Goal: Information Seeking & Learning: Learn about a topic

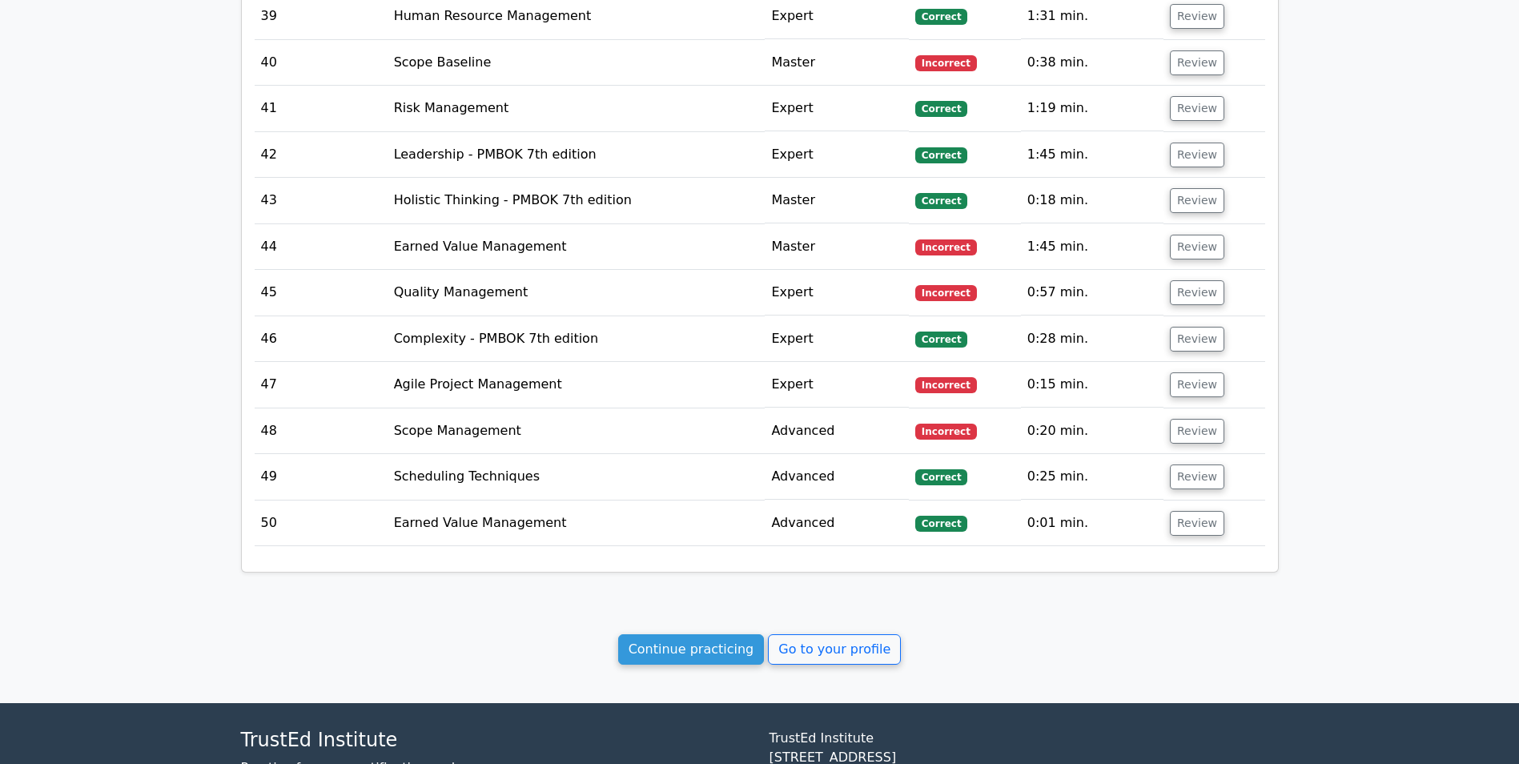
scroll to position [3649, 0]
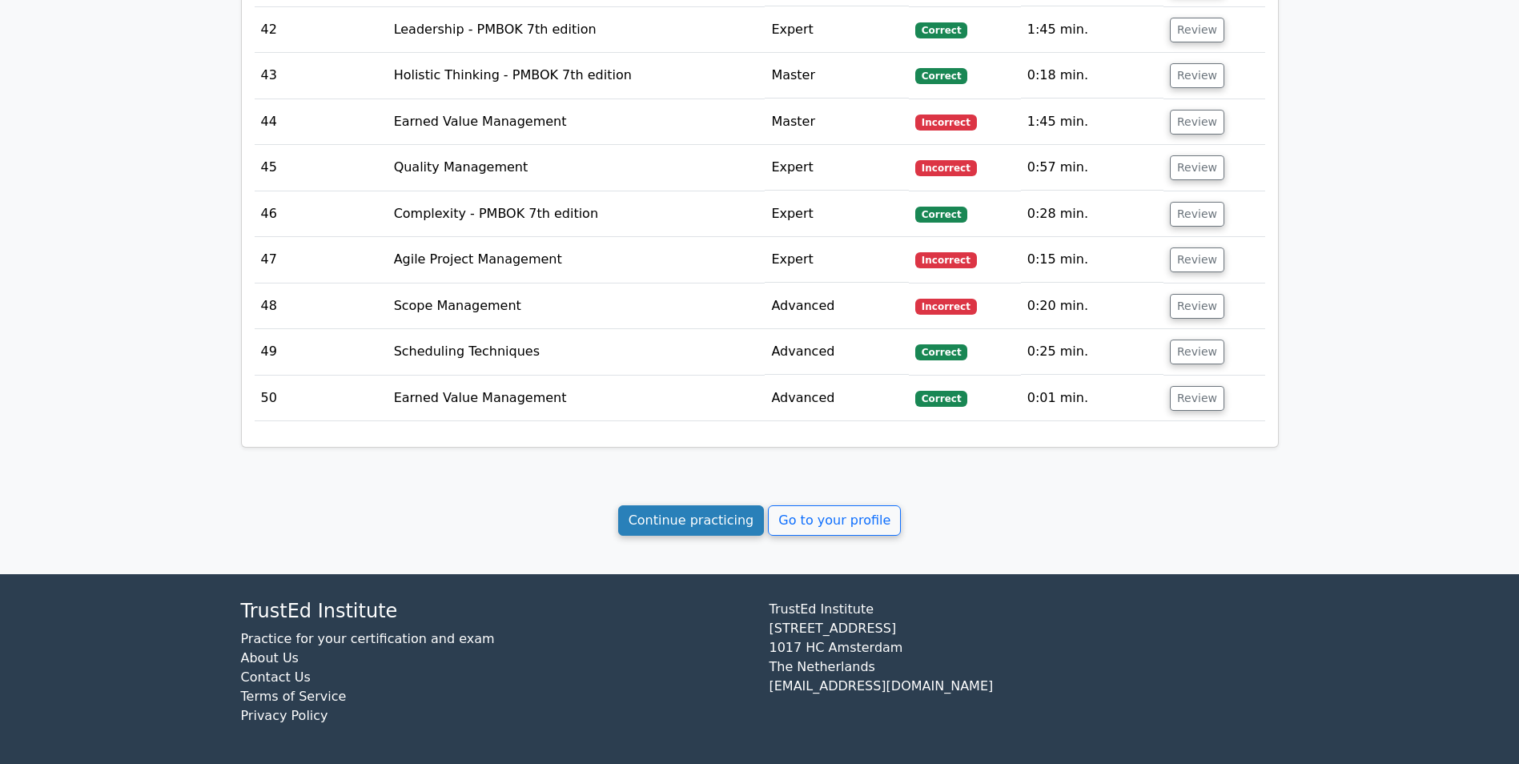
click at [679, 522] on link "Continue practicing" at bounding box center [691, 520] width 147 height 30
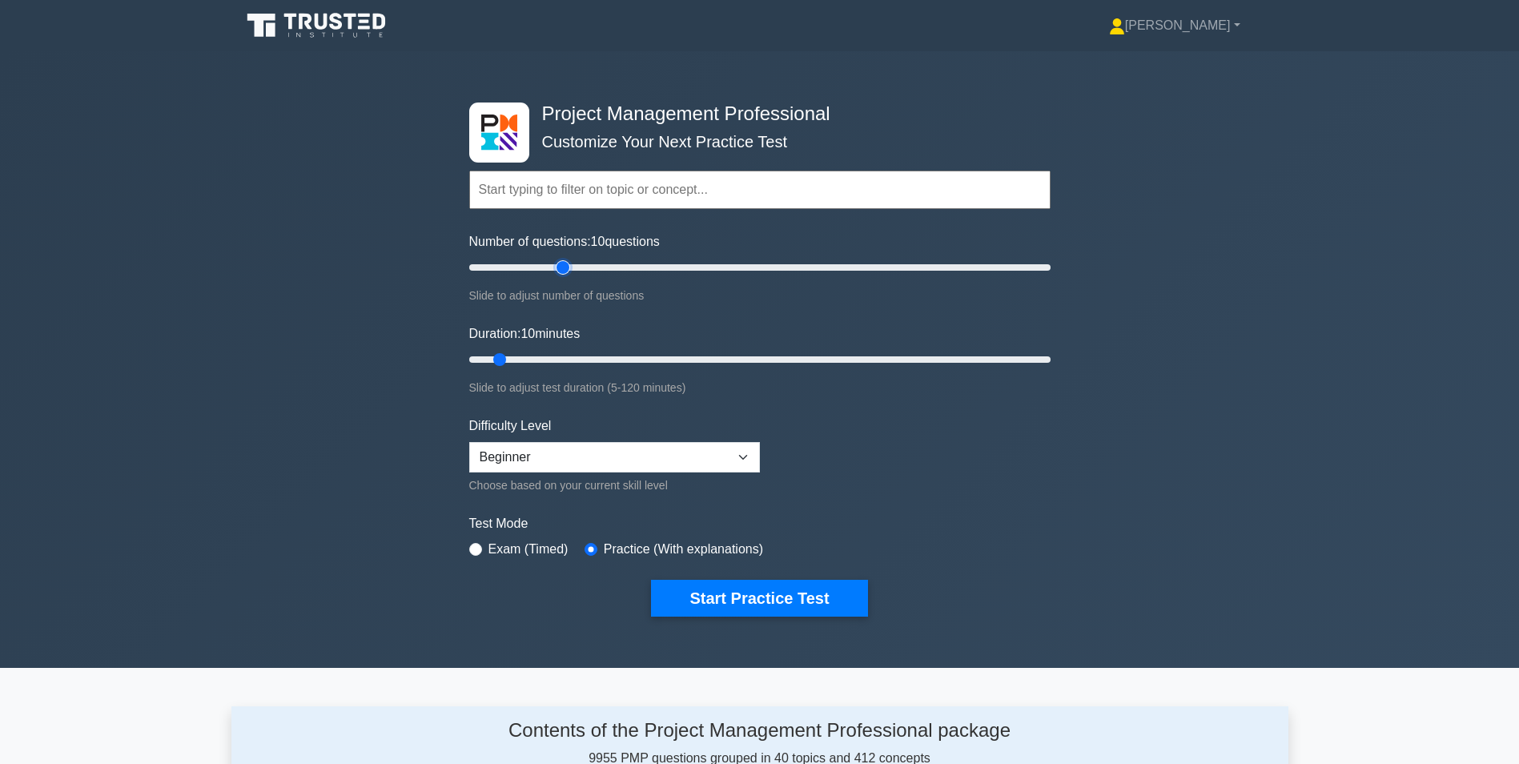
click at [566, 268] on input "Number of questions: 10 questions" at bounding box center [760, 267] width 582 height 19
click at [598, 267] on input "Number of questions: 45 questions" at bounding box center [760, 267] width 582 height 19
click at [578, 266] on input "Number of questions: 40 questions" at bounding box center [760, 267] width 582 height 19
click at [562, 267] on input "Number of questions: 40 questions" at bounding box center [760, 267] width 582 height 19
type input "30"
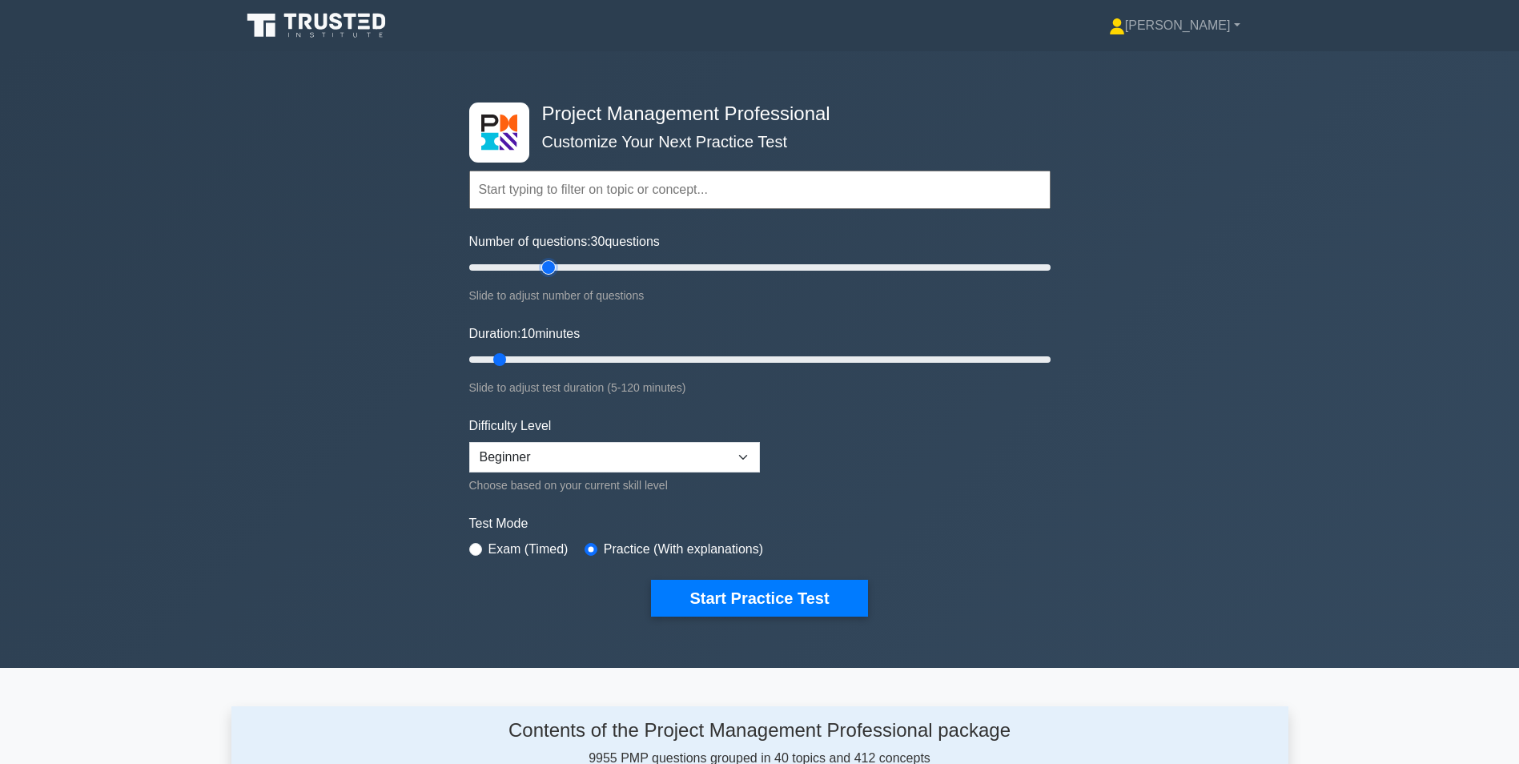
click at [545, 266] on input "Number of questions: 30 questions" at bounding box center [760, 267] width 582 height 19
click at [554, 360] on input "Duration: 20 minutes" at bounding box center [760, 359] width 582 height 19
click at [590, 357] on input "Duration: 30 minutes" at bounding box center [760, 359] width 582 height 19
type input "35"
click at [622, 357] on input "Duration: 35 minutes" at bounding box center [760, 359] width 582 height 19
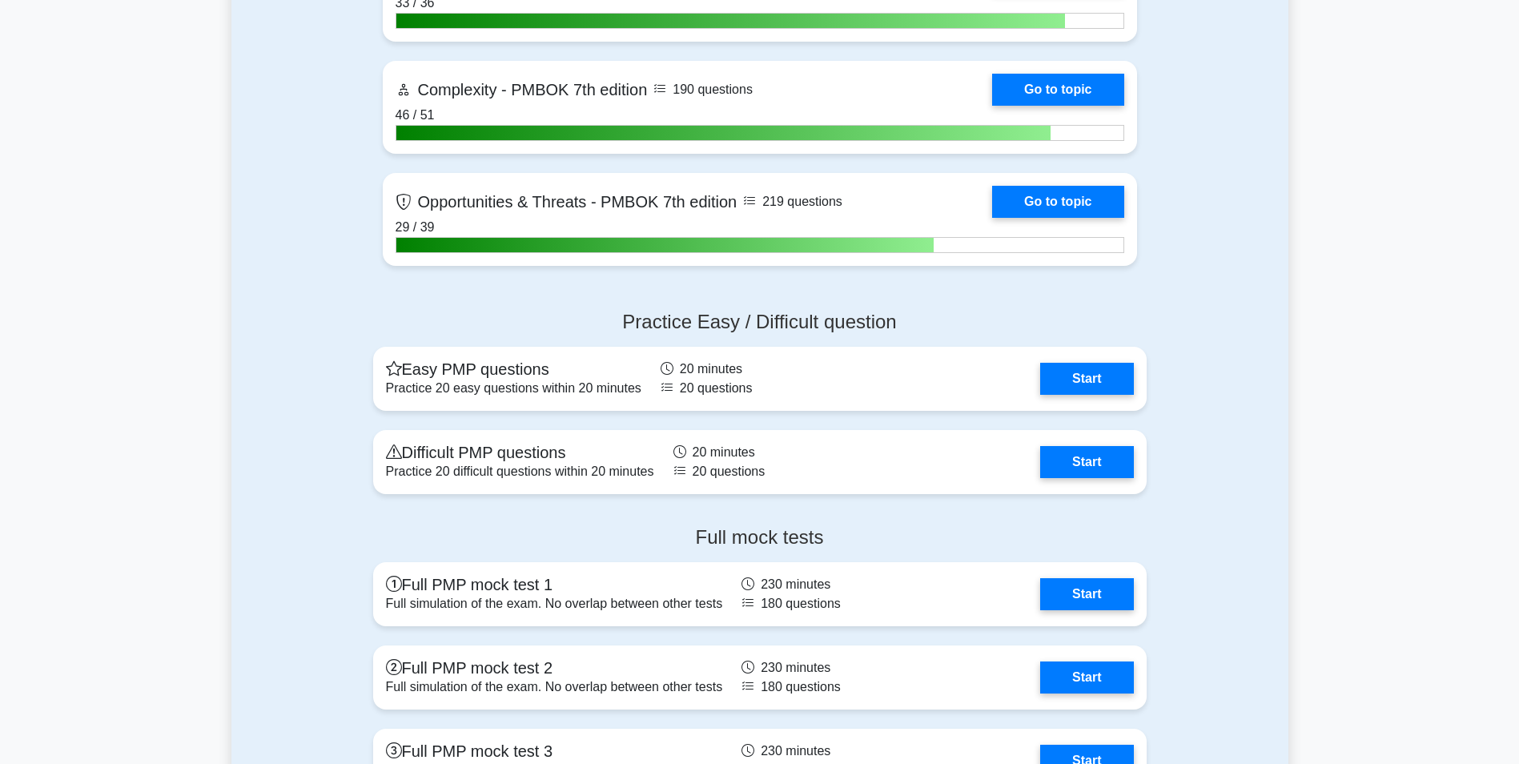
scroll to position [5126, 0]
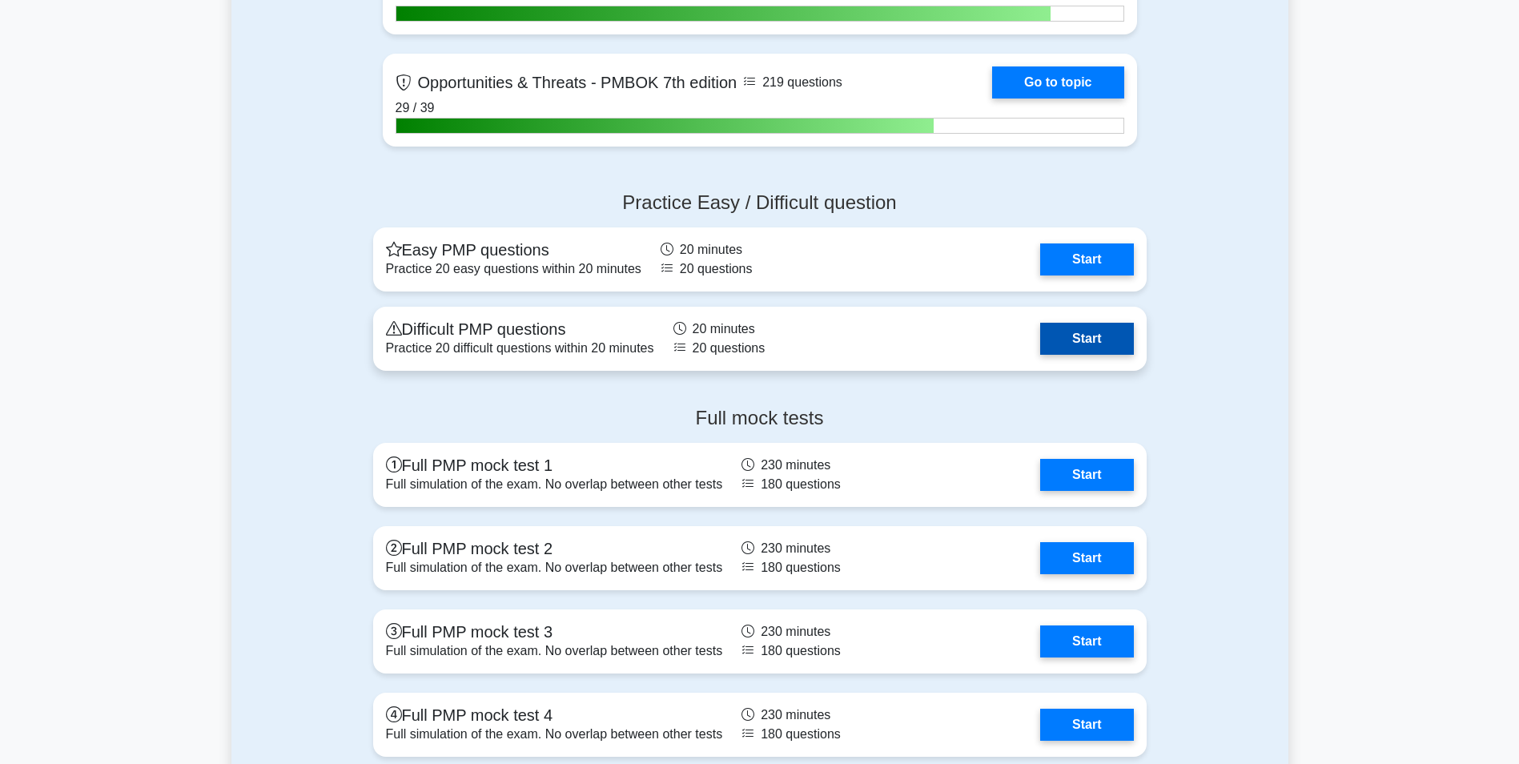
click at [1097, 340] on link "Start" at bounding box center [1086, 339] width 93 height 32
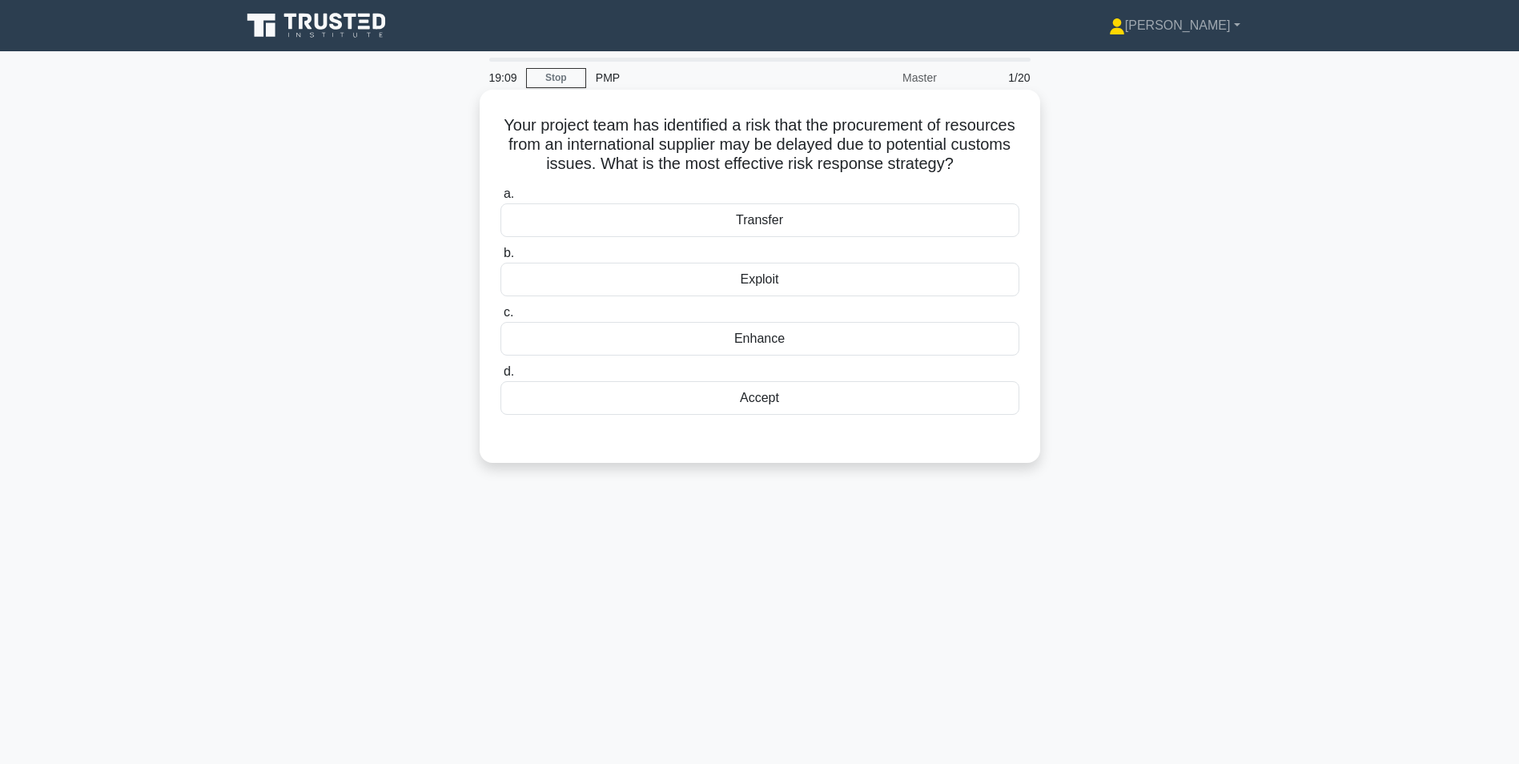
click at [760, 356] on div "Enhance" at bounding box center [760, 339] width 519 height 34
click at [501, 318] on input "c. Enhance" at bounding box center [501, 313] width 0 height 10
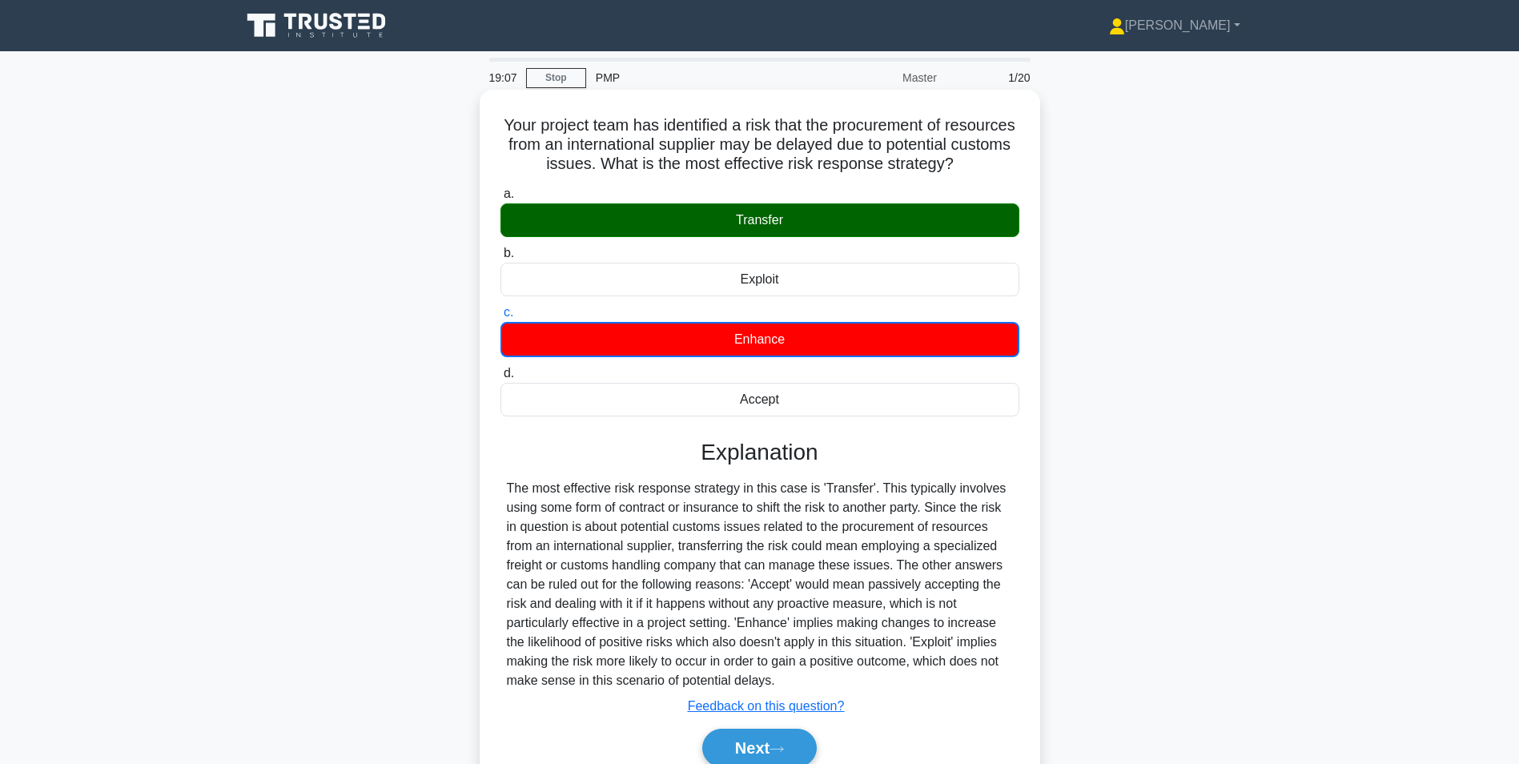
click at [766, 237] on div "Transfer" at bounding box center [760, 220] width 519 height 34
click at [501, 199] on input "a. Transfer" at bounding box center [501, 194] width 0 height 10
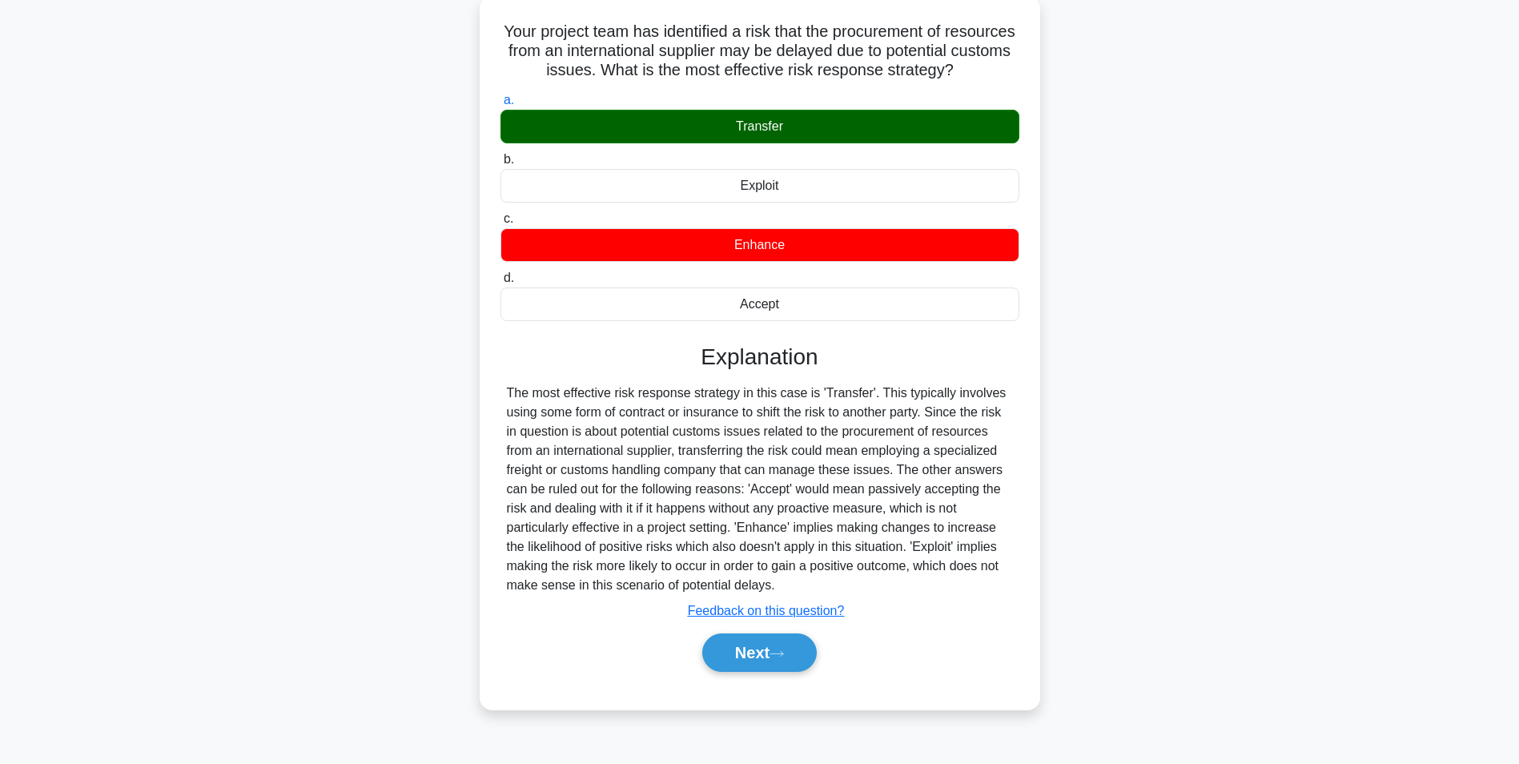
scroll to position [101, 0]
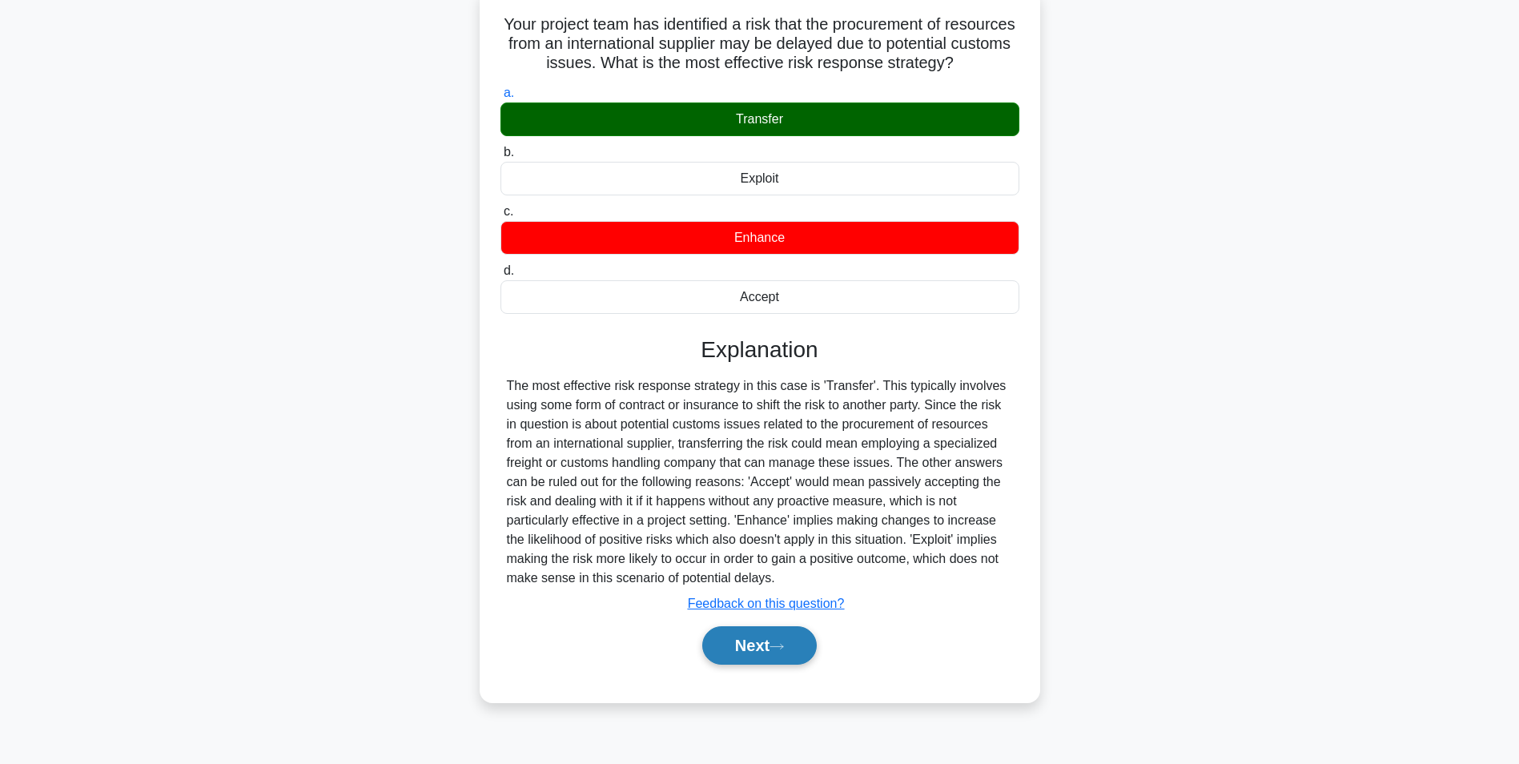
click at [759, 665] on button "Next" at bounding box center [759, 645] width 115 height 38
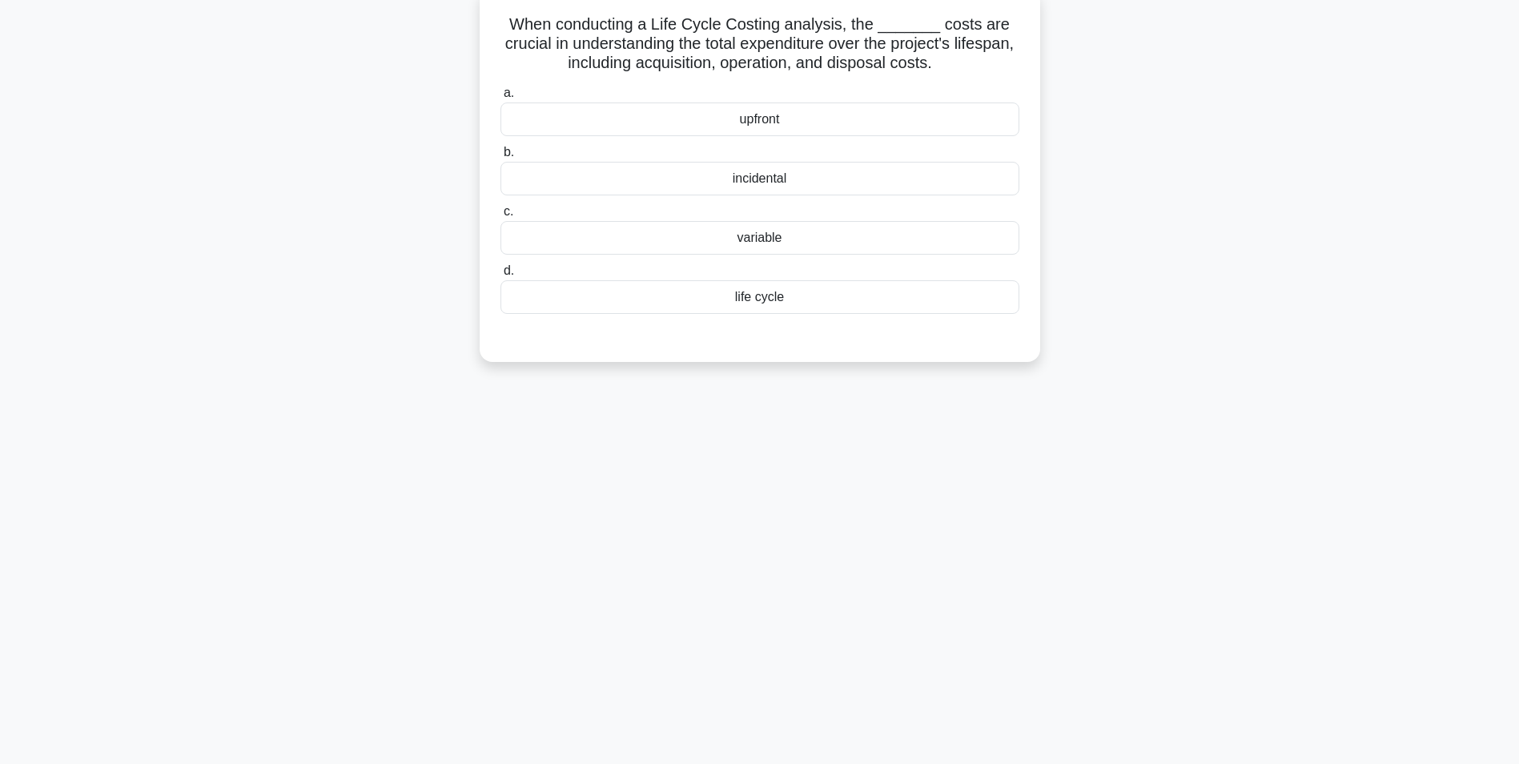
click at [739, 299] on div "life cycle" at bounding box center [760, 297] width 519 height 34
click at [501, 276] on input "d. life cycle" at bounding box center [501, 271] width 0 height 10
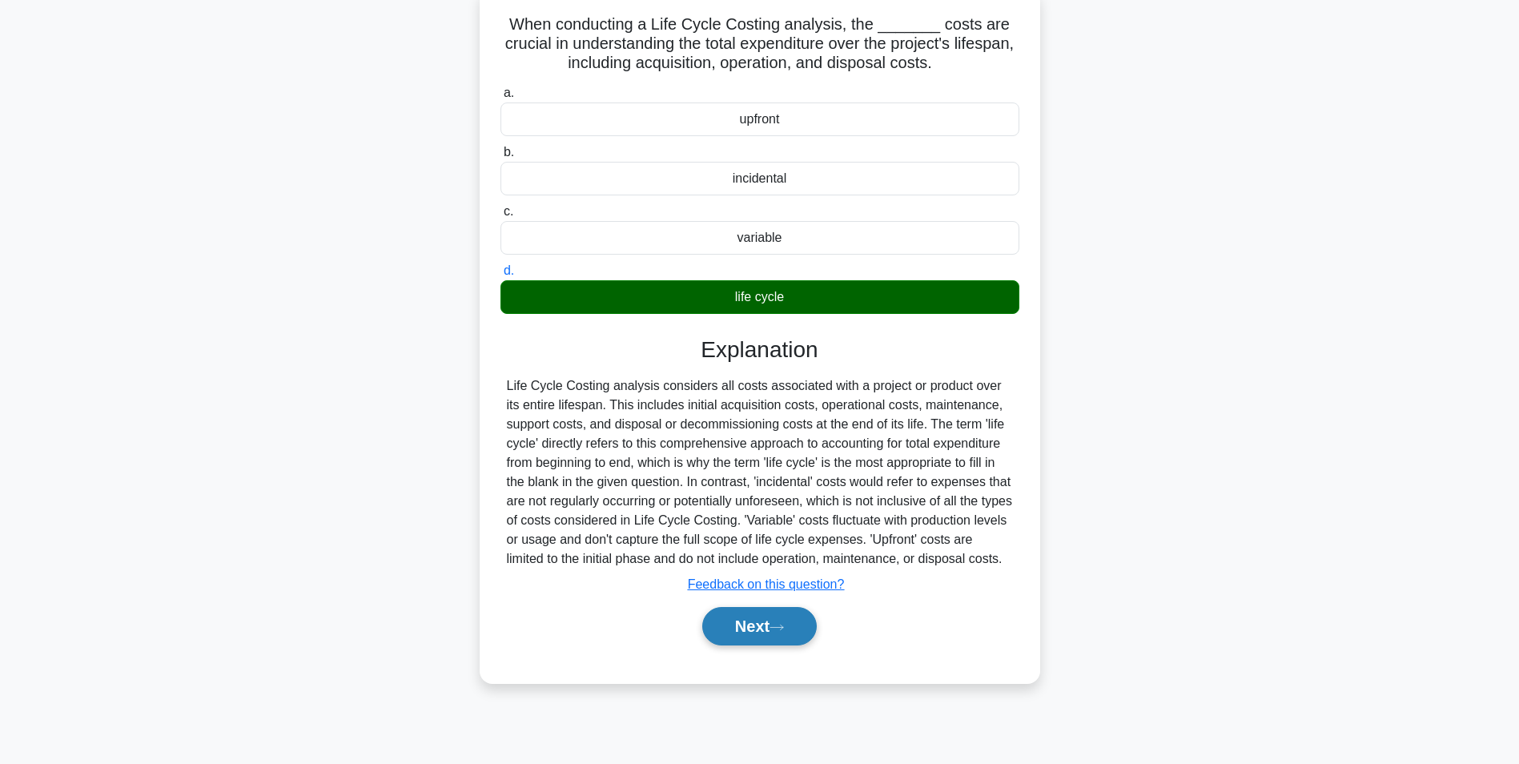
click at [758, 622] on button "Next" at bounding box center [759, 626] width 115 height 38
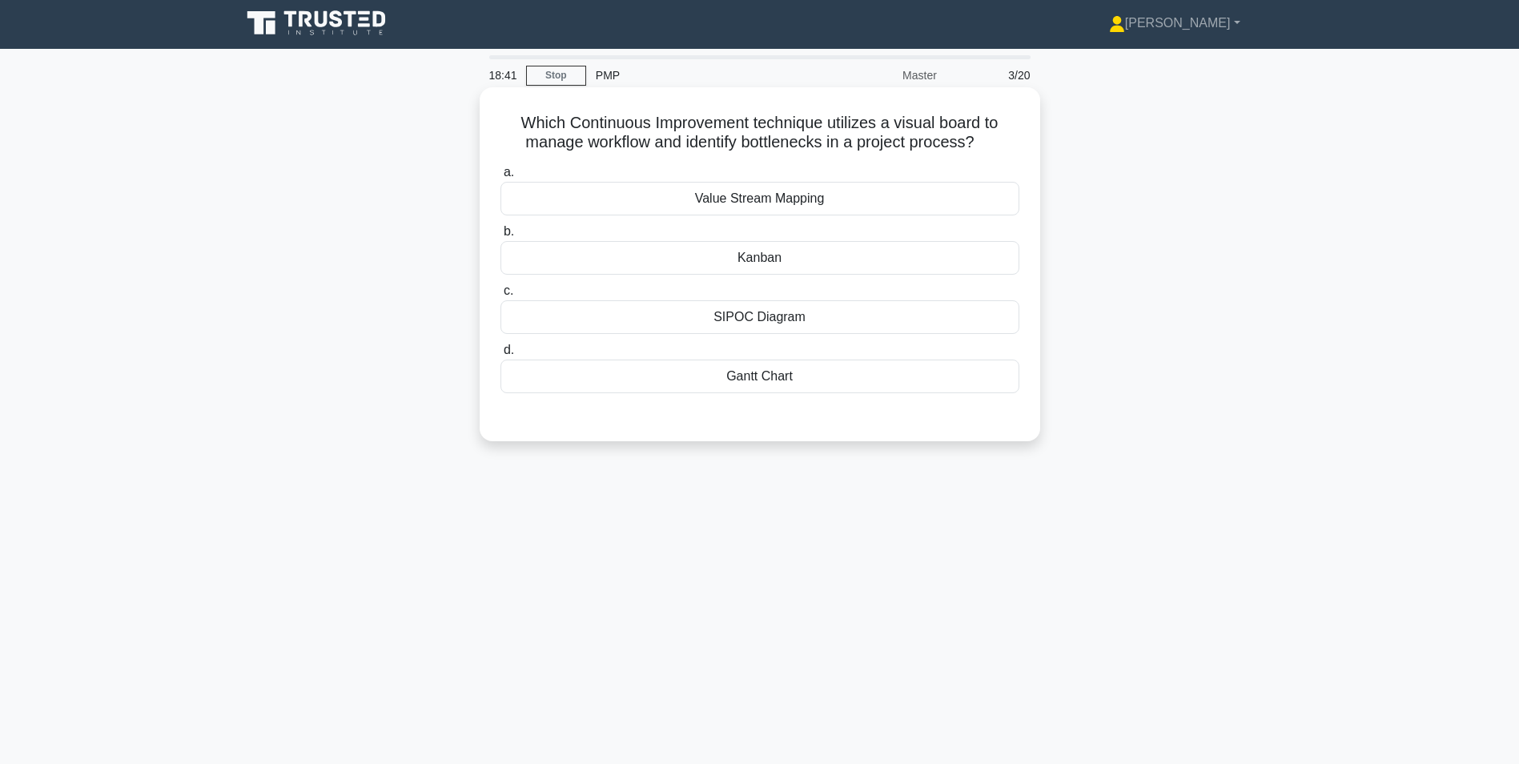
scroll to position [0, 0]
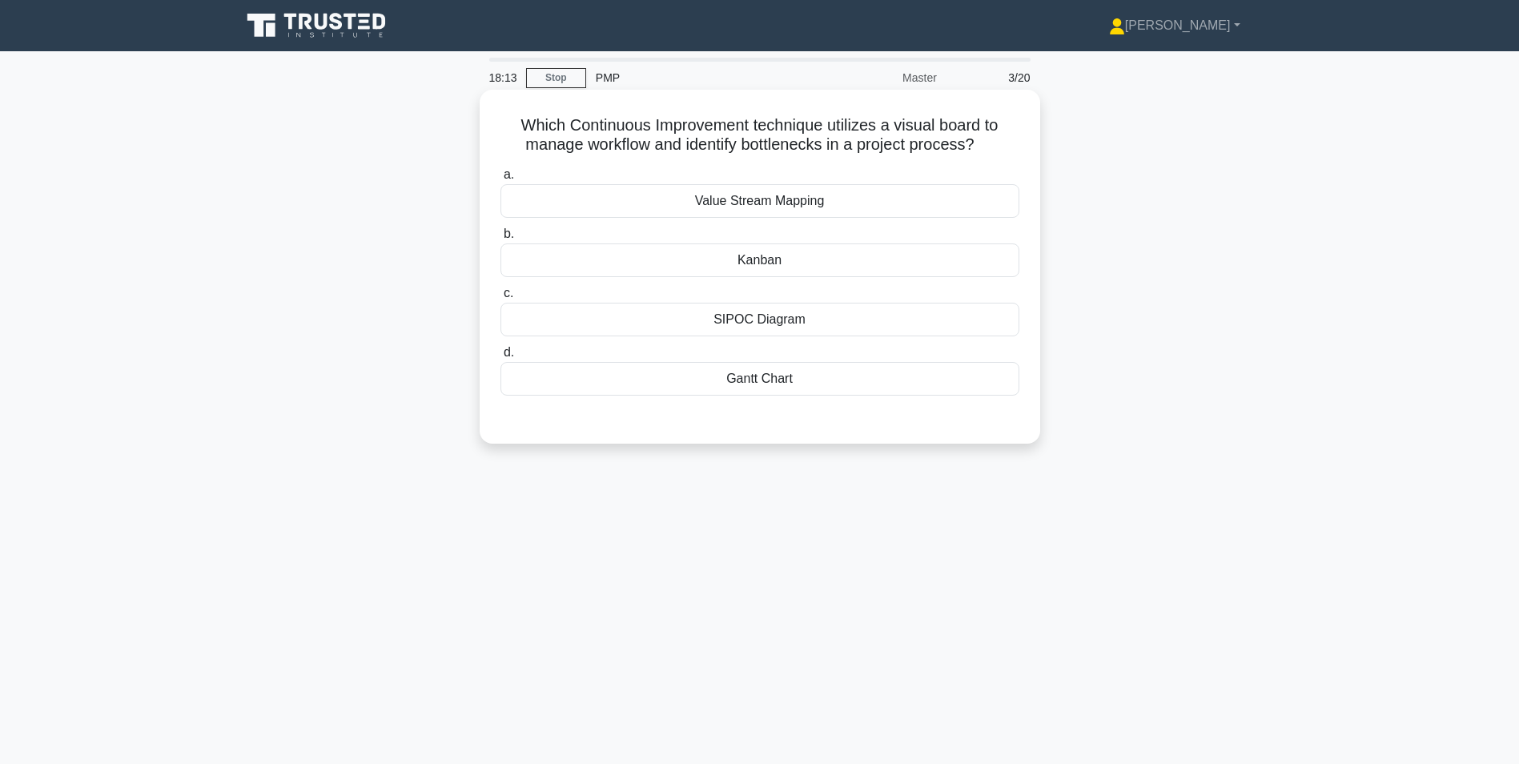
click at [759, 384] on div "Gantt Chart" at bounding box center [760, 379] width 519 height 34
click at [501, 358] on input "d. Gantt Chart" at bounding box center [501, 353] width 0 height 10
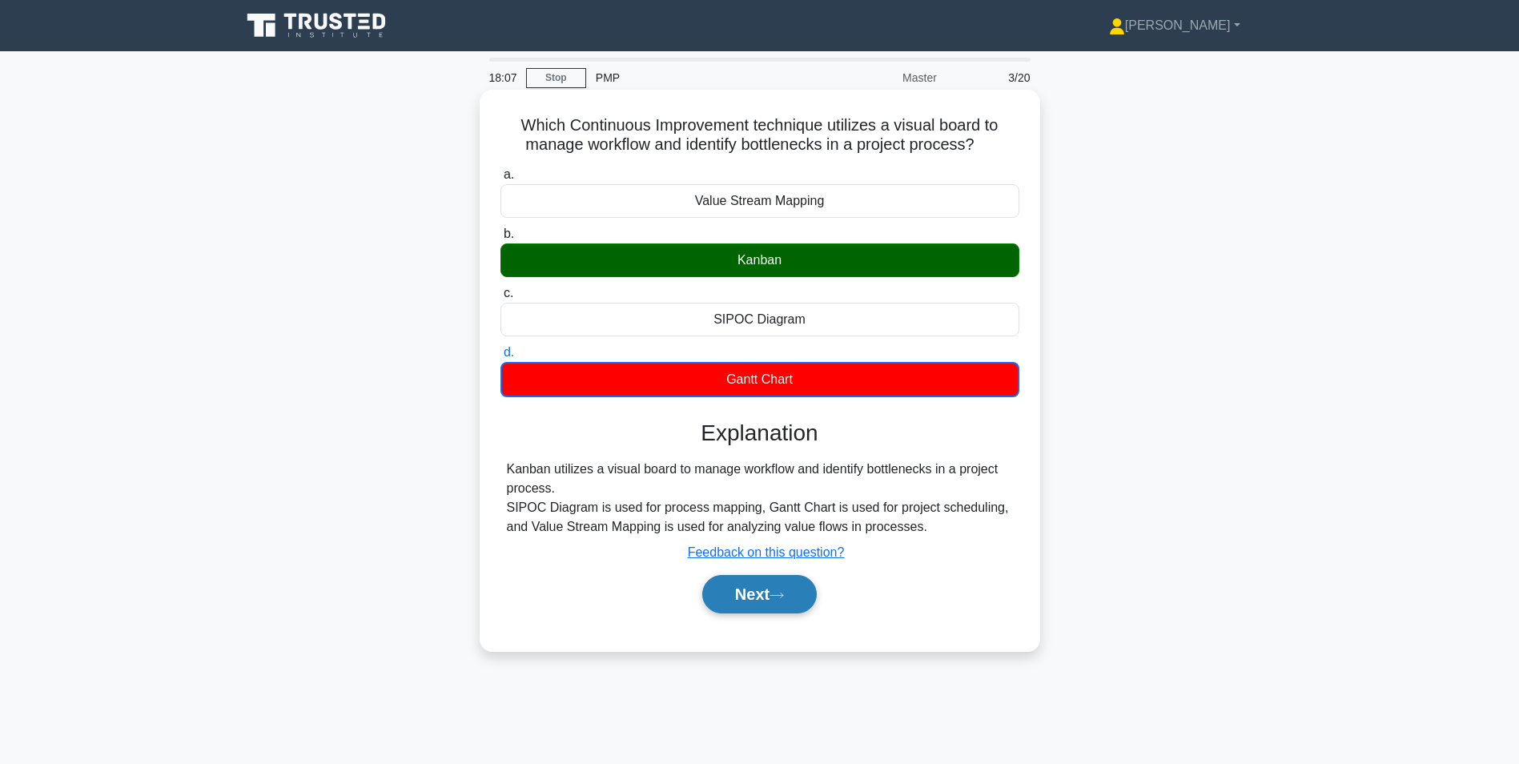
click at [752, 593] on button "Next" at bounding box center [759, 594] width 115 height 38
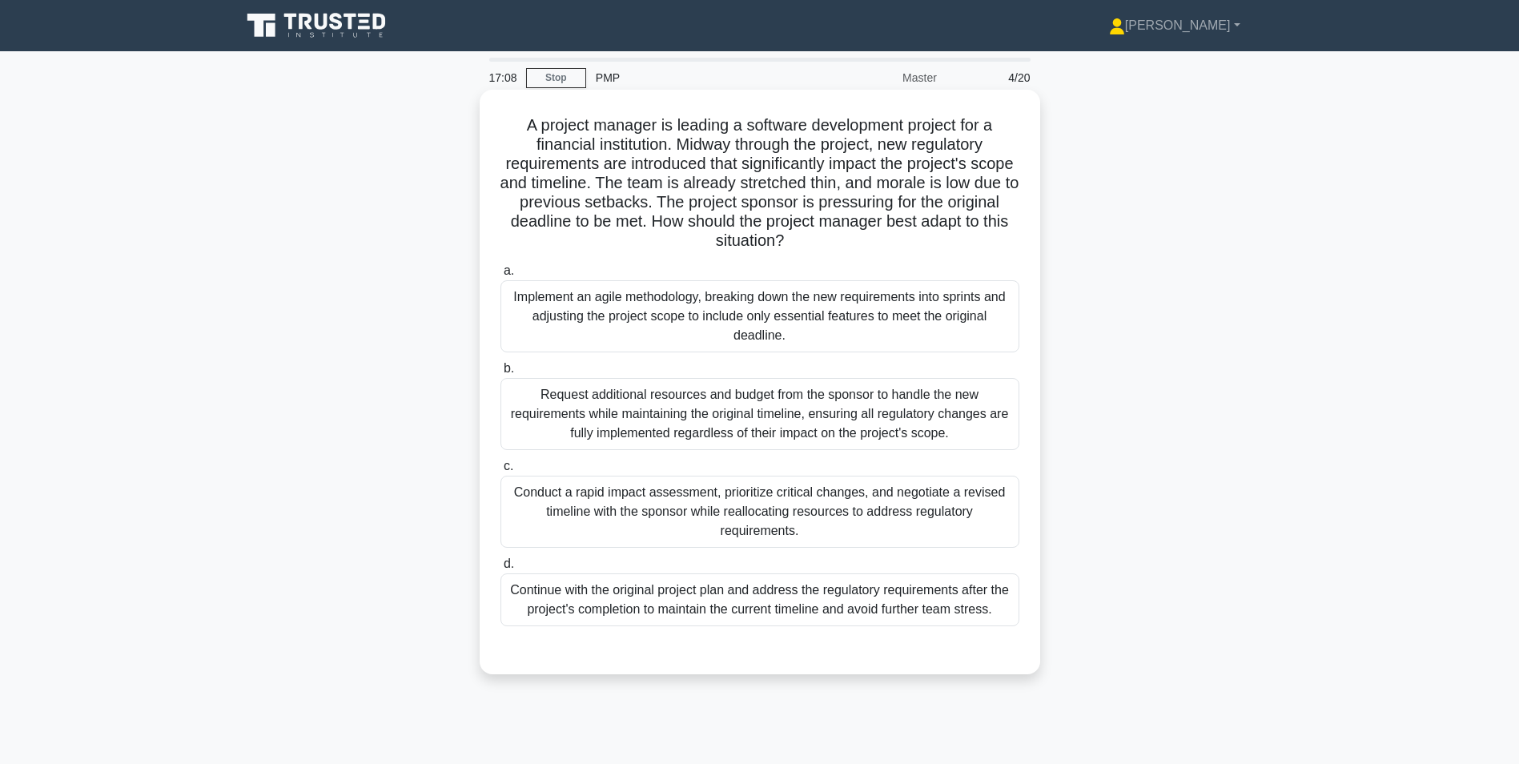
click at [775, 503] on div "Conduct a rapid impact assessment, prioritize critical changes, and negotiate a…" at bounding box center [760, 512] width 519 height 72
click at [815, 515] on div "Conduct a rapid impact assessment, prioritize critical changes, and negotiate a…" at bounding box center [760, 512] width 519 height 72
click at [501, 472] on input "c. Conduct a rapid impact assessment, prioritize critical changes, and negotiat…" at bounding box center [501, 466] width 0 height 10
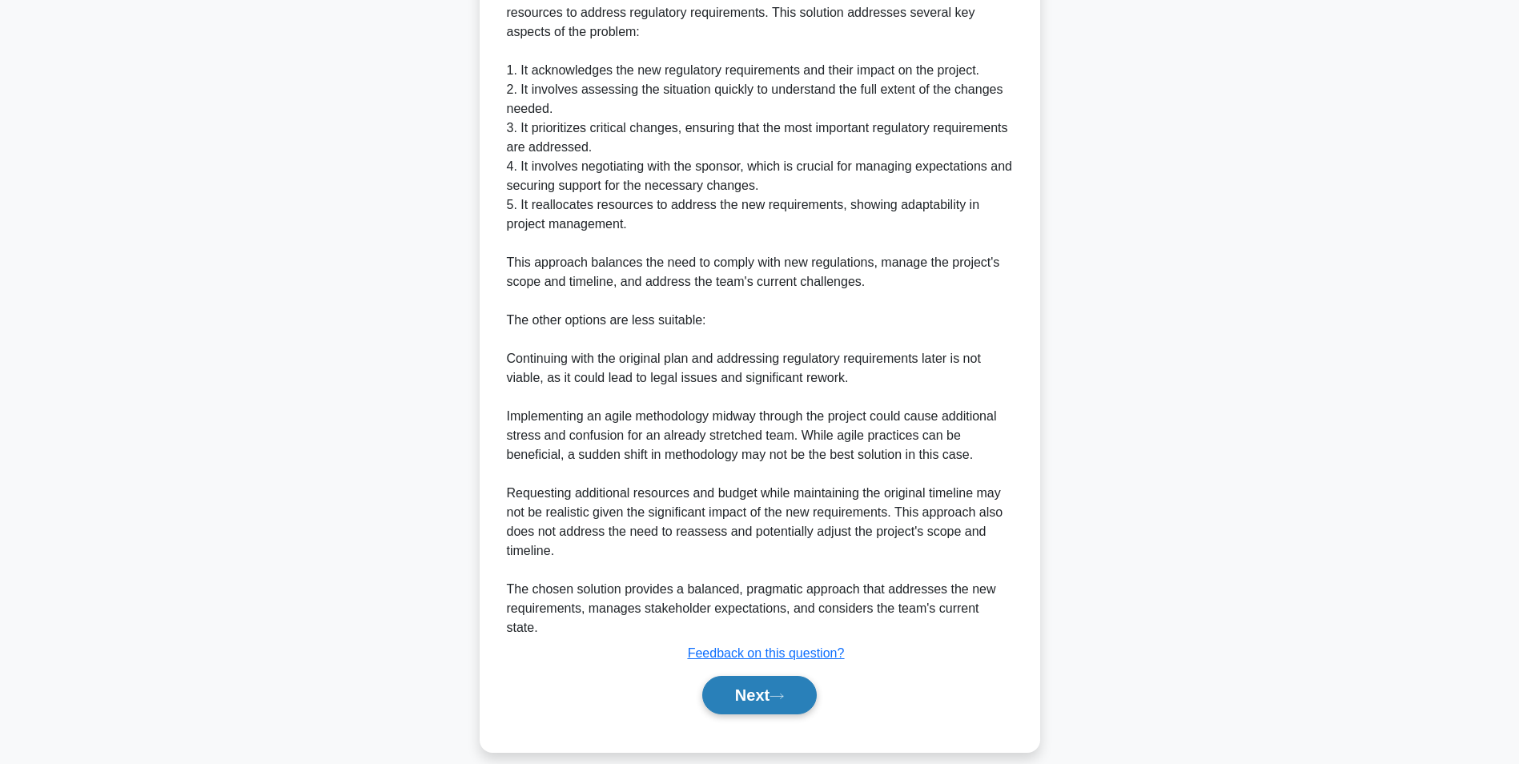
click at [763, 677] on button "Next" at bounding box center [759, 695] width 115 height 38
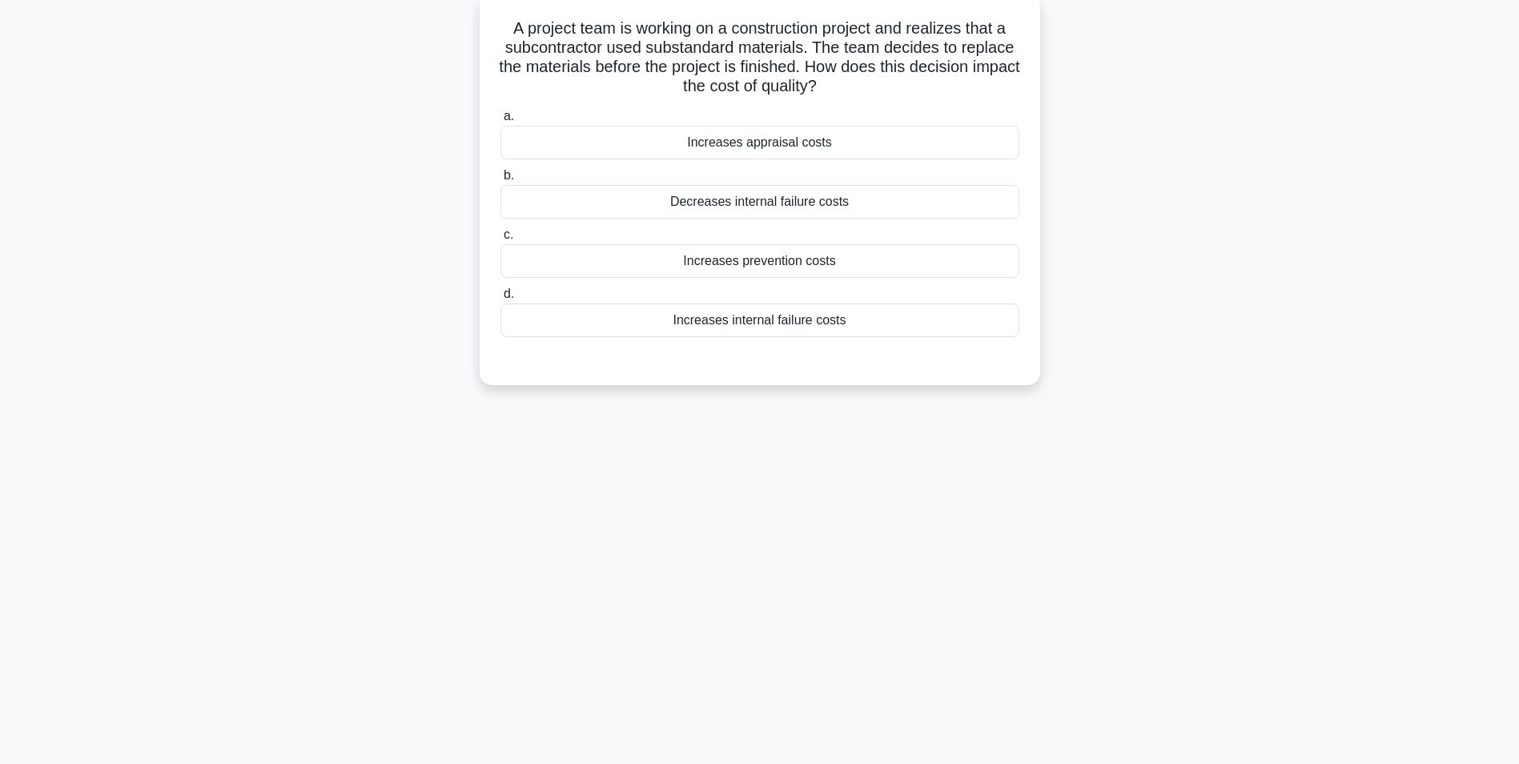
scroll to position [101, 0]
click at [789, 254] on div "Increases prevention costs" at bounding box center [760, 257] width 519 height 34
click at [501, 236] on input "c. Increases prevention costs" at bounding box center [501, 231] width 0 height 10
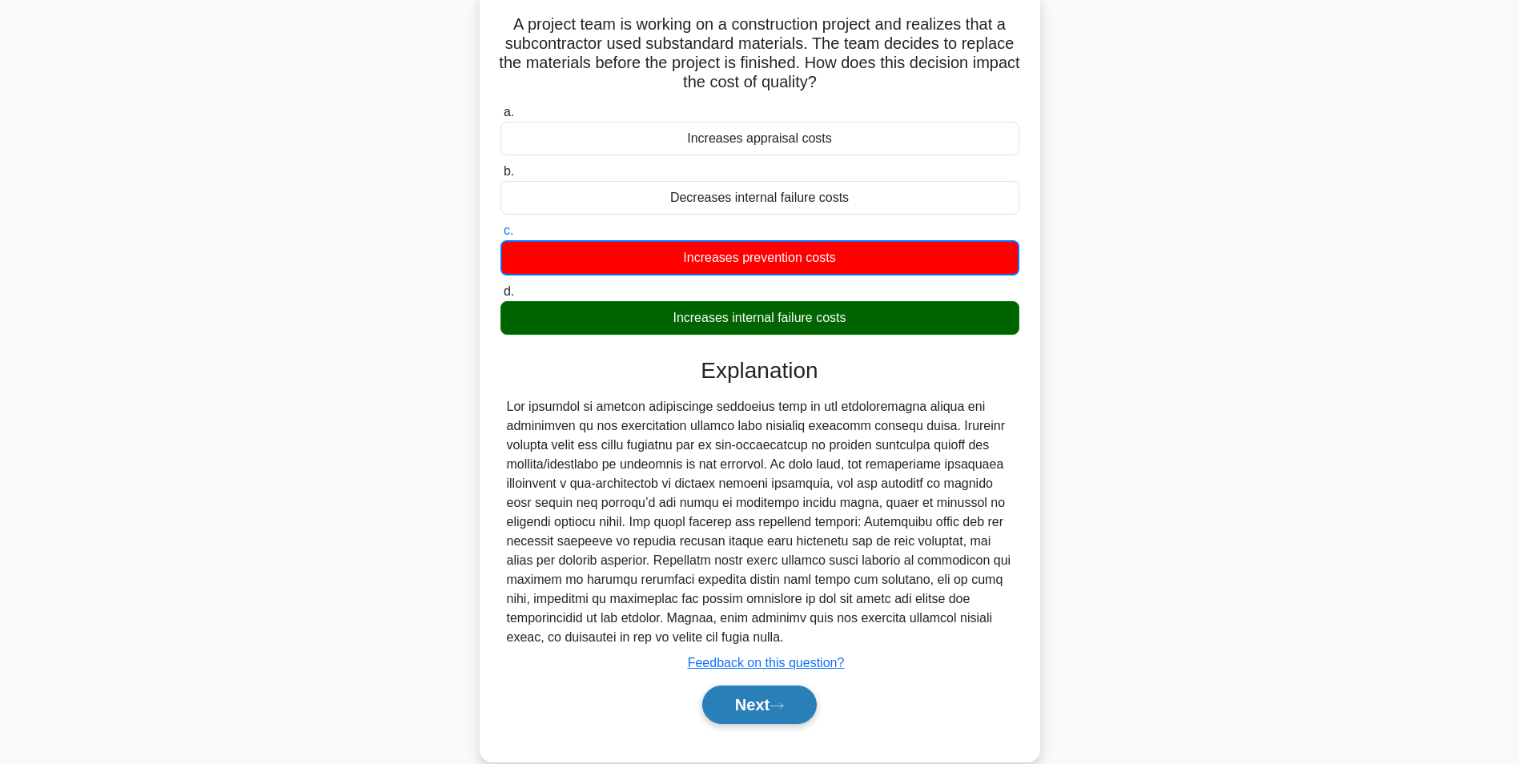
click at [763, 708] on button "Next" at bounding box center [759, 705] width 115 height 38
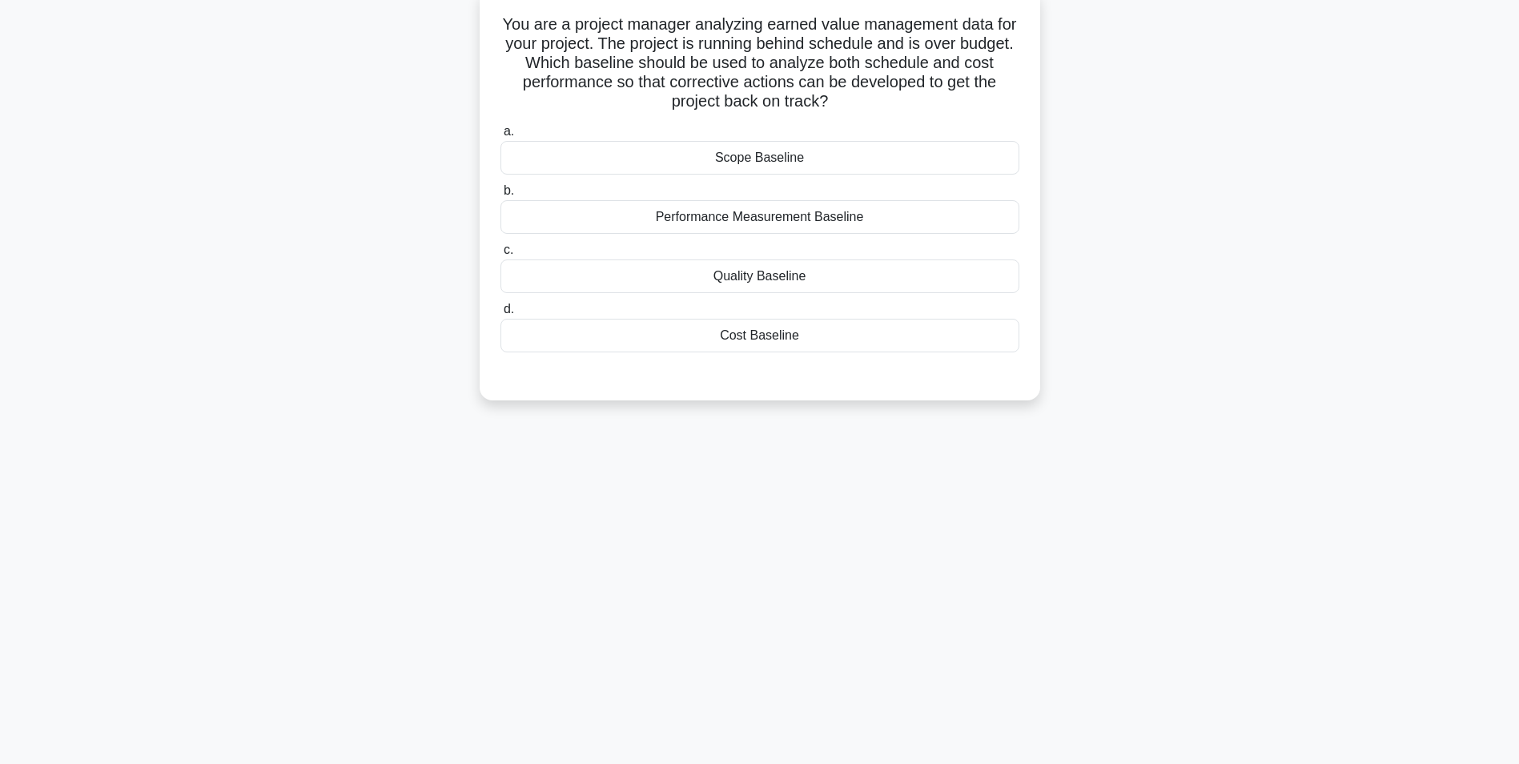
click at [819, 227] on div "Performance Measurement Baseline" at bounding box center [760, 217] width 519 height 34
click at [501, 196] on input "b. Performance Measurement Baseline" at bounding box center [501, 191] width 0 height 10
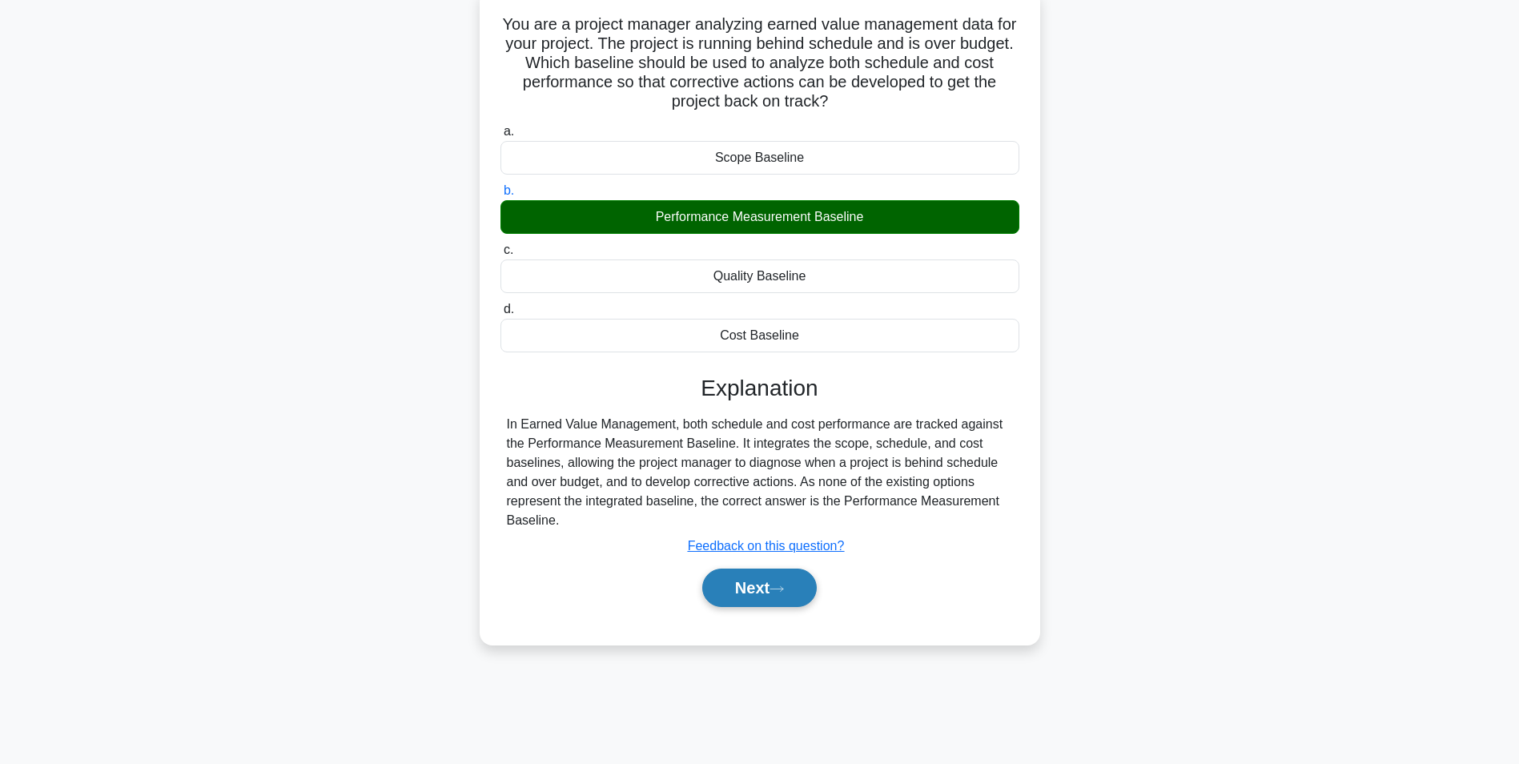
click at [766, 590] on button "Next" at bounding box center [759, 588] width 115 height 38
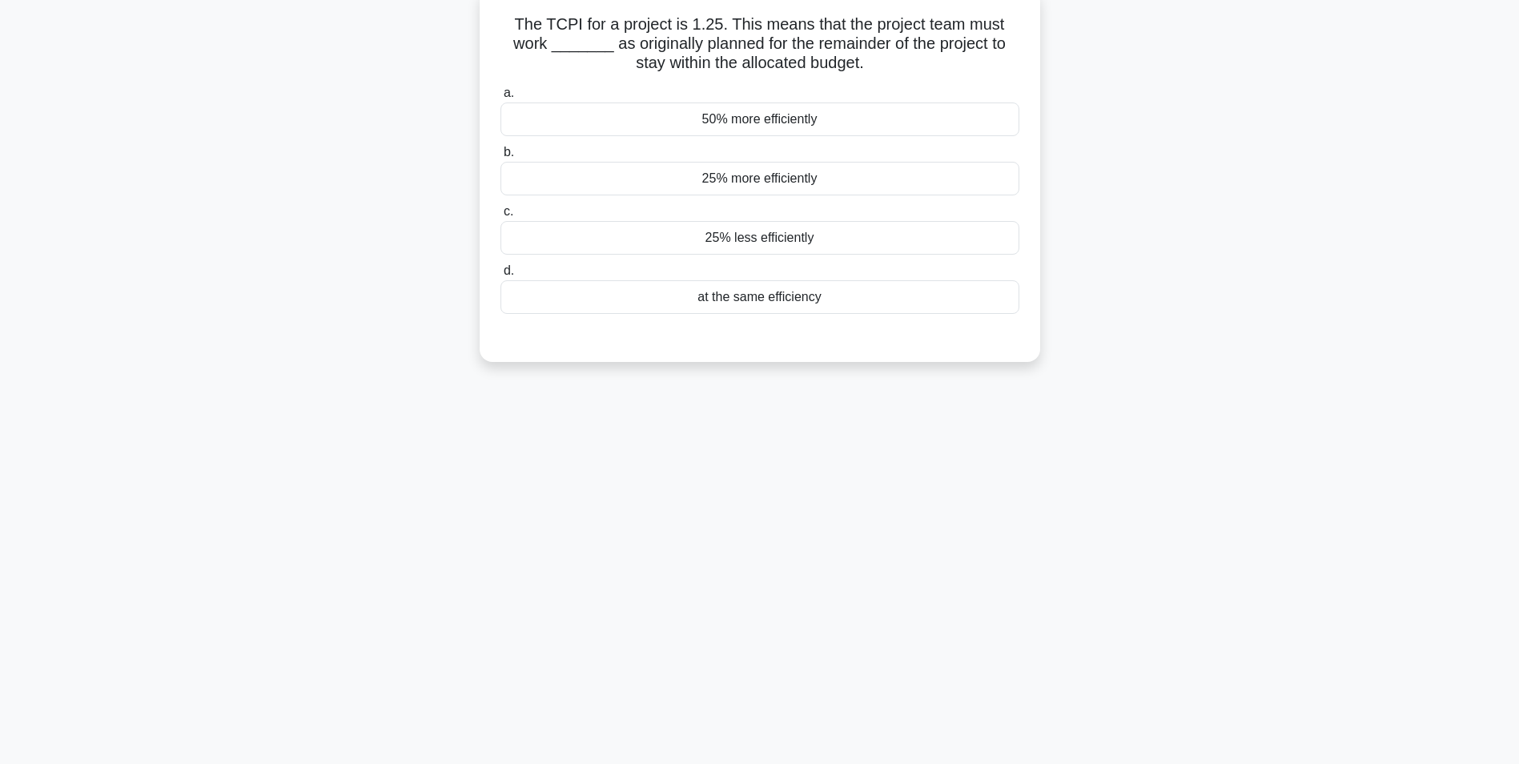
click at [774, 244] on div "25% less efficiently" at bounding box center [760, 238] width 519 height 34
click at [501, 217] on input "c. 25% less efficiently" at bounding box center [501, 212] width 0 height 10
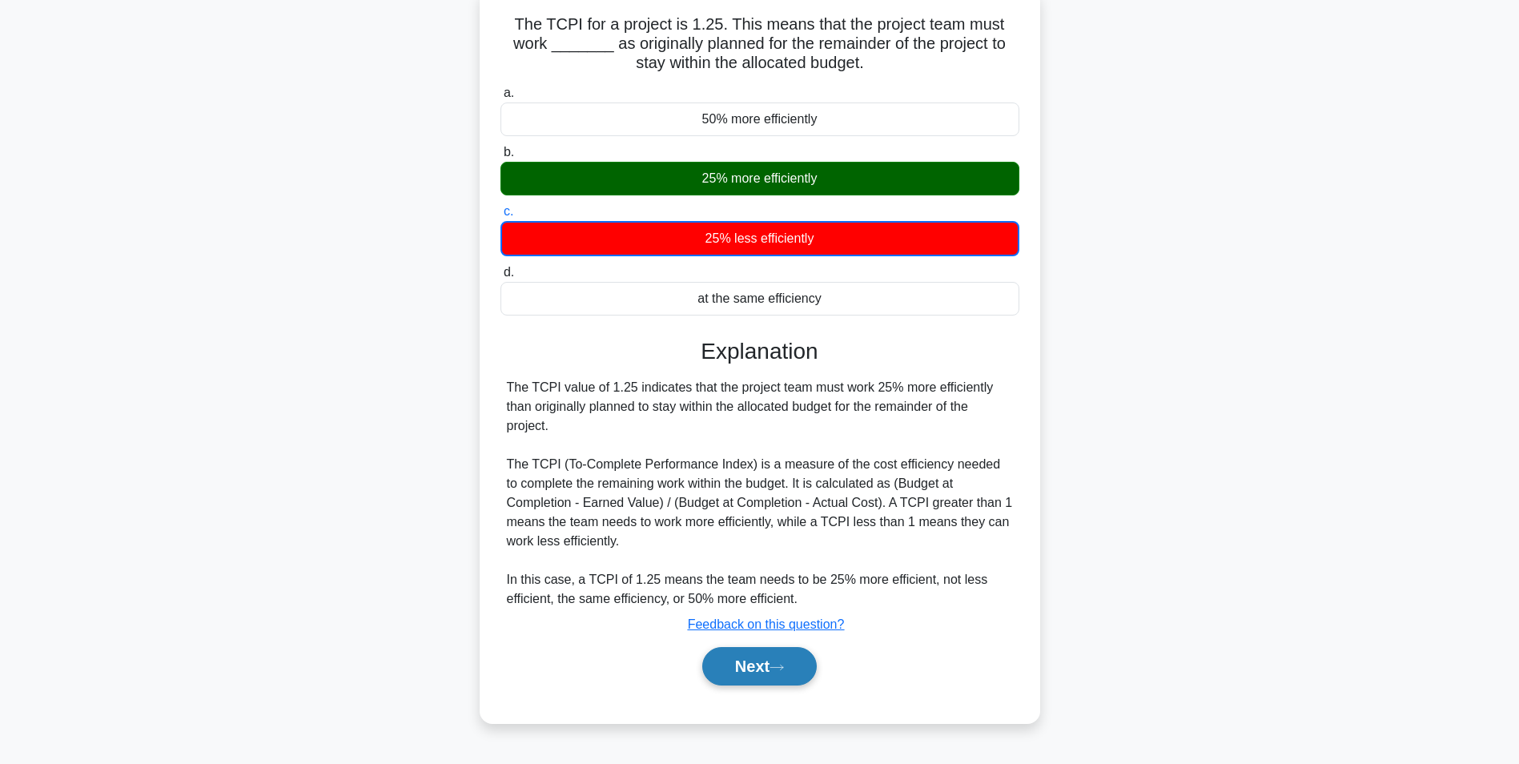
click at [749, 669] on button "Next" at bounding box center [759, 666] width 115 height 38
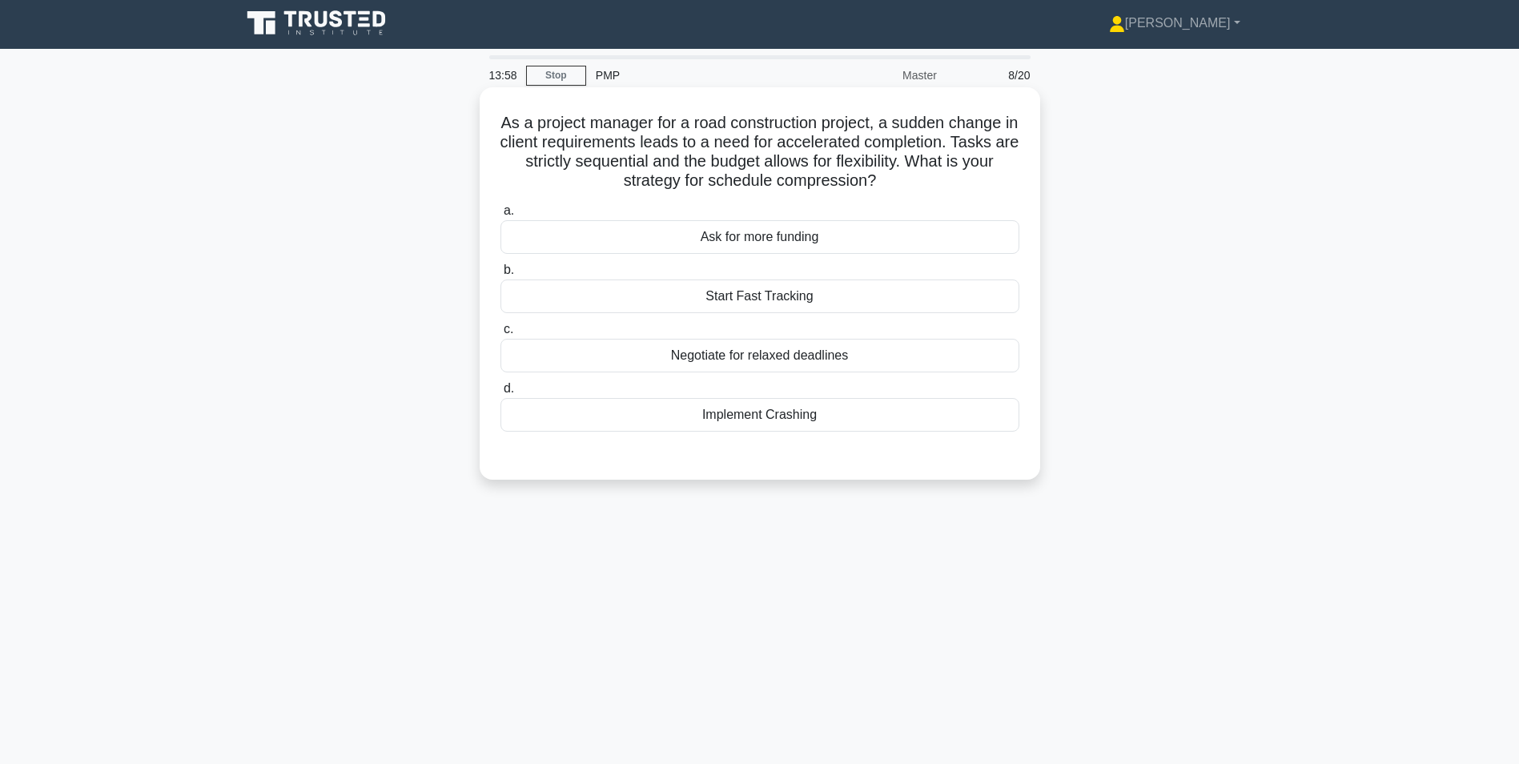
scroll to position [0, 0]
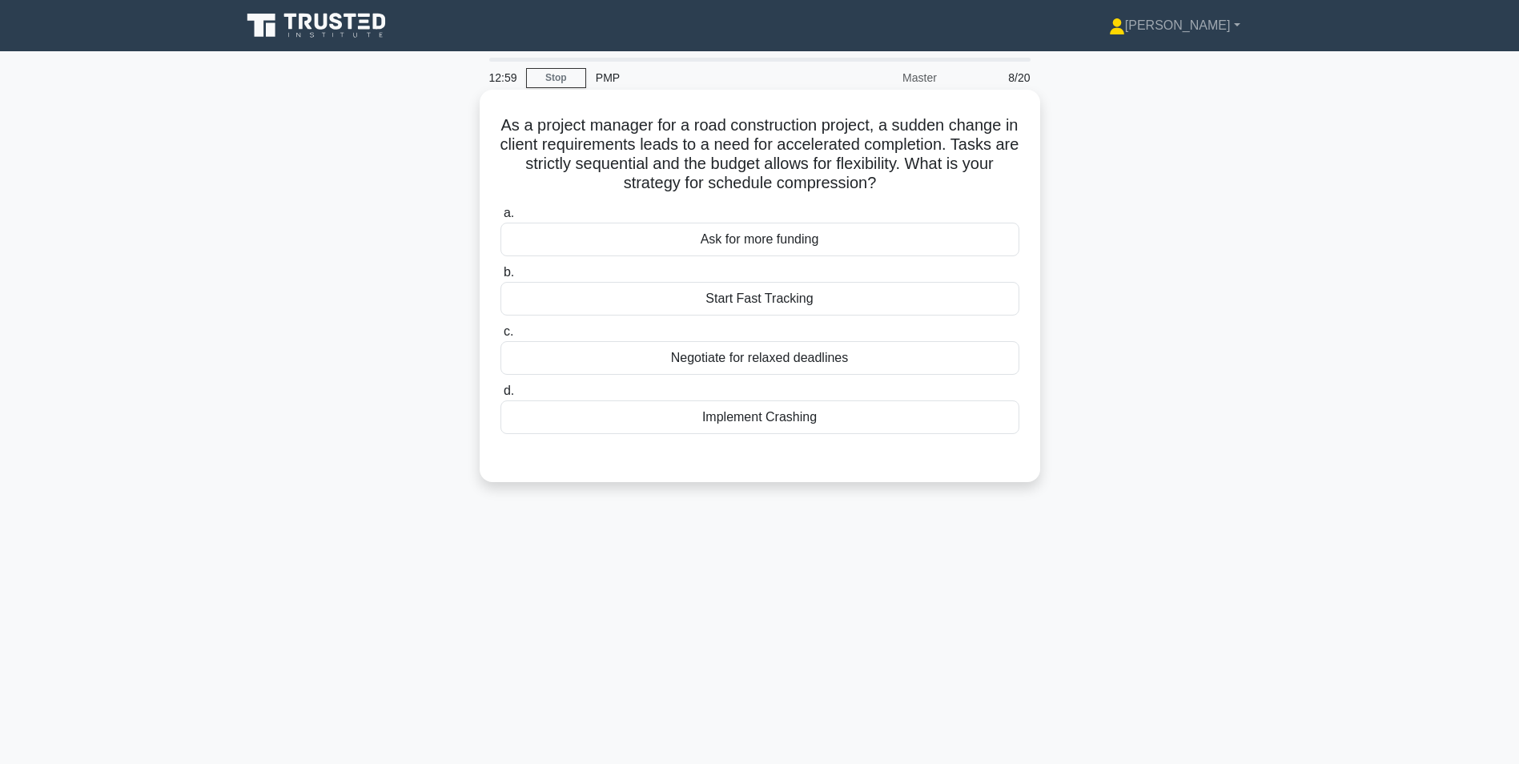
click at [803, 418] on div "Implement Crashing" at bounding box center [760, 417] width 519 height 34
click at [501, 396] on input "d. Implement Crashing" at bounding box center [501, 391] width 0 height 10
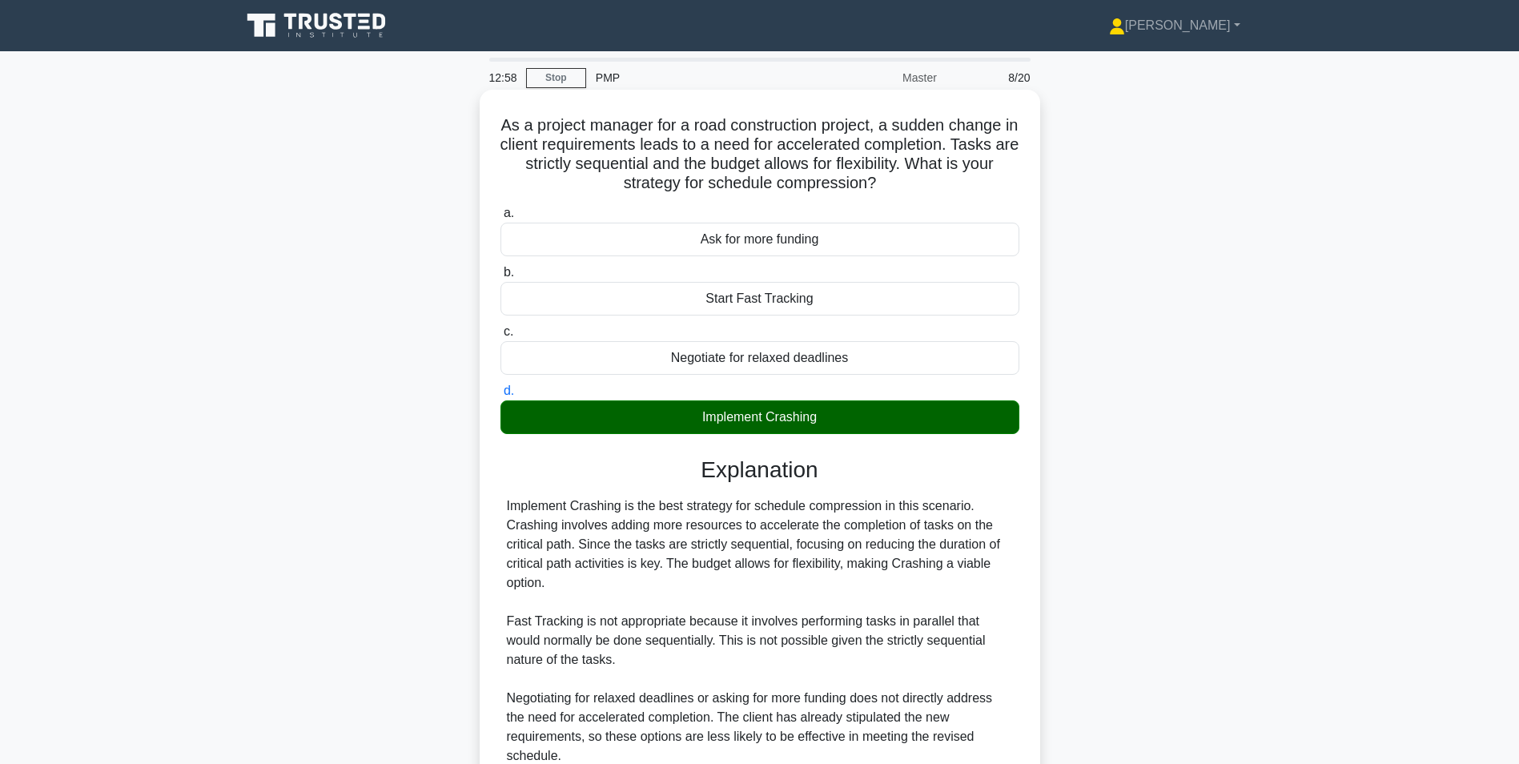
scroll to position [147, 0]
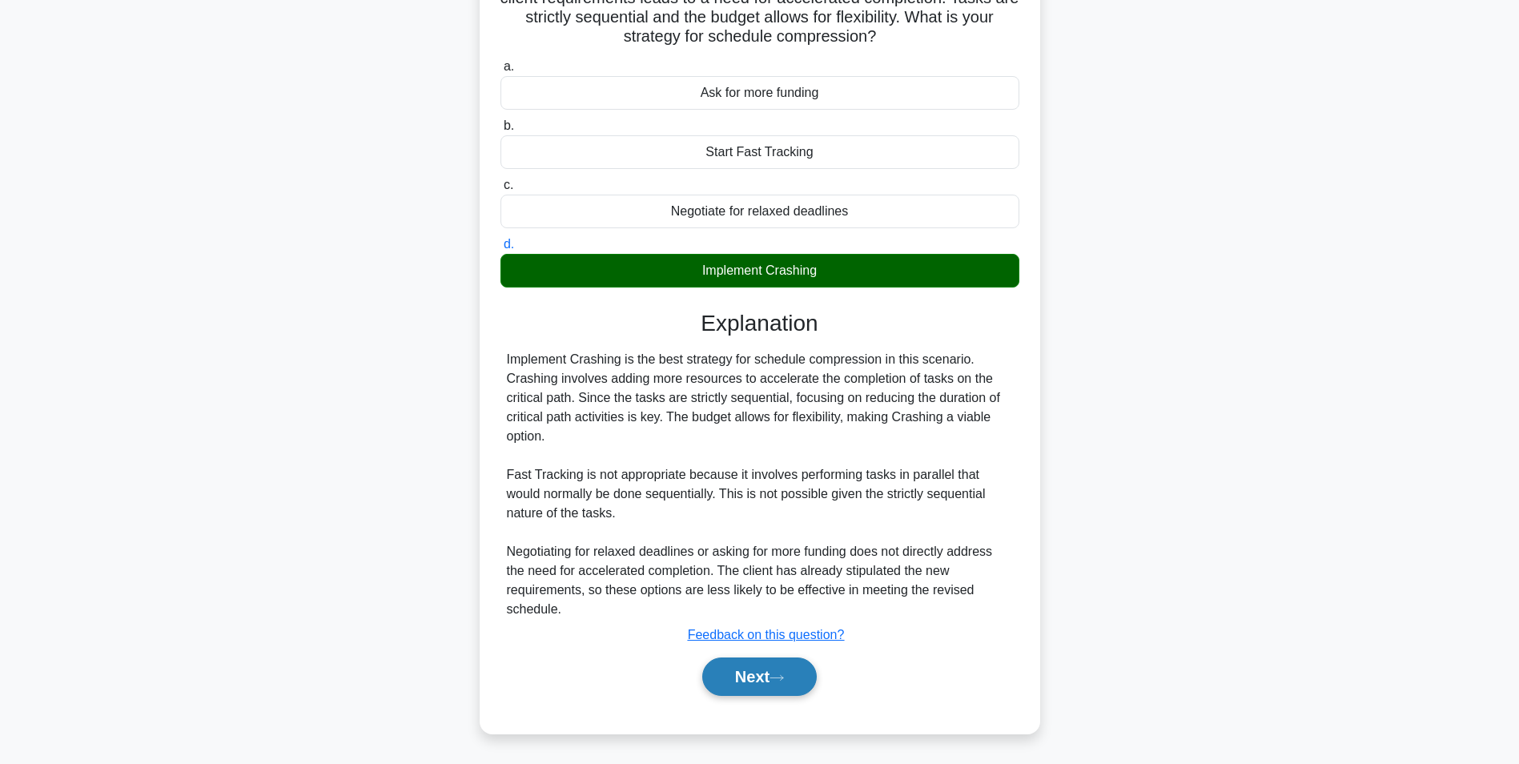
click at [776, 687] on button "Next" at bounding box center [759, 677] width 115 height 38
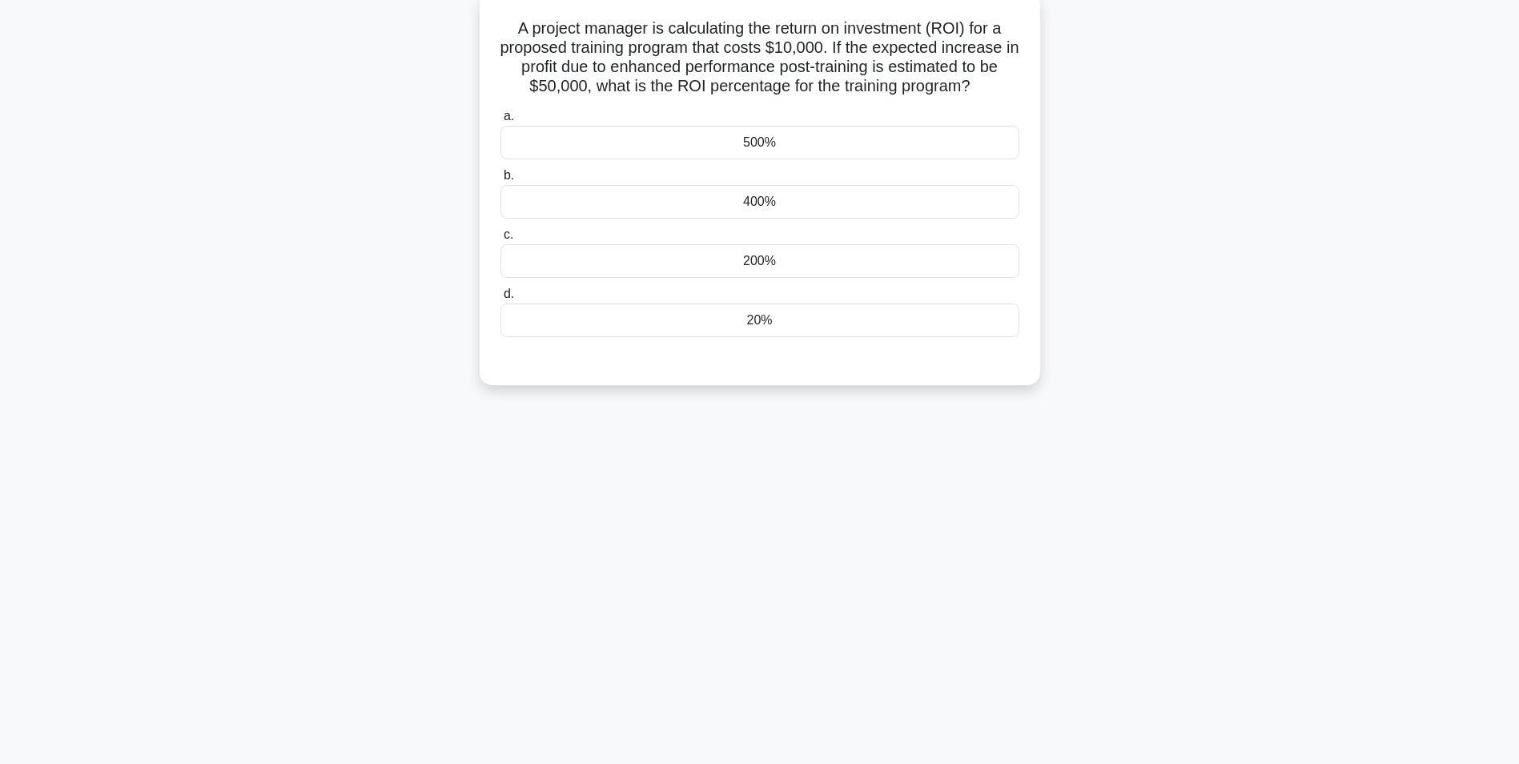
scroll to position [101, 0]
click at [768, 144] on div "500%" at bounding box center [760, 139] width 519 height 34
click at [501, 118] on input "a. 500%" at bounding box center [501, 112] width 0 height 10
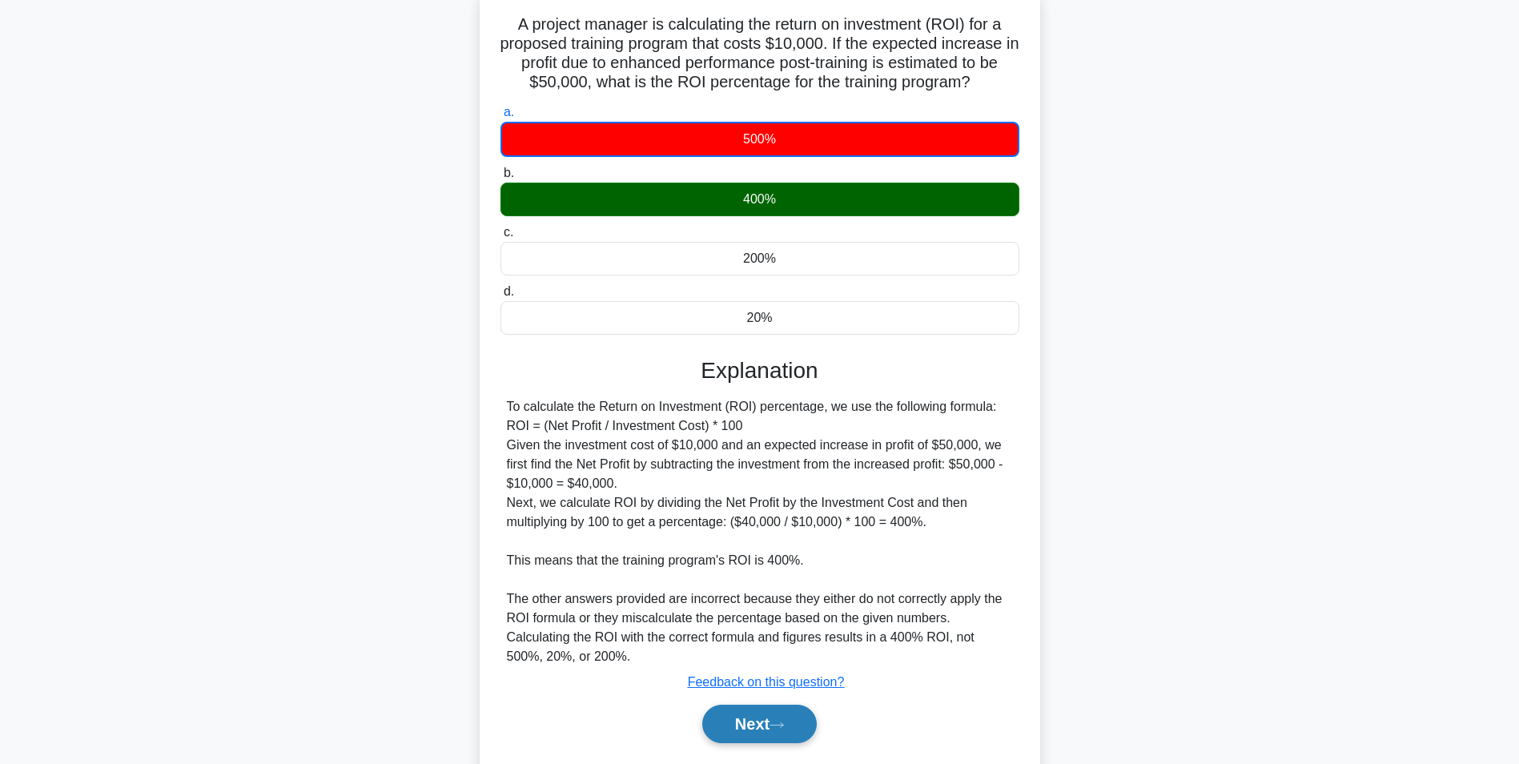
click at [770, 722] on button "Next" at bounding box center [759, 724] width 115 height 38
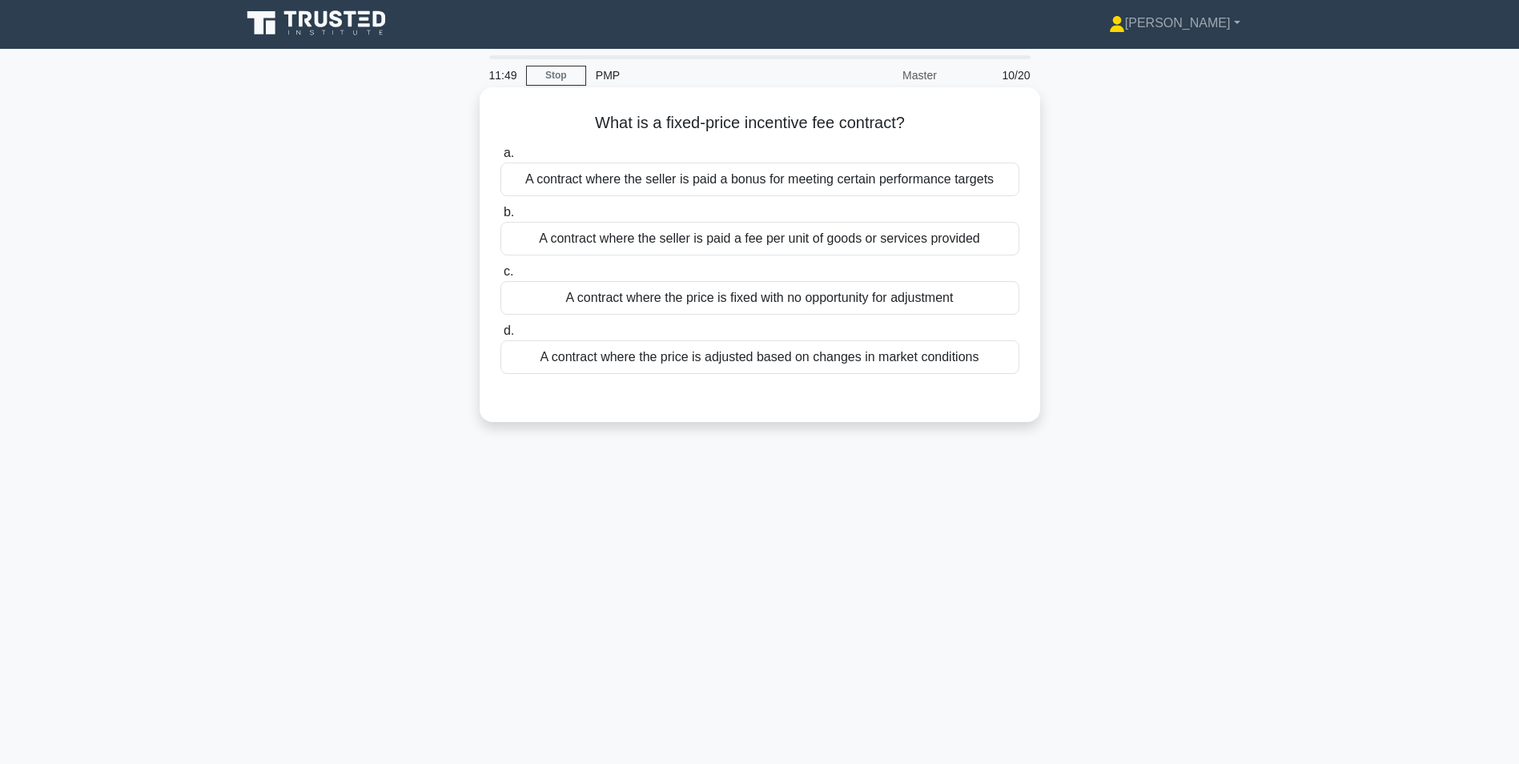
scroll to position [0, 0]
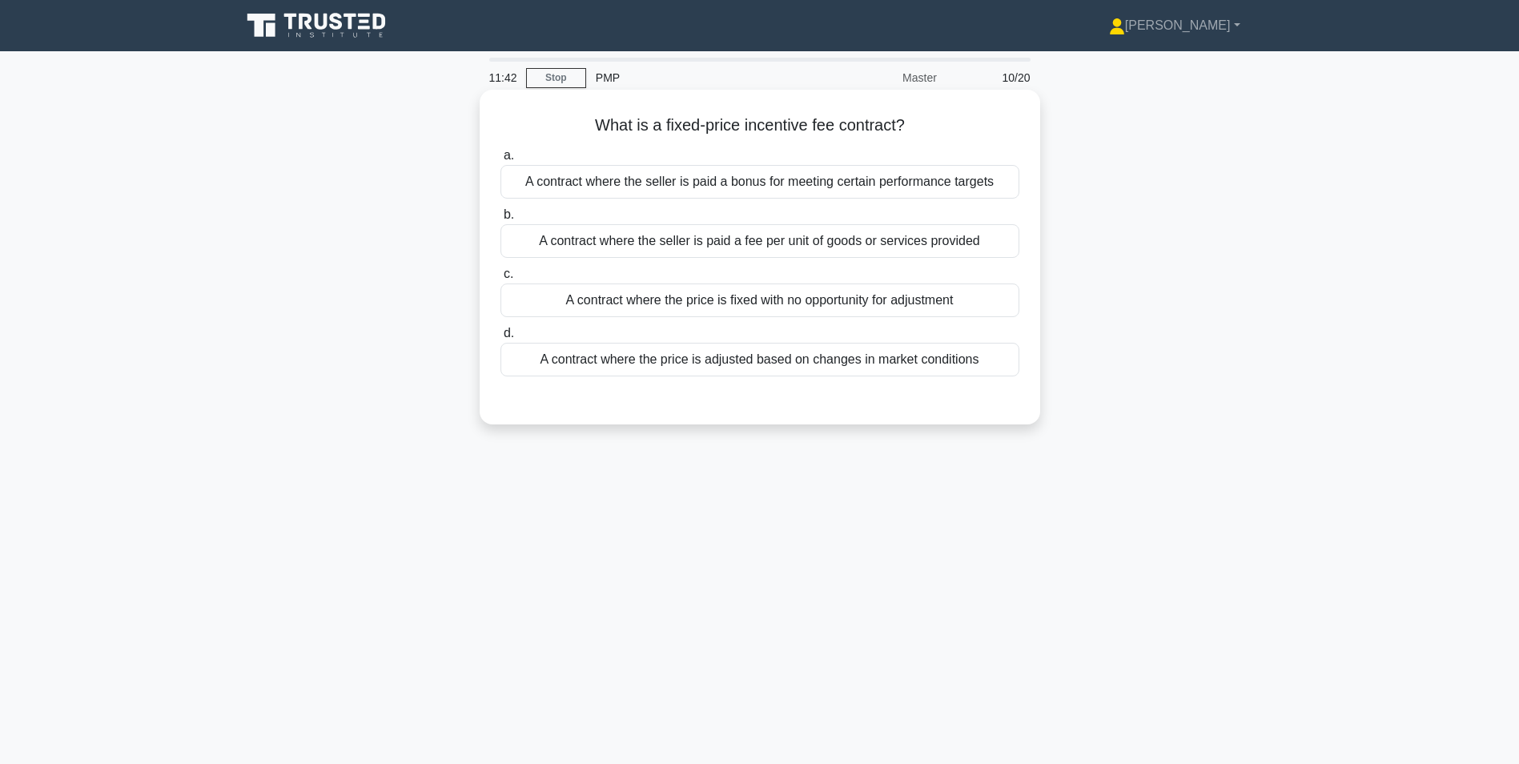
click at [719, 127] on h5 "What is a fixed-price incentive fee contract? .spinner_0XTQ{transform-origin:ce…" at bounding box center [760, 125] width 522 height 21
drag, startPoint x: 594, startPoint y: 124, endPoint x: 787, endPoint y: 125, distance: 193.8
click at [787, 125] on h5 "What is a fixed-price incentive fee contract? .spinner_0XTQ{transform-origin:ce…" at bounding box center [760, 125] width 522 height 21
click at [815, 127] on h5 "What is a fixed-price incentive fee contract? .spinner_0XTQ{transform-origin:ce…" at bounding box center [760, 125] width 522 height 21
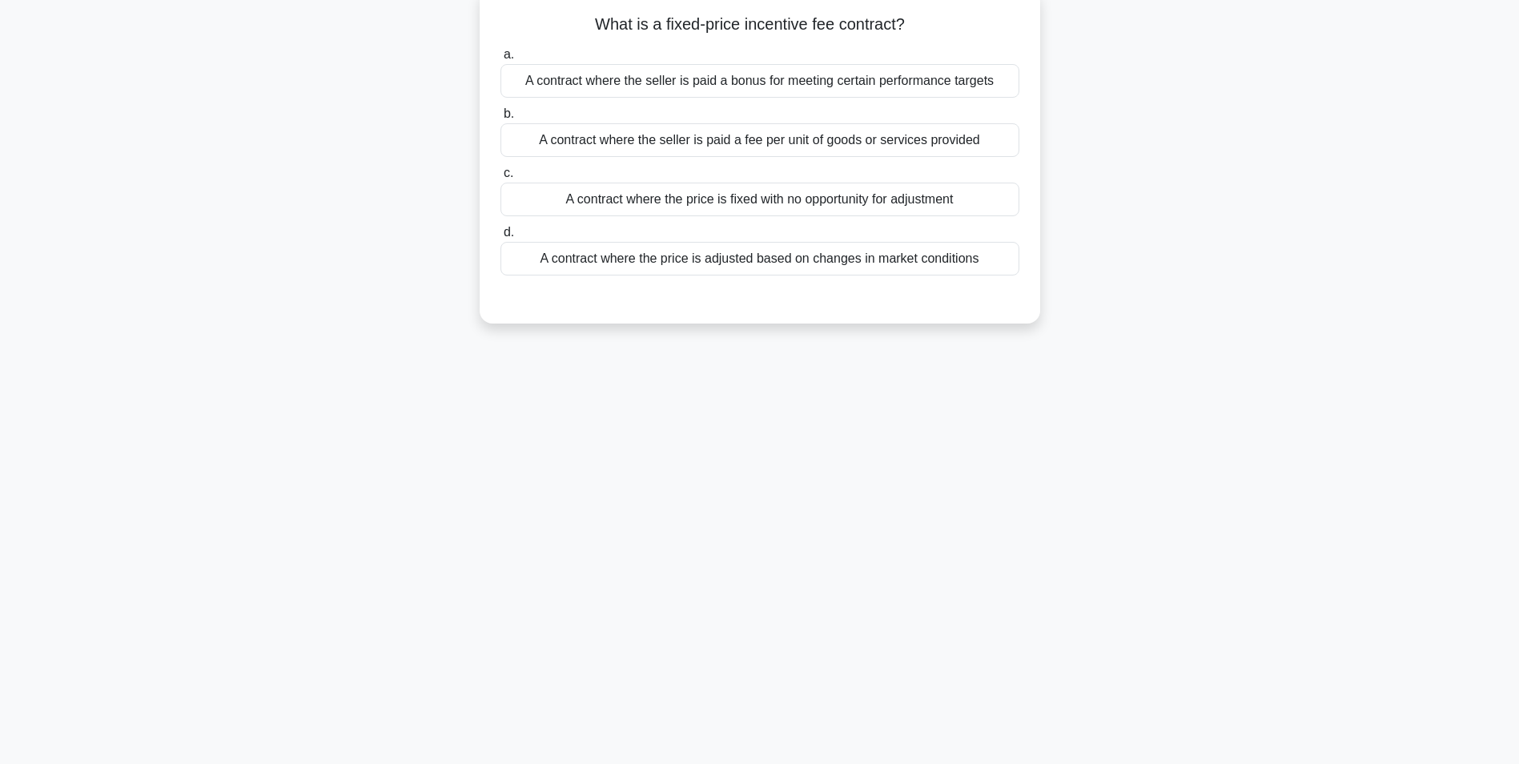
scroll to position [21, 0]
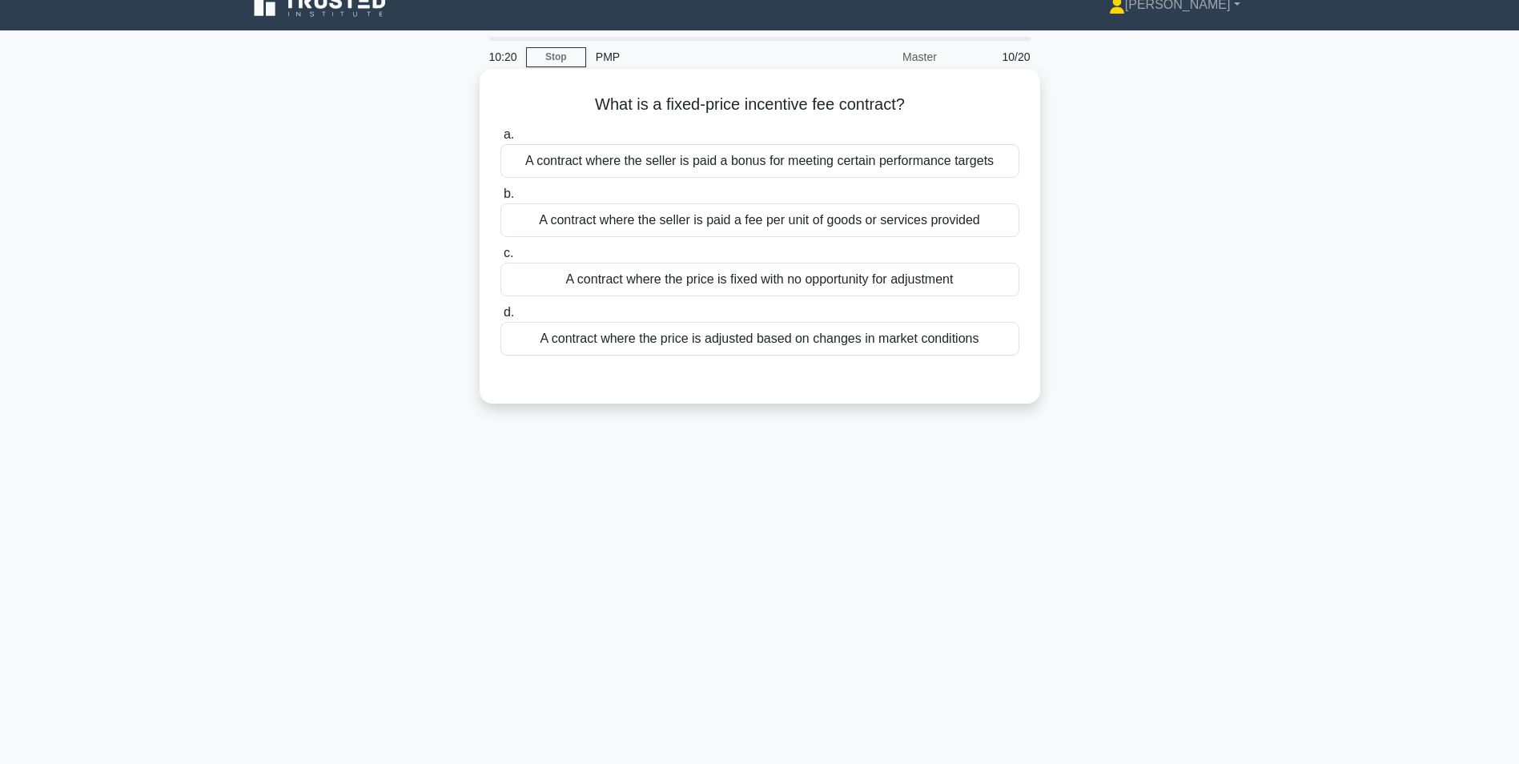
click at [761, 161] on div "A contract where the seller is paid a bonus for meeting certain performance tar…" at bounding box center [760, 161] width 519 height 34
click at [501, 140] on input "a. A contract where the seller is paid a bonus for meeting certain performance …" at bounding box center [501, 135] width 0 height 10
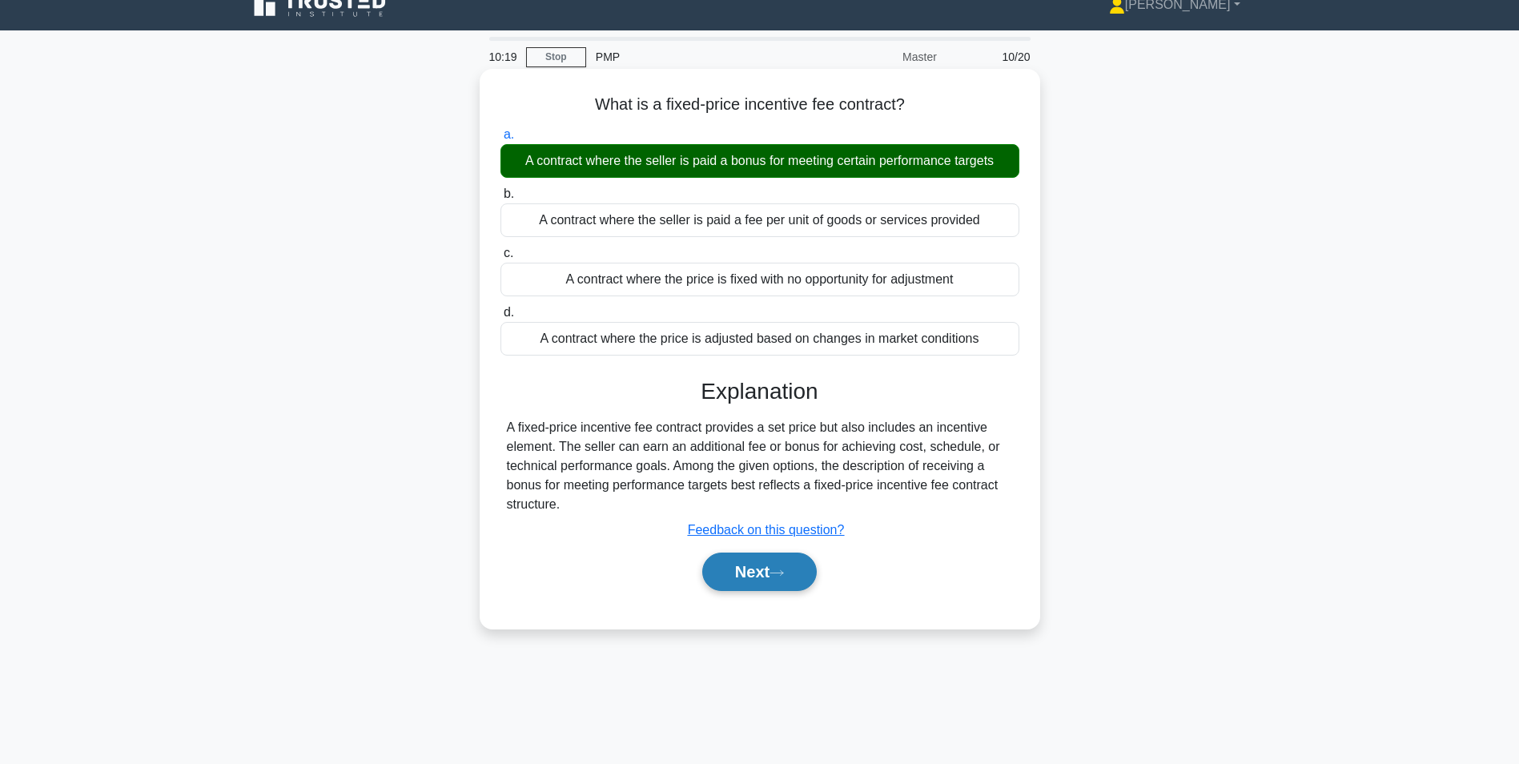
click at [759, 573] on button "Next" at bounding box center [759, 572] width 115 height 38
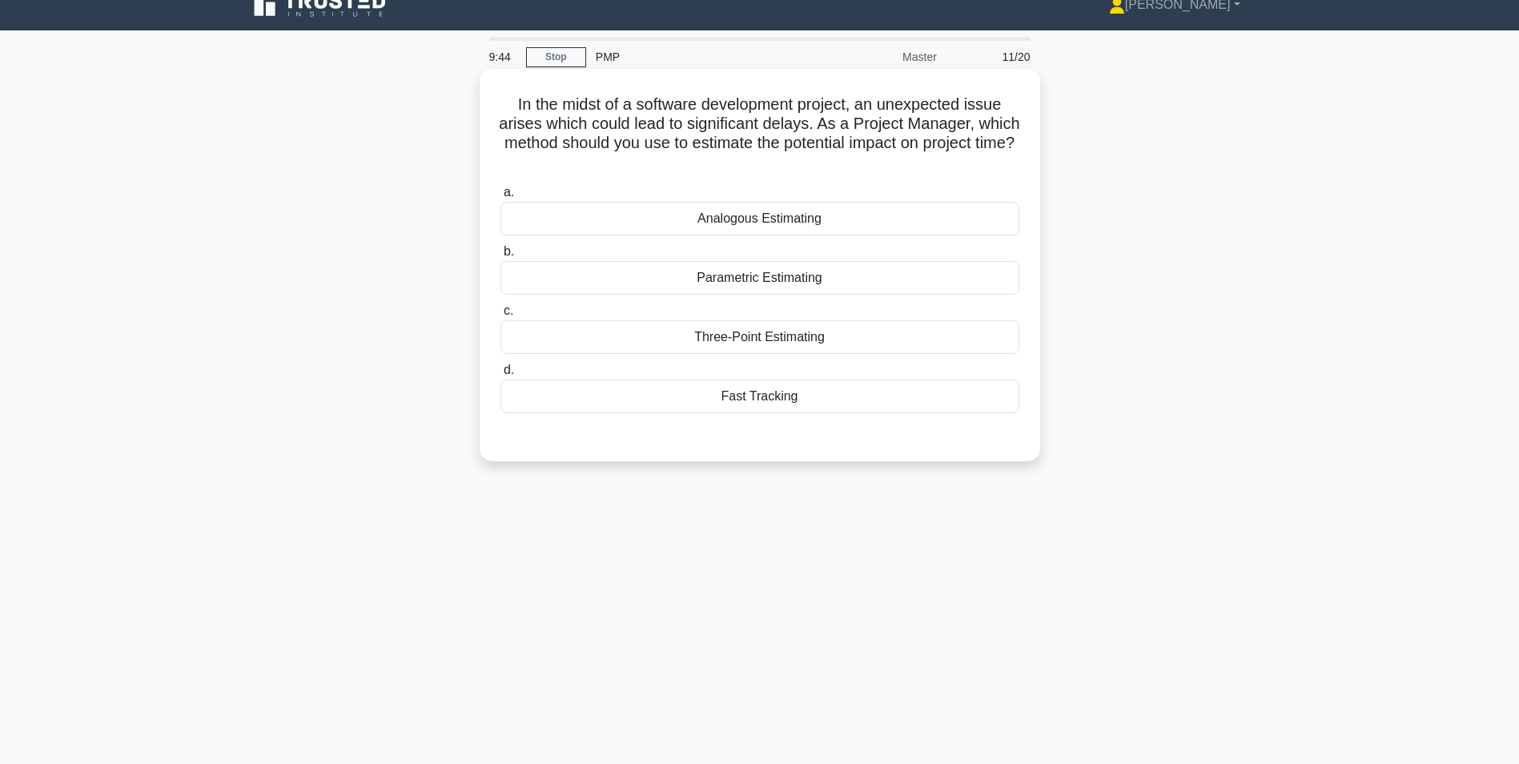
click at [820, 336] on div "Three-Point Estimating" at bounding box center [760, 337] width 519 height 34
click at [501, 316] on input "c. Three-Point Estimating" at bounding box center [501, 311] width 0 height 10
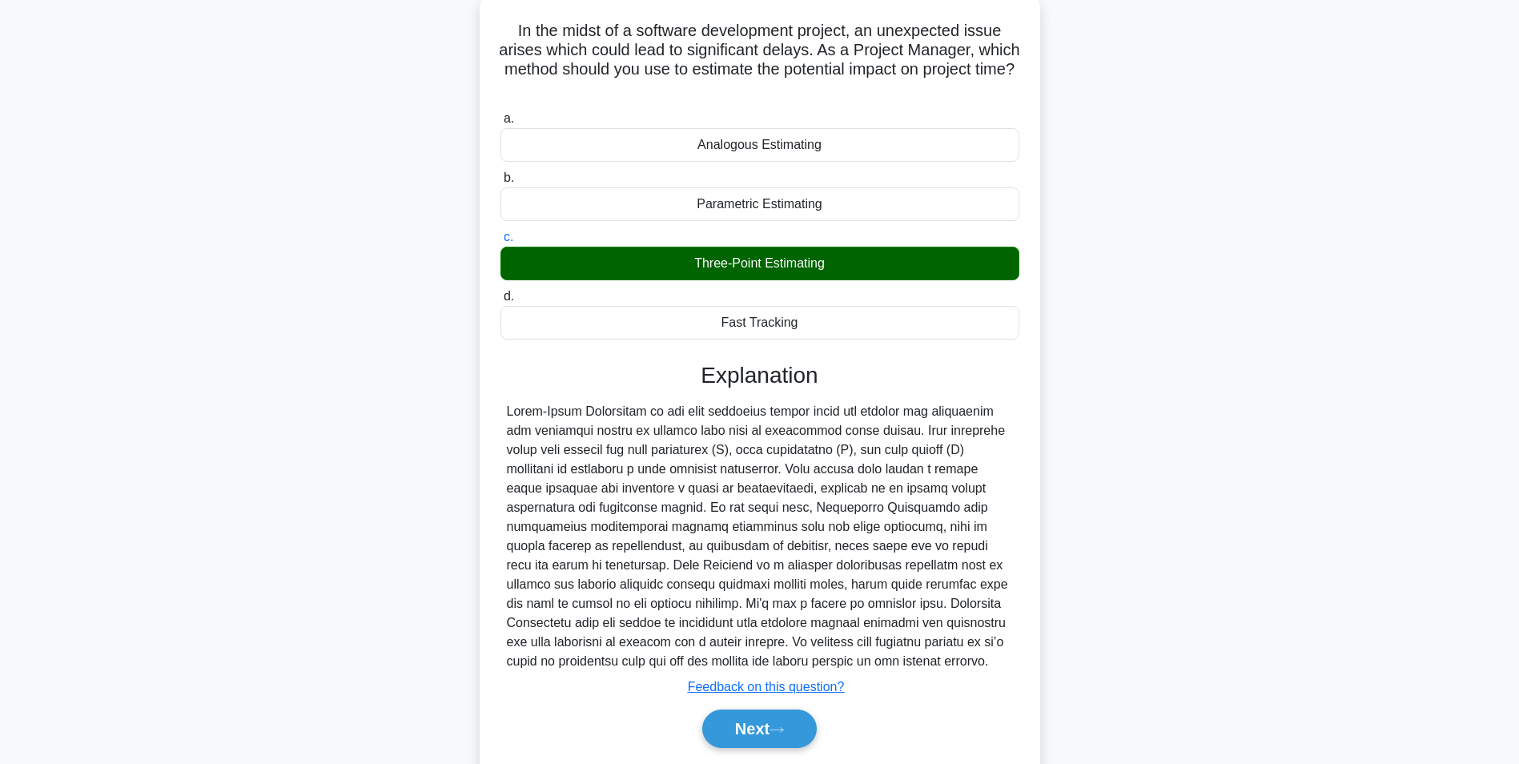
scroll to position [147, 0]
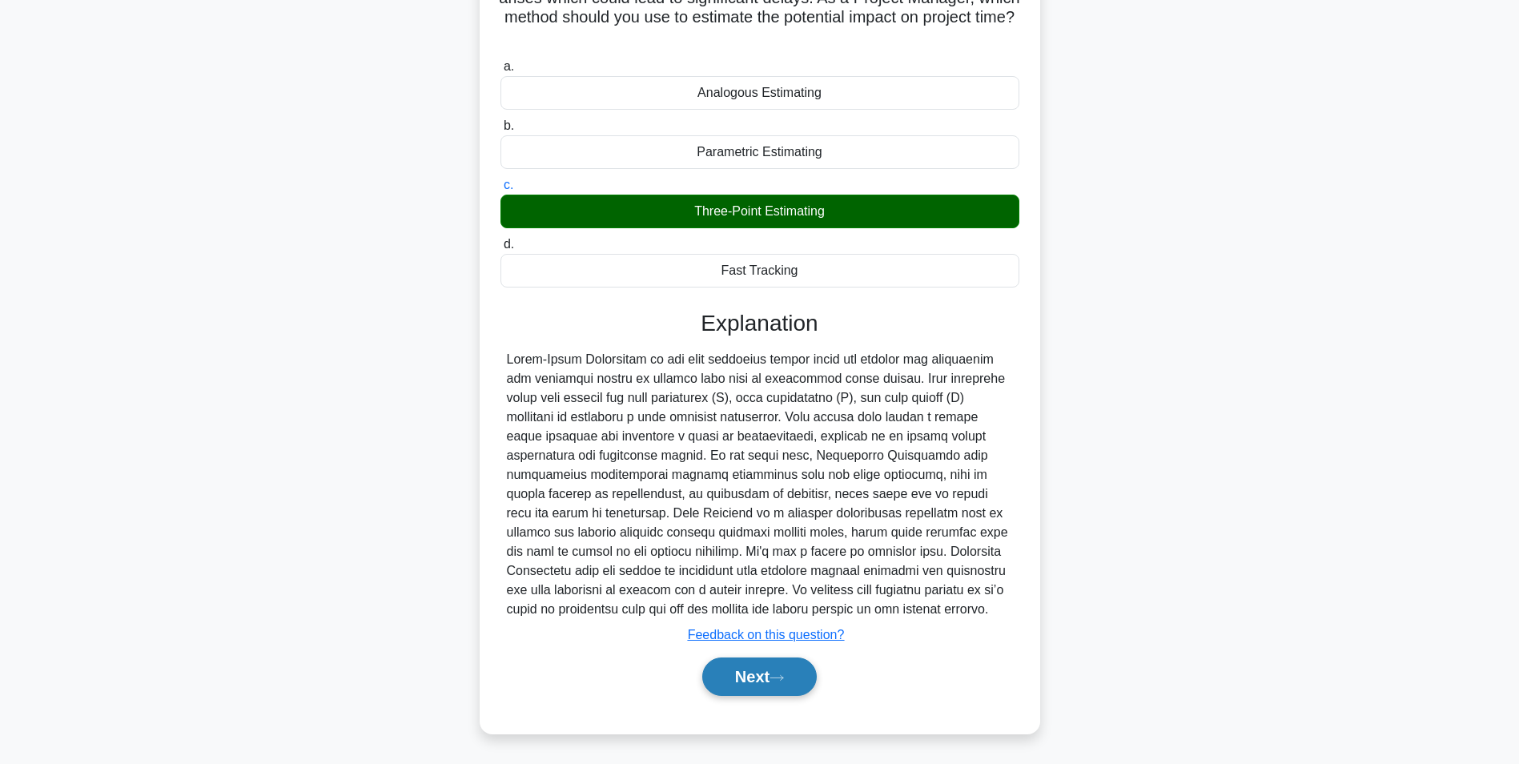
click at [763, 685] on button "Next" at bounding box center [759, 677] width 115 height 38
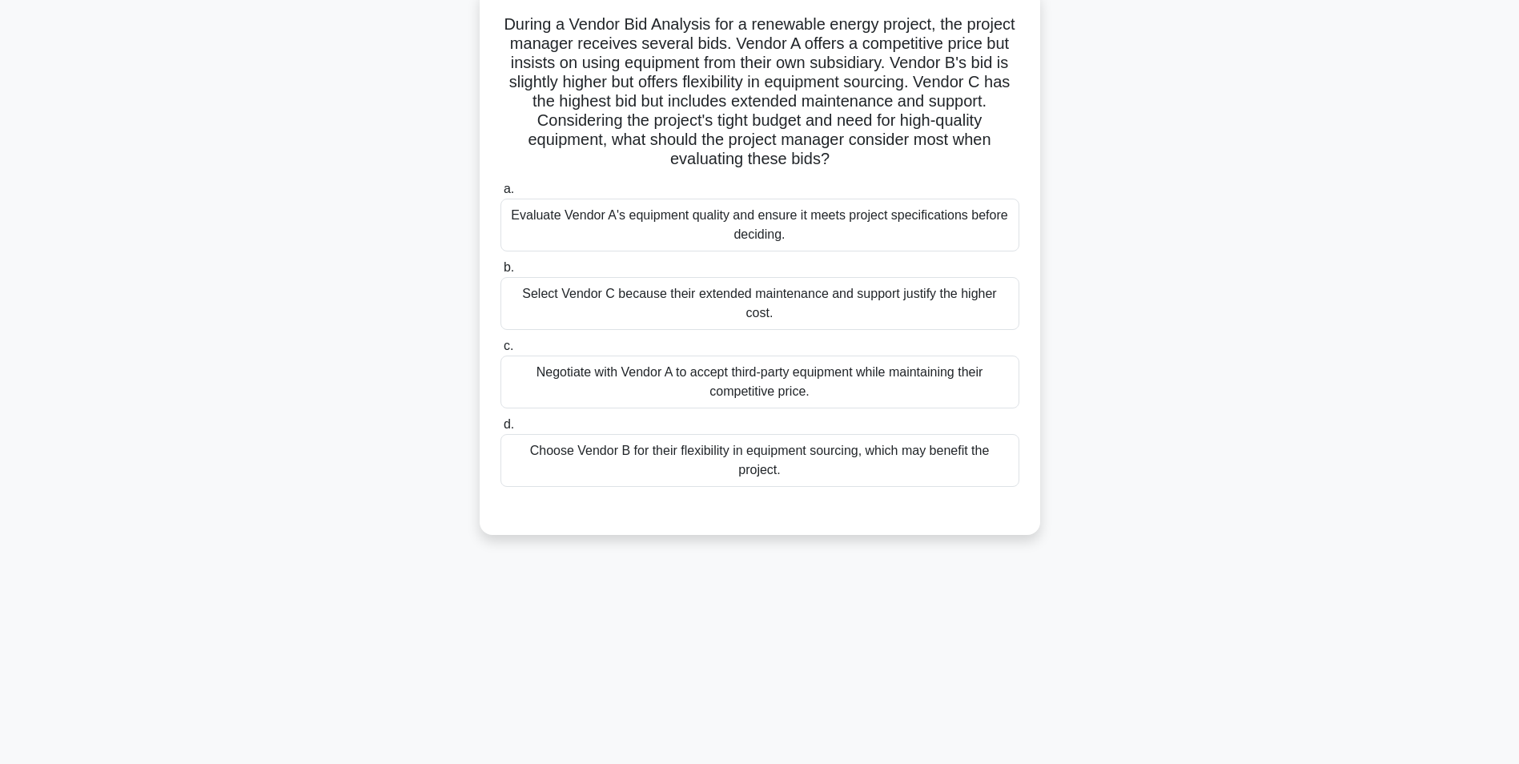
click at [781, 215] on div "Evaluate Vendor A's equipment quality and ensure it meets project specification…" at bounding box center [760, 225] width 519 height 53
click at [501, 195] on input "a. Evaluate Vendor A's equipment quality and ensure it meets project specificat…" at bounding box center [501, 189] width 0 height 10
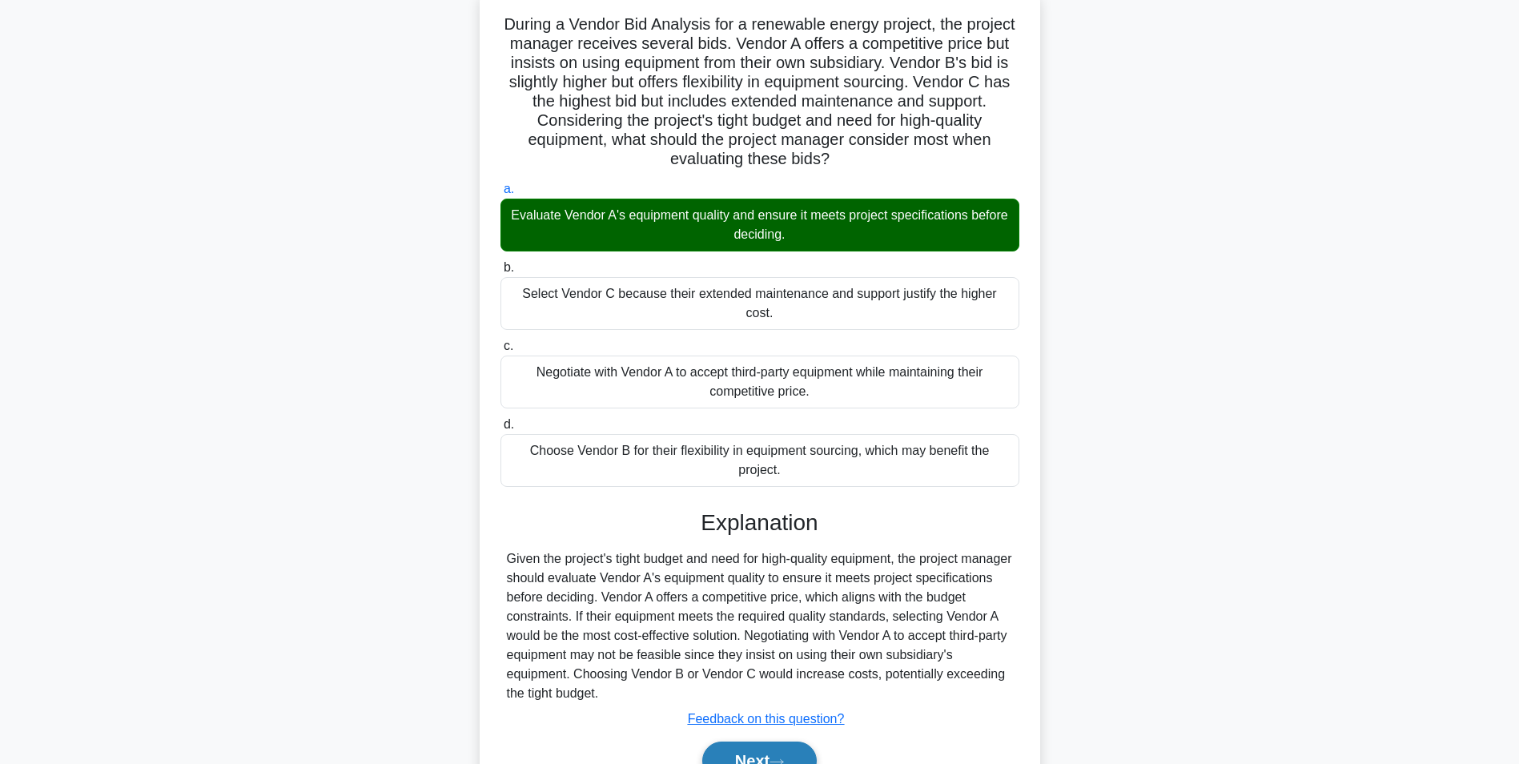
click at [753, 742] on button "Next" at bounding box center [759, 761] width 115 height 38
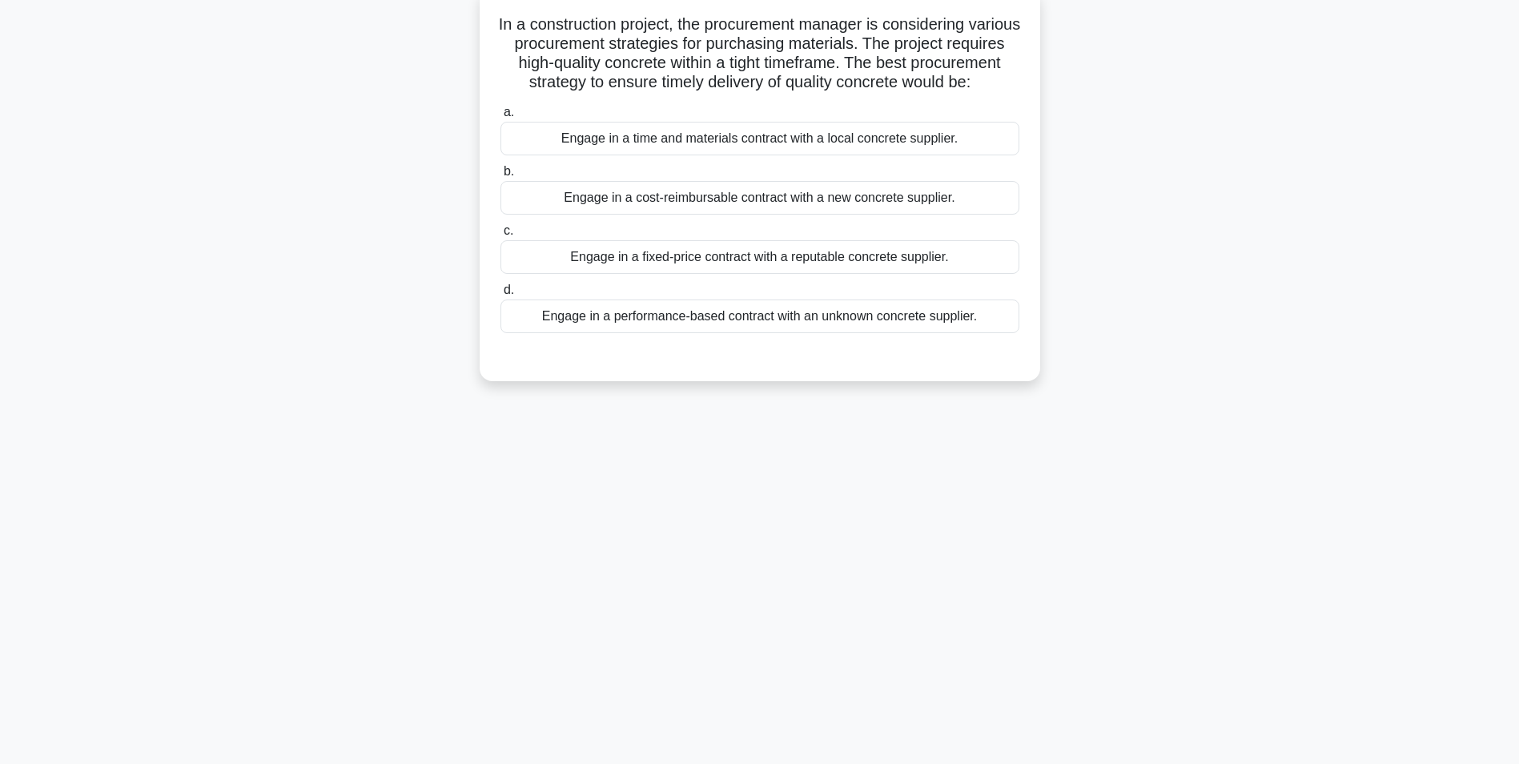
click at [807, 274] on div "Engage in a fixed-price contract with a reputable concrete supplier." at bounding box center [760, 257] width 519 height 34
click at [501, 236] on input "c. Engage in a fixed-price contract with a reputable concrete supplier." at bounding box center [501, 231] width 0 height 10
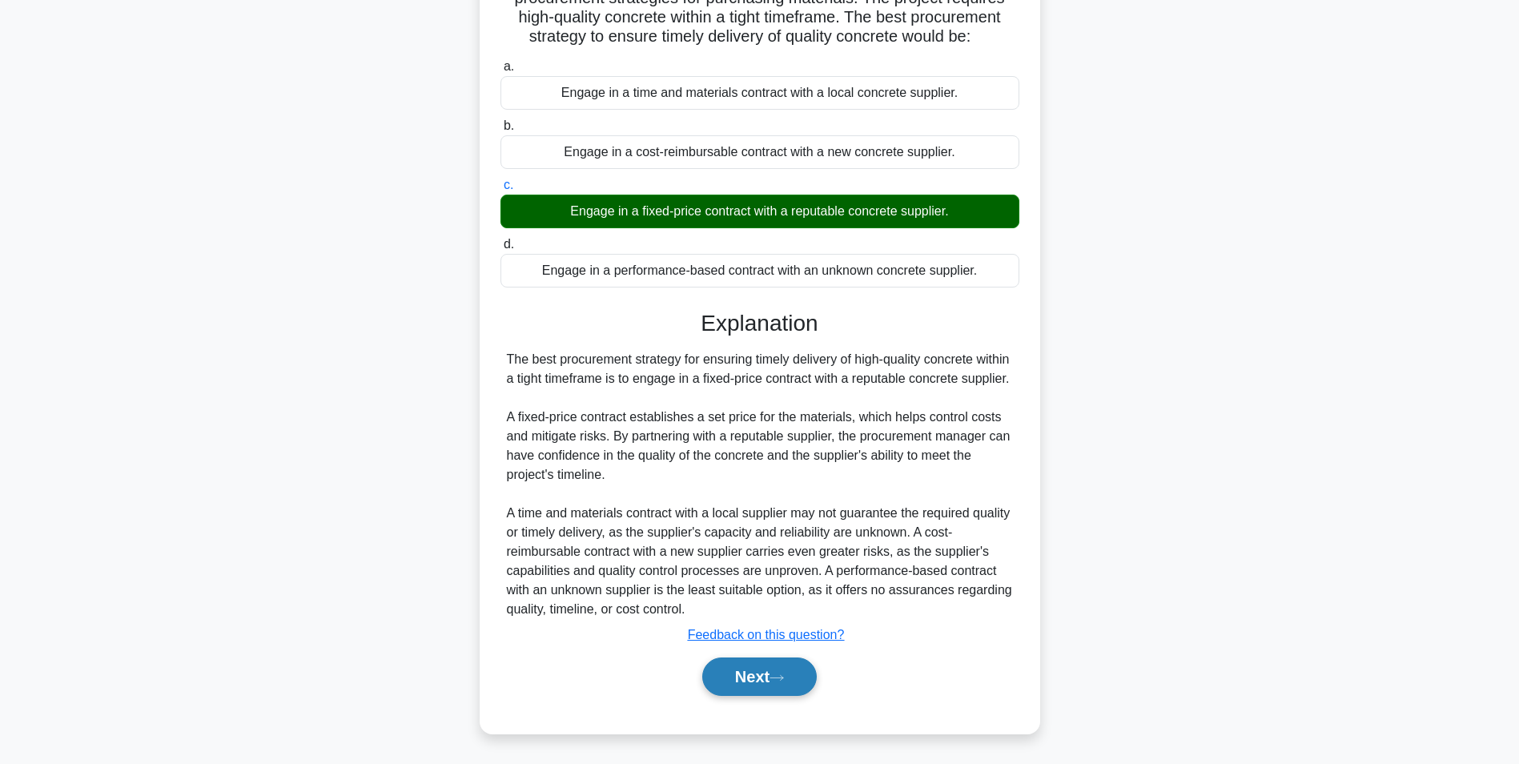
click at [749, 670] on button "Next" at bounding box center [759, 677] width 115 height 38
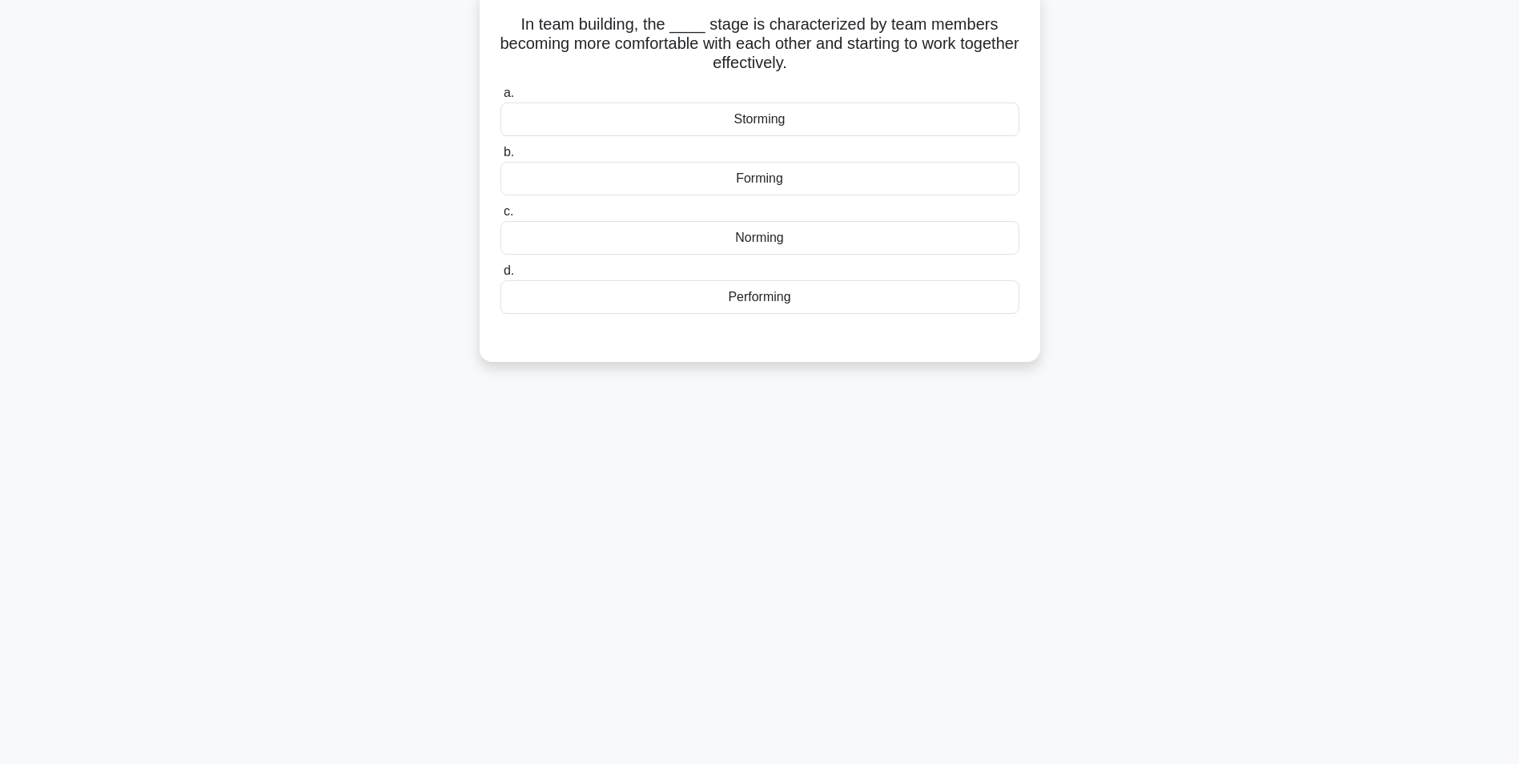
click at [767, 241] on div "Norming" at bounding box center [760, 238] width 519 height 34
click at [501, 217] on input "c. Norming" at bounding box center [501, 212] width 0 height 10
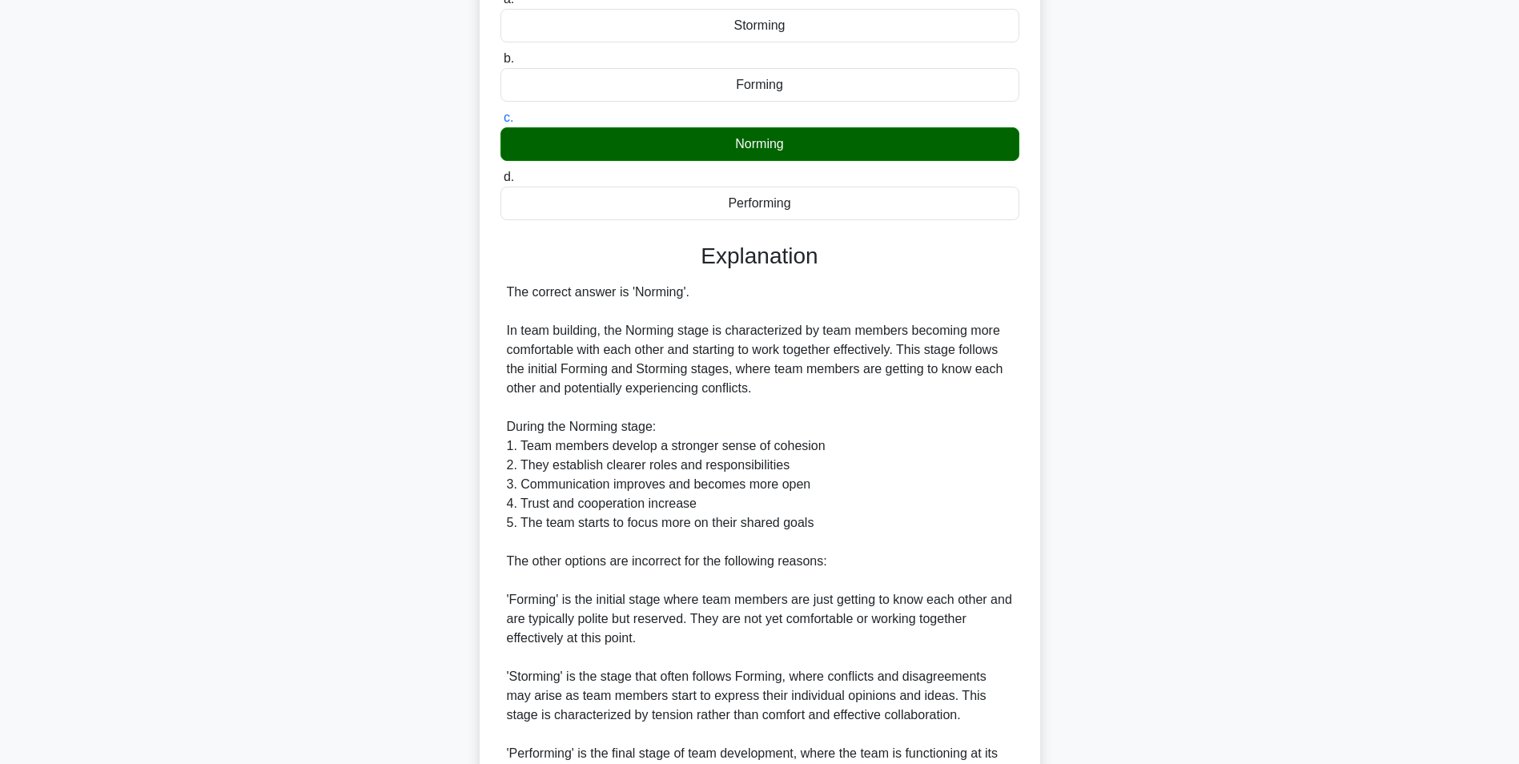
scroll to position [397, 0]
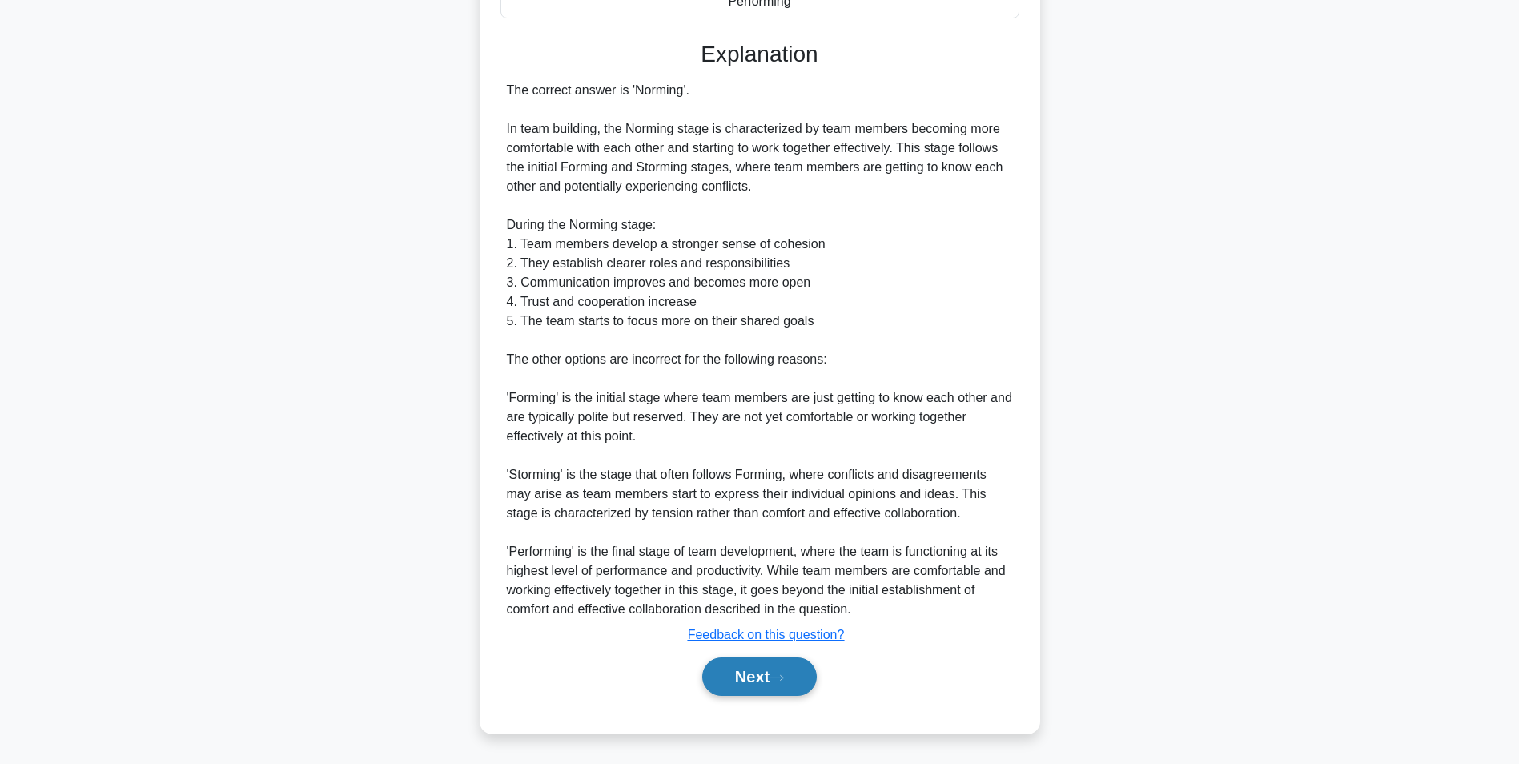
click at [769, 678] on button "Next" at bounding box center [759, 677] width 115 height 38
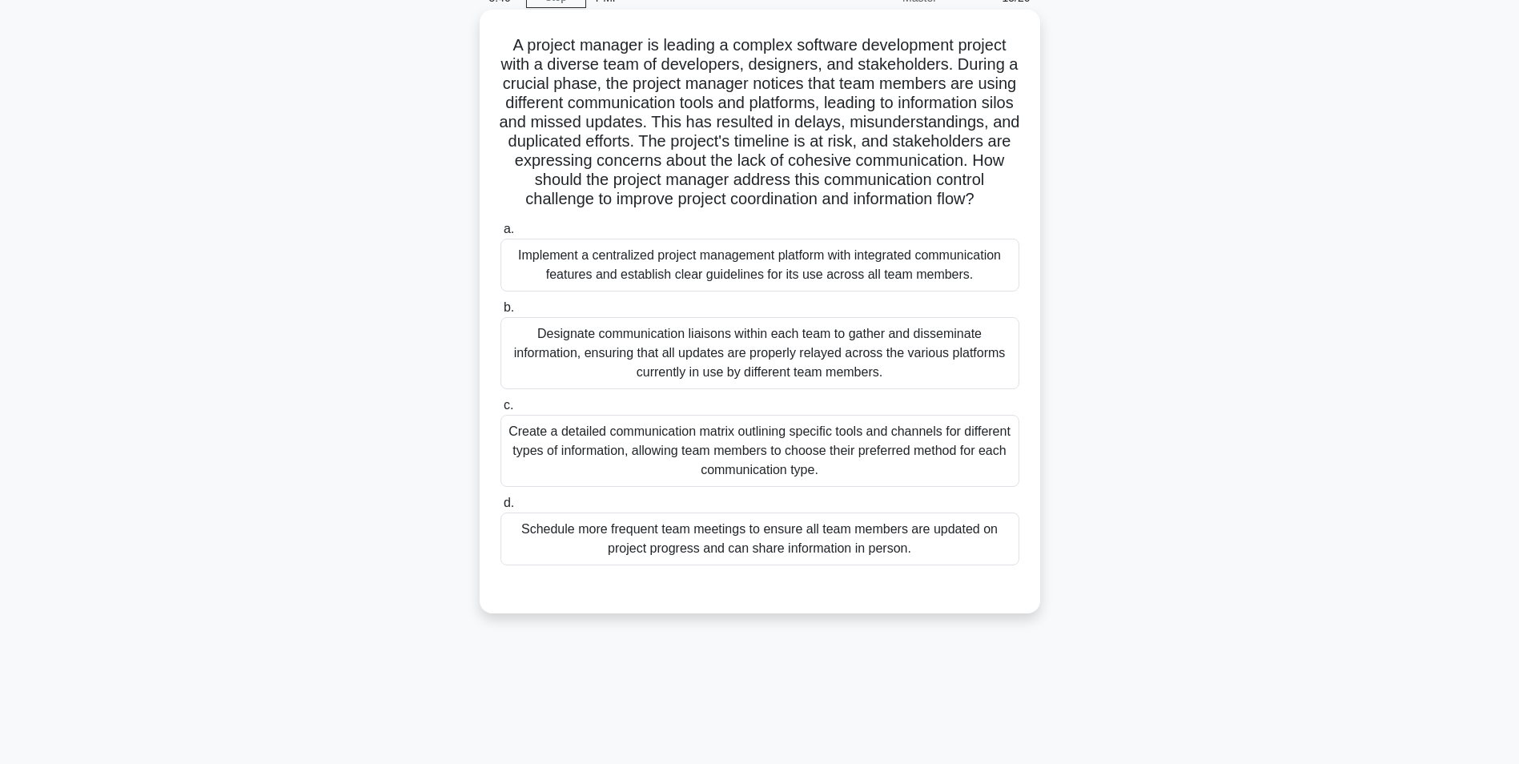
scroll to position [101, 0]
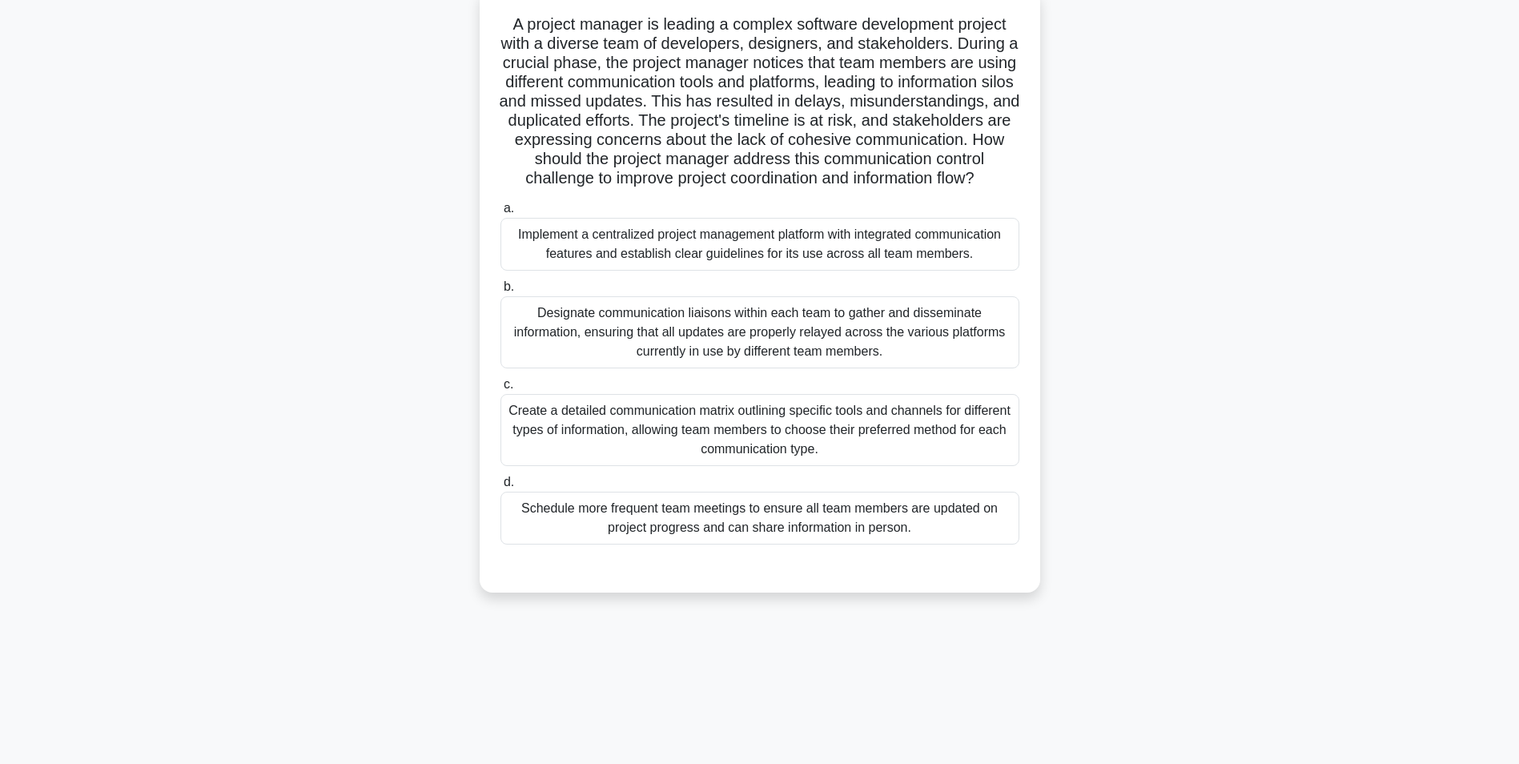
click at [742, 258] on div "Implement a centralized project management platform with integrated communicati…" at bounding box center [760, 244] width 519 height 53
click at [501, 214] on input "a. Implement a centralized project management platform with integrated communic…" at bounding box center [501, 208] width 0 height 10
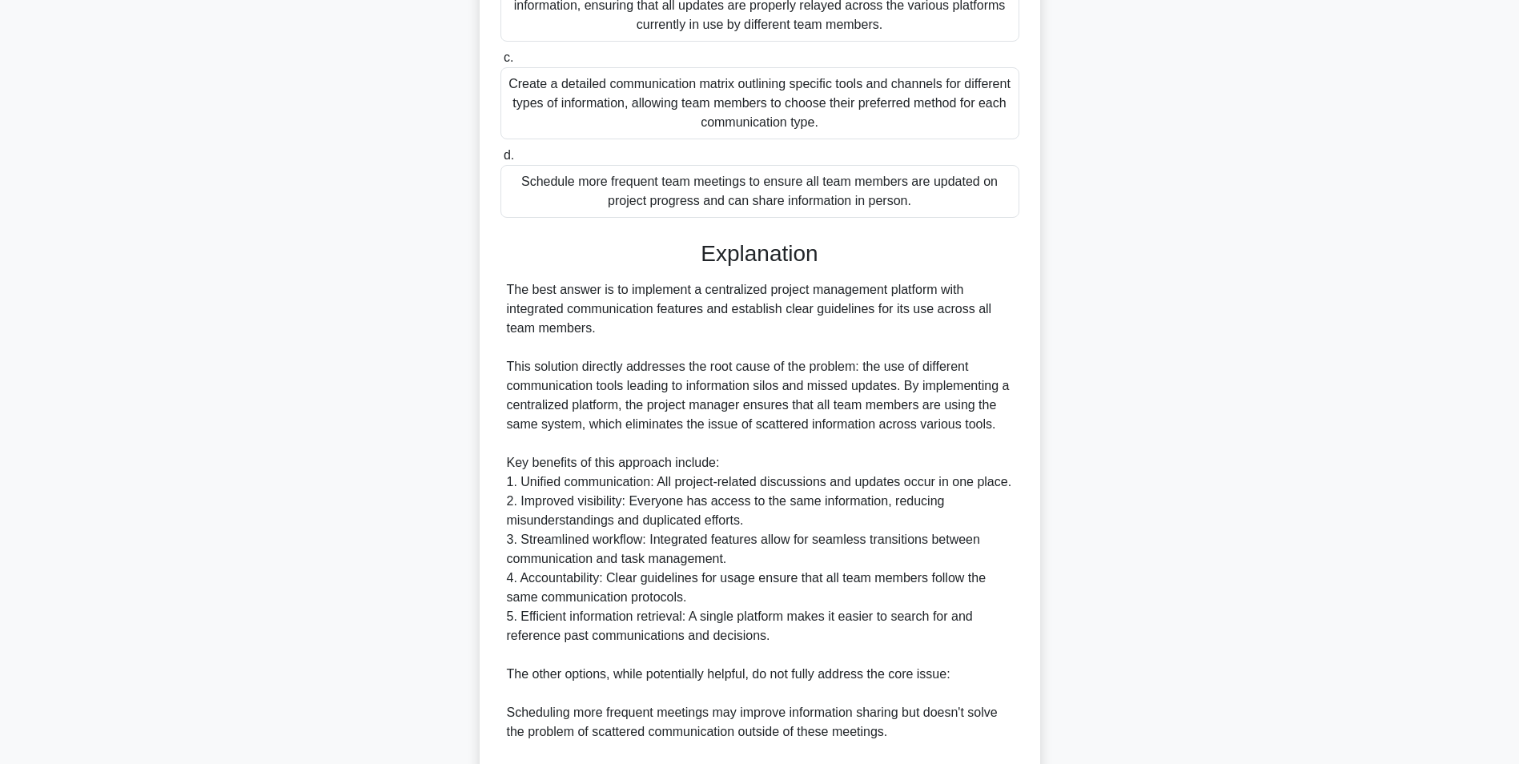
scroll to position [782, 0]
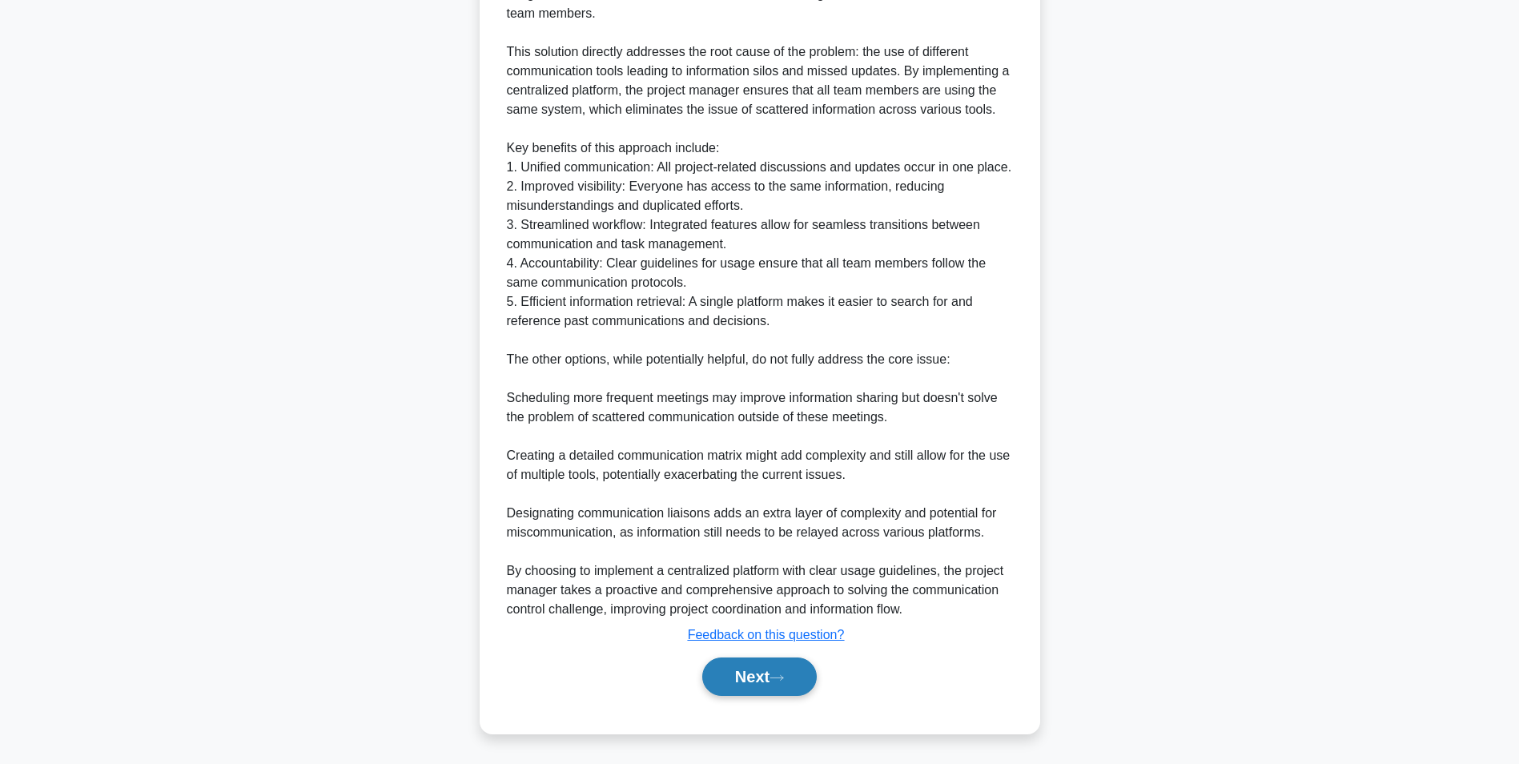
click at [734, 684] on button "Next" at bounding box center [759, 677] width 115 height 38
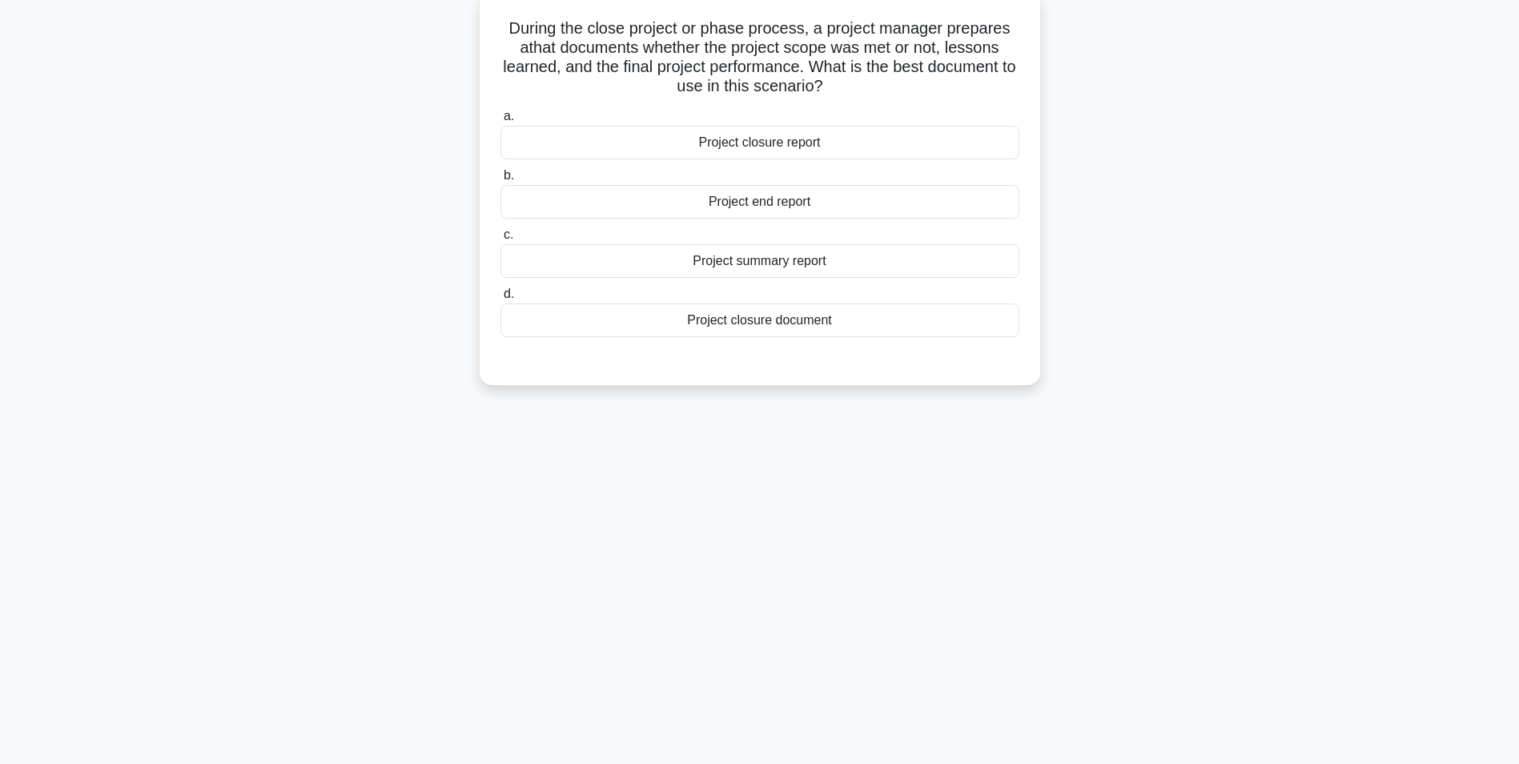
scroll to position [101, 0]
drag, startPoint x: 501, startPoint y: 22, endPoint x: 835, endPoint y: 80, distance: 339.7
click at [835, 80] on h5 "During the close project or phase process, a project manager prepares a that do…" at bounding box center [760, 53] width 522 height 78
copy h5 "During the close project or phase process, a project manager prepares a that do…"
click at [791, 318] on div "Project closure document" at bounding box center [760, 317] width 519 height 34
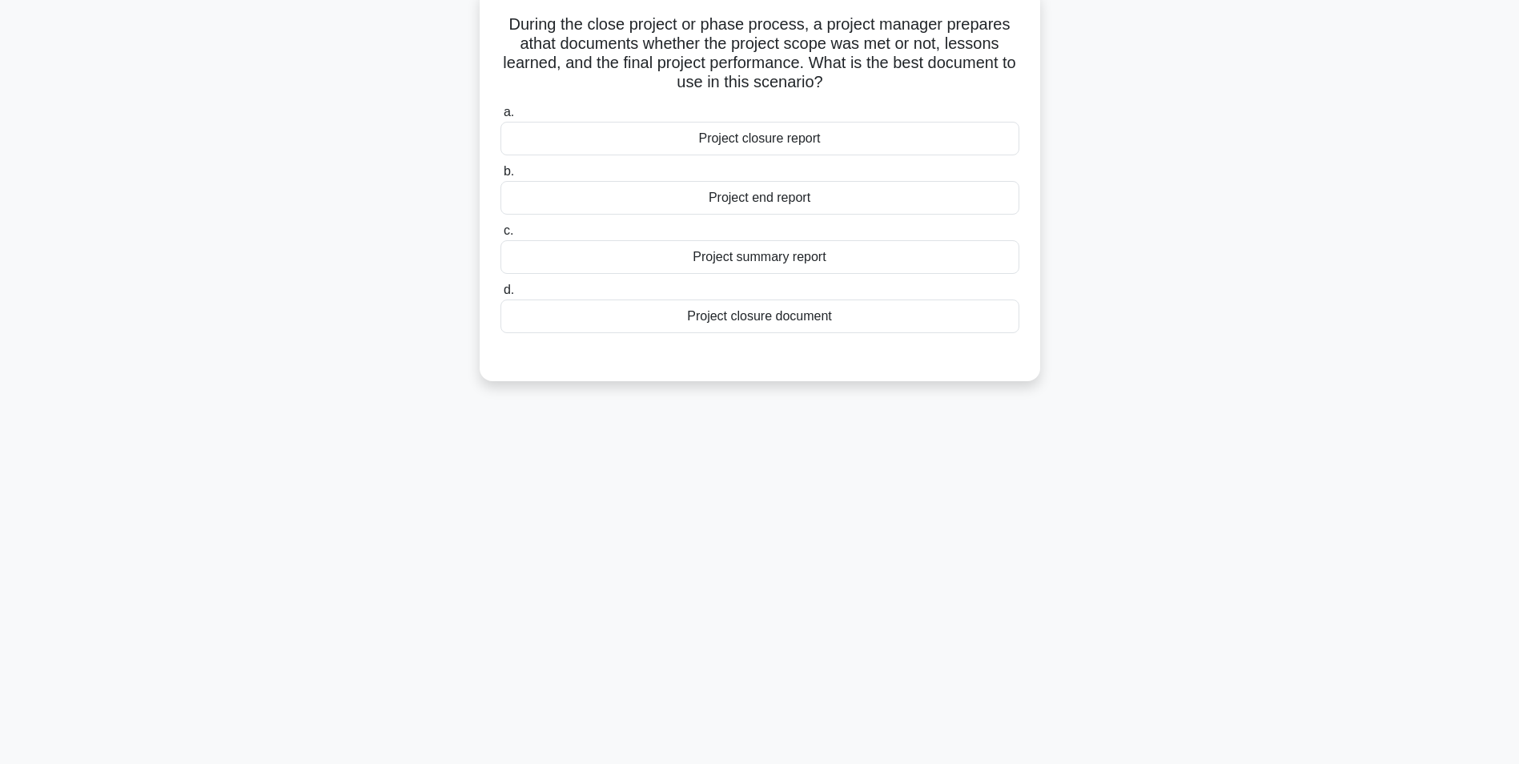
click at [501, 296] on input "d. Project closure document" at bounding box center [501, 290] width 0 height 10
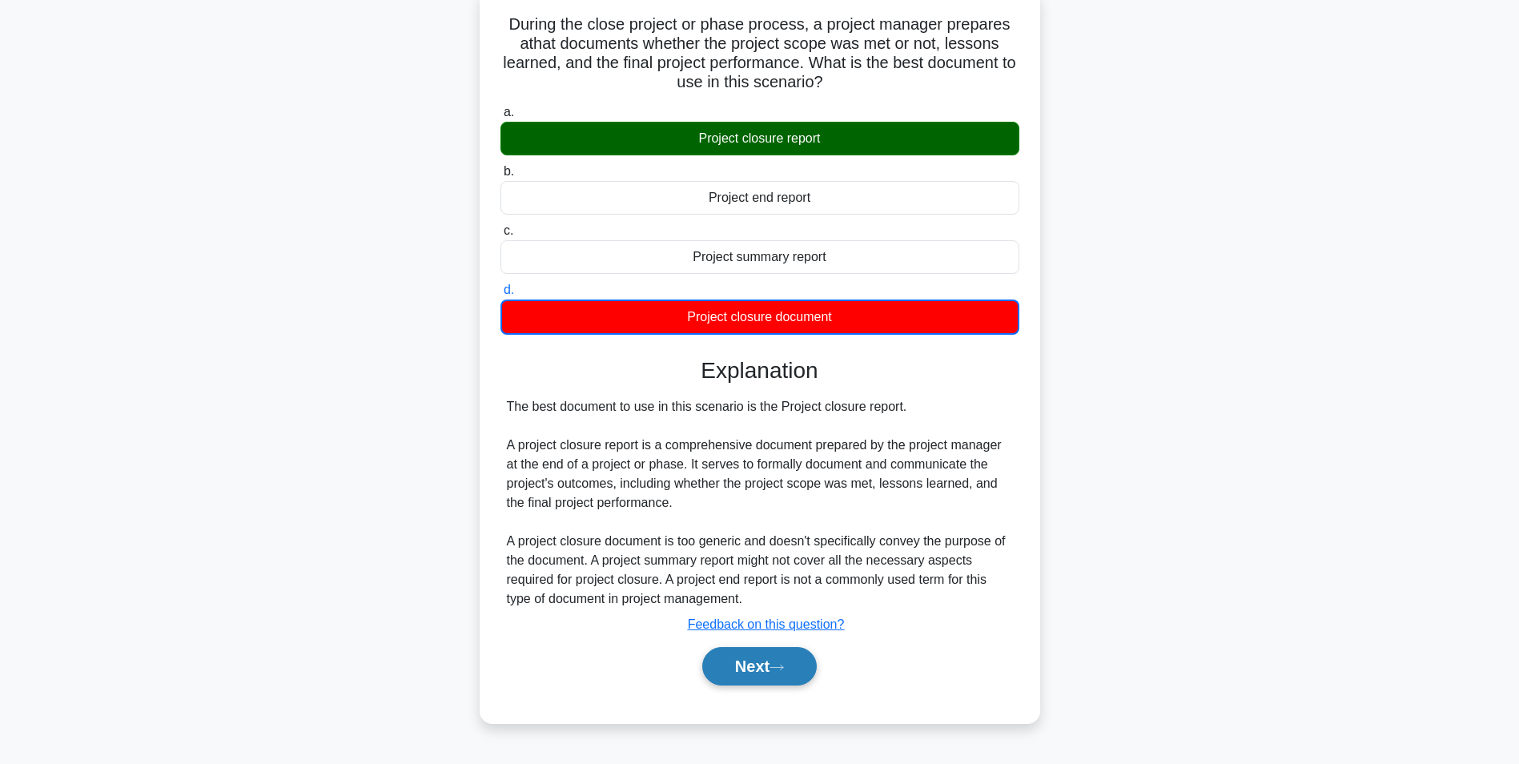
click at [763, 666] on button "Next" at bounding box center [759, 666] width 115 height 38
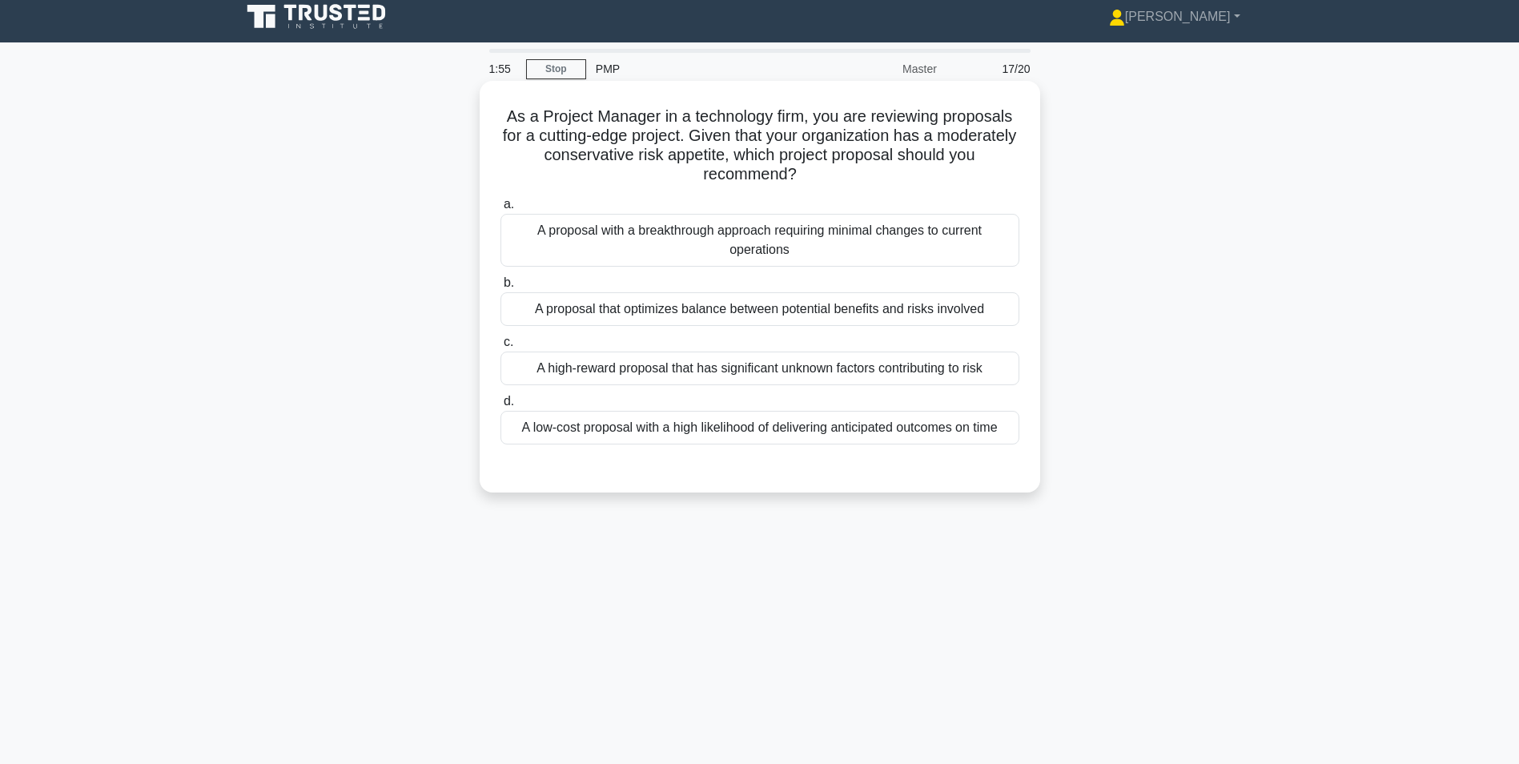
scroll to position [0, 0]
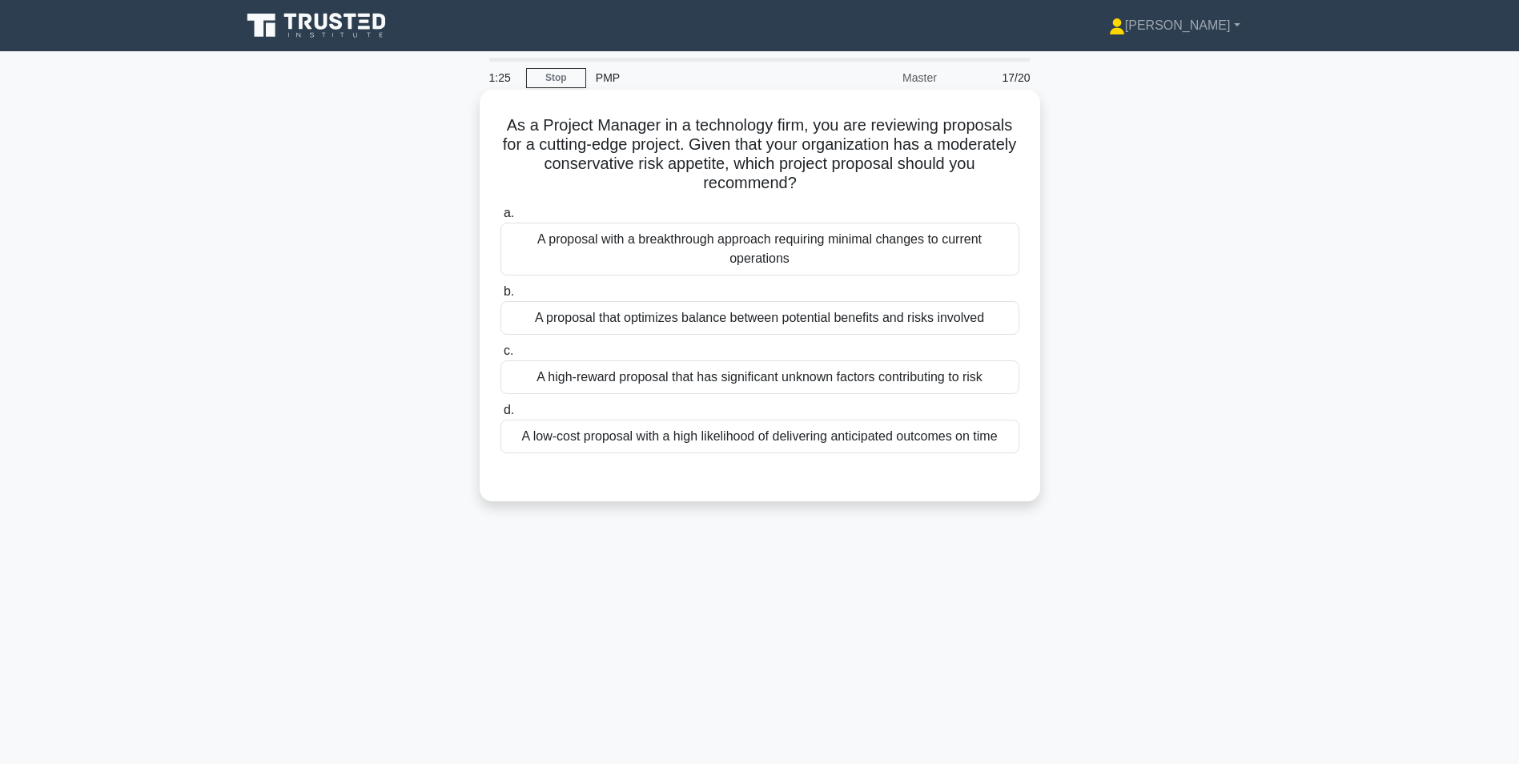
click at [815, 380] on div "A high-reward proposal that has significant unknown factors contributing to risk" at bounding box center [760, 377] width 519 height 34
click at [501, 356] on input "c. A high-reward proposal that has significant unknown factors contributing to …" at bounding box center [501, 351] width 0 height 10
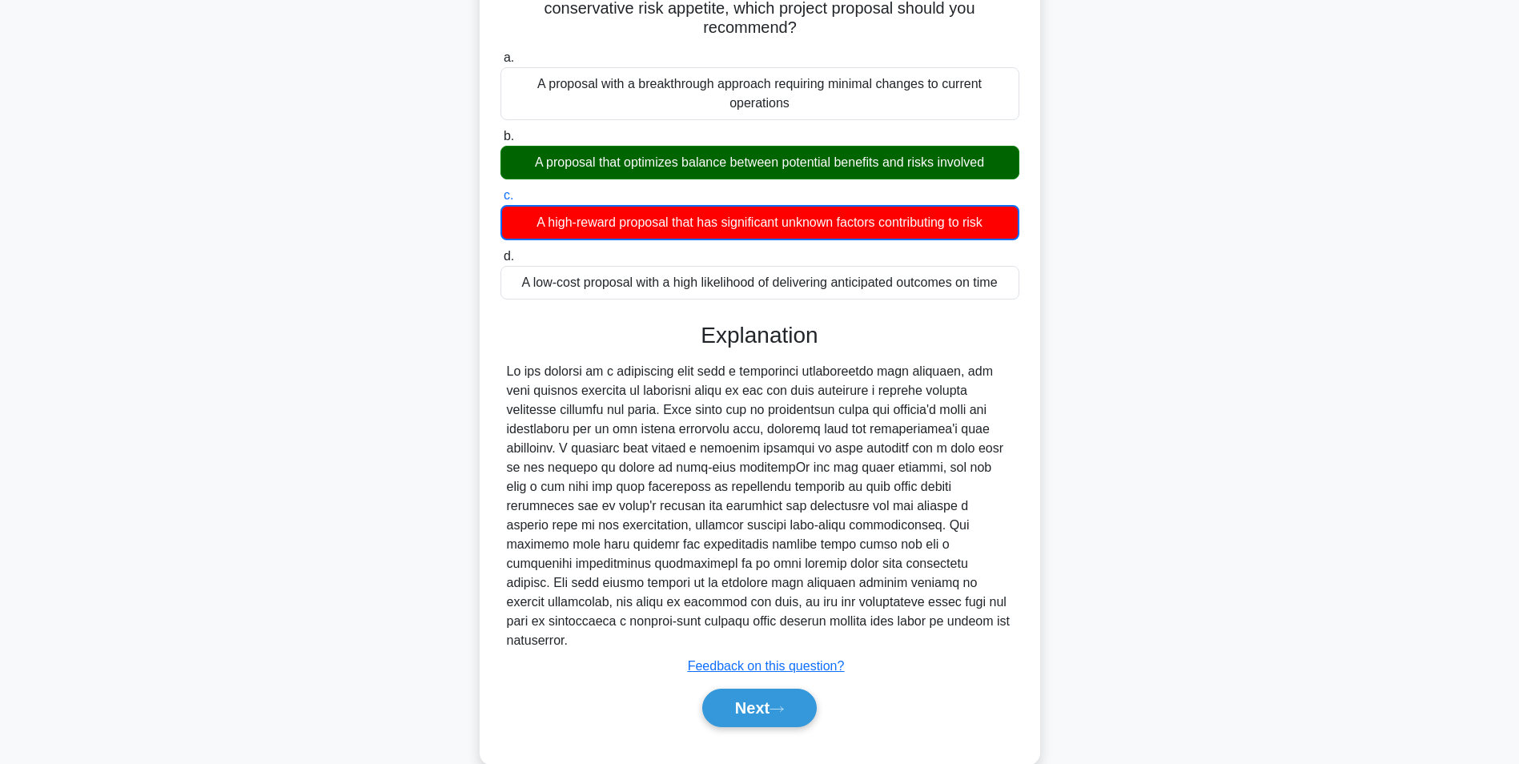
scroll to position [168, 0]
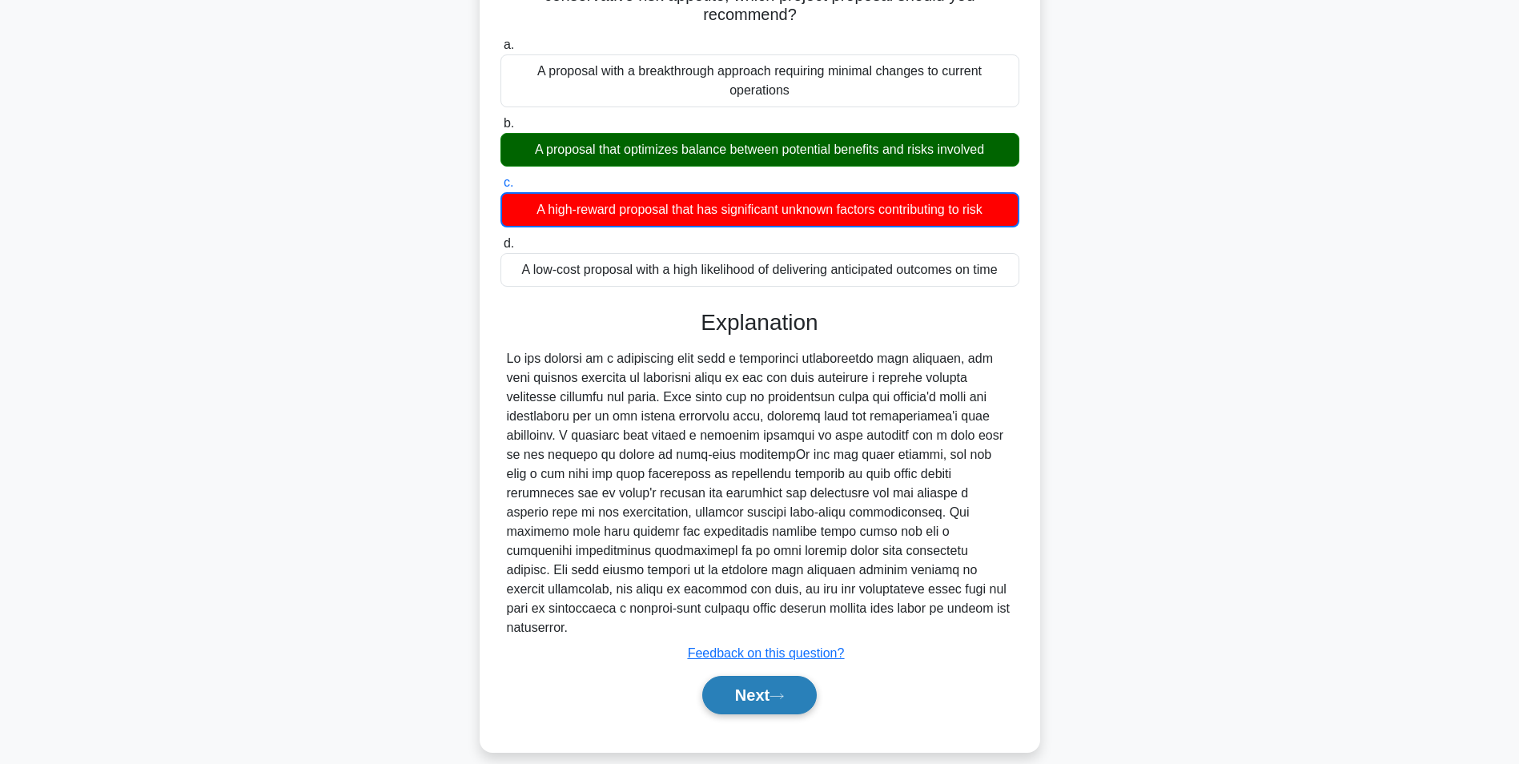
click at [745, 676] on button "Next" at bounding box center [759, 695] width 115 height 38
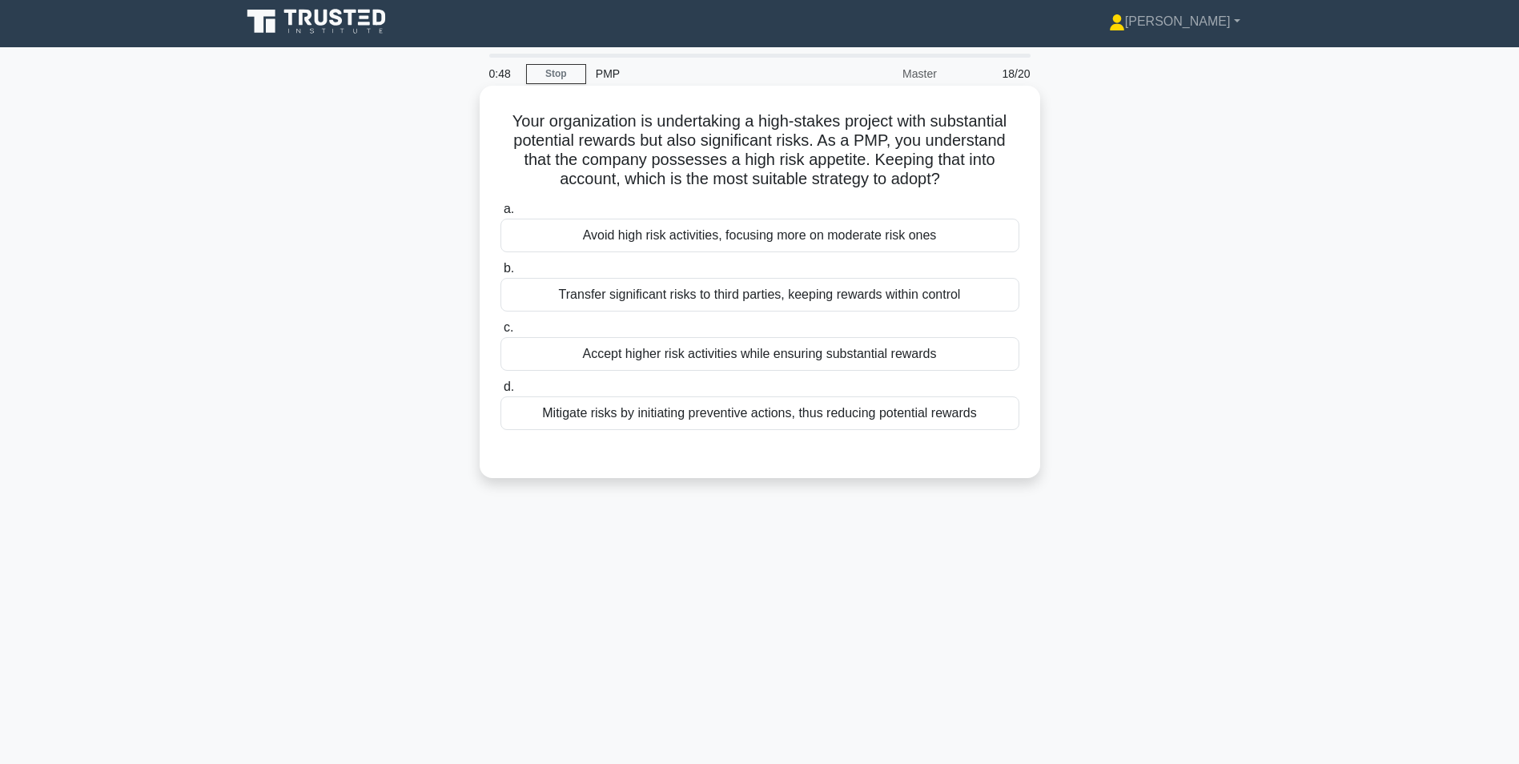
scroll to position [0, 0]
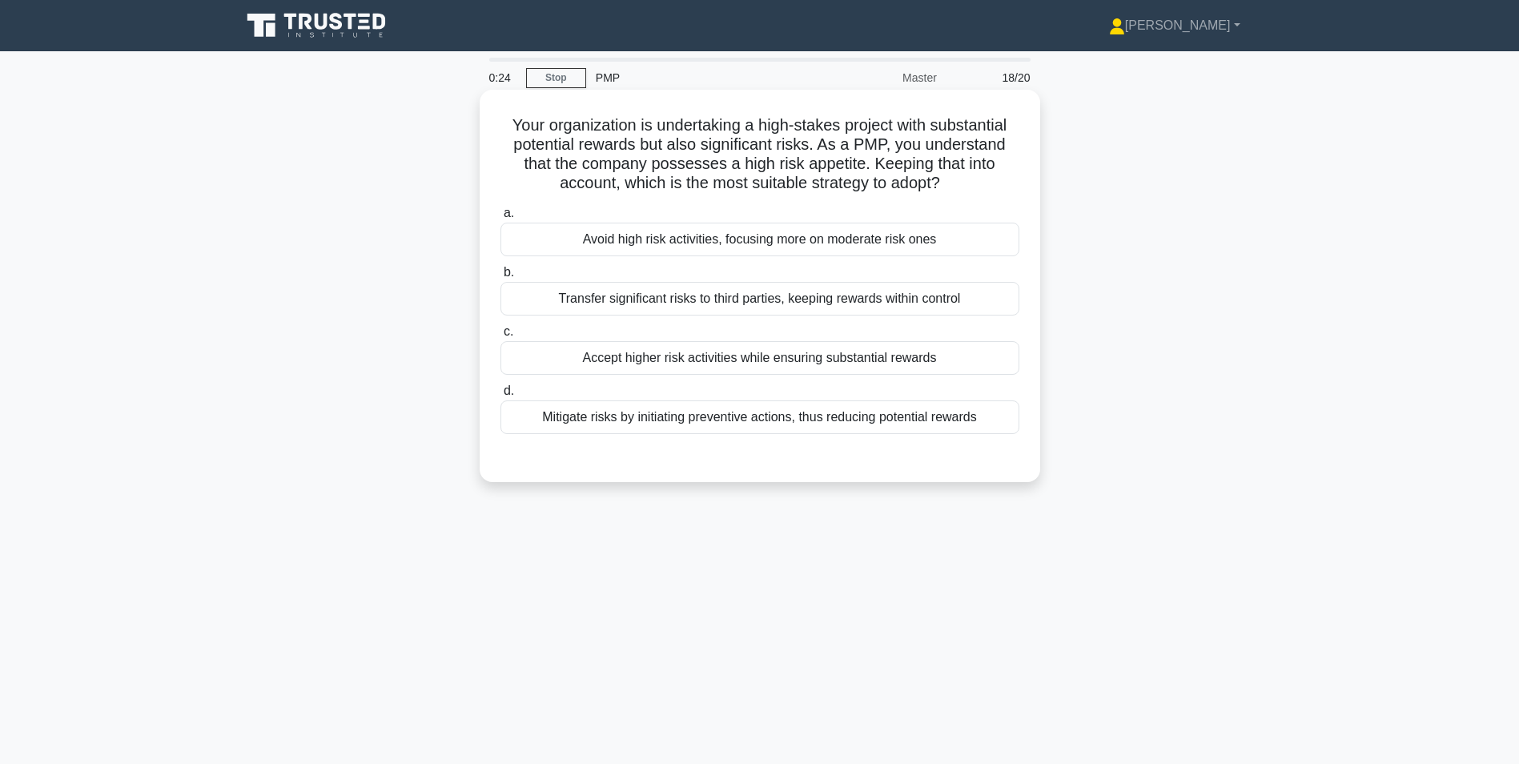
click at [886, 420] on div "Mitigate risks by initiating preventive actions, thus reducing potential rewards" at bounding box center [760, 417] width 519 height 34
click at [501, 396] on input "d. Mitigate risks by initiating preventive actions, thus reducing potential rew…" at bounding box center [501, 391] width 0 height 10
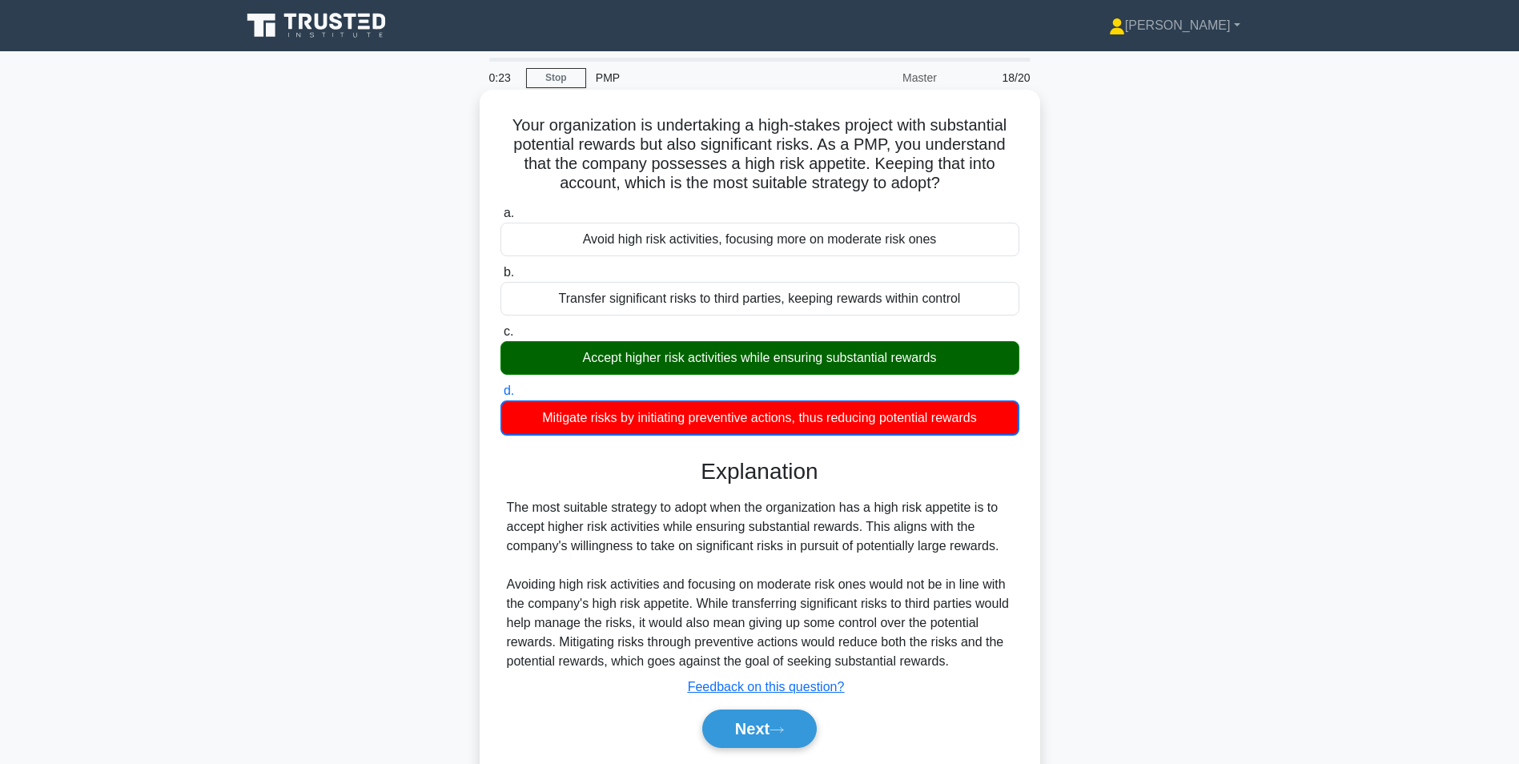
click at [755, 364] on div "Accept higher risk activities while ensuring substantial rewards" at bounding box center [760, 358] width 519 height 34
click at [501, 337] on input "c. Accept higher risk activities while ensuring substantial rewards" at bounding box center [501, 332] width 0 height 10
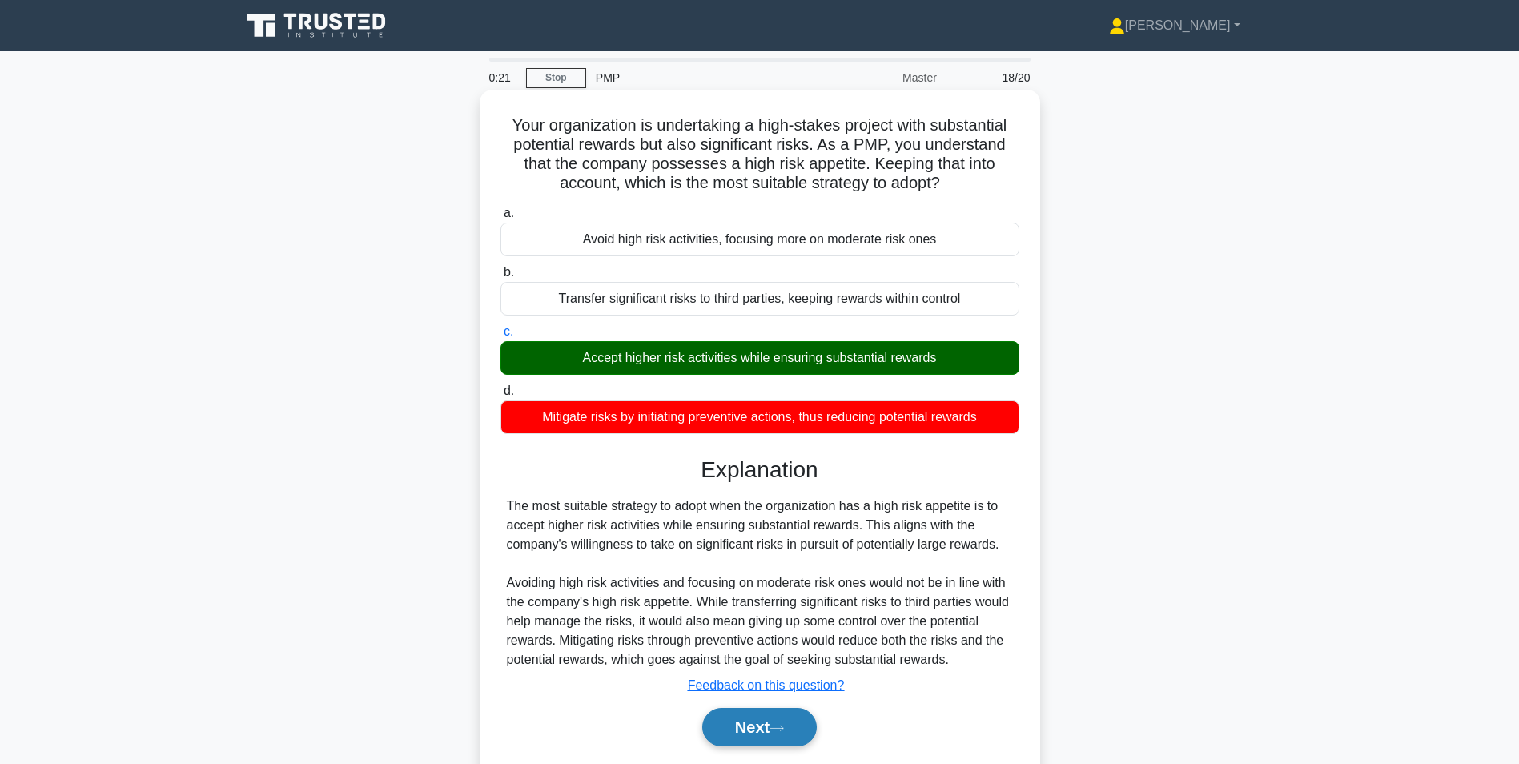
click at [750, 747] on button "Next" at bounding box center [759, 727] width 115 height 38
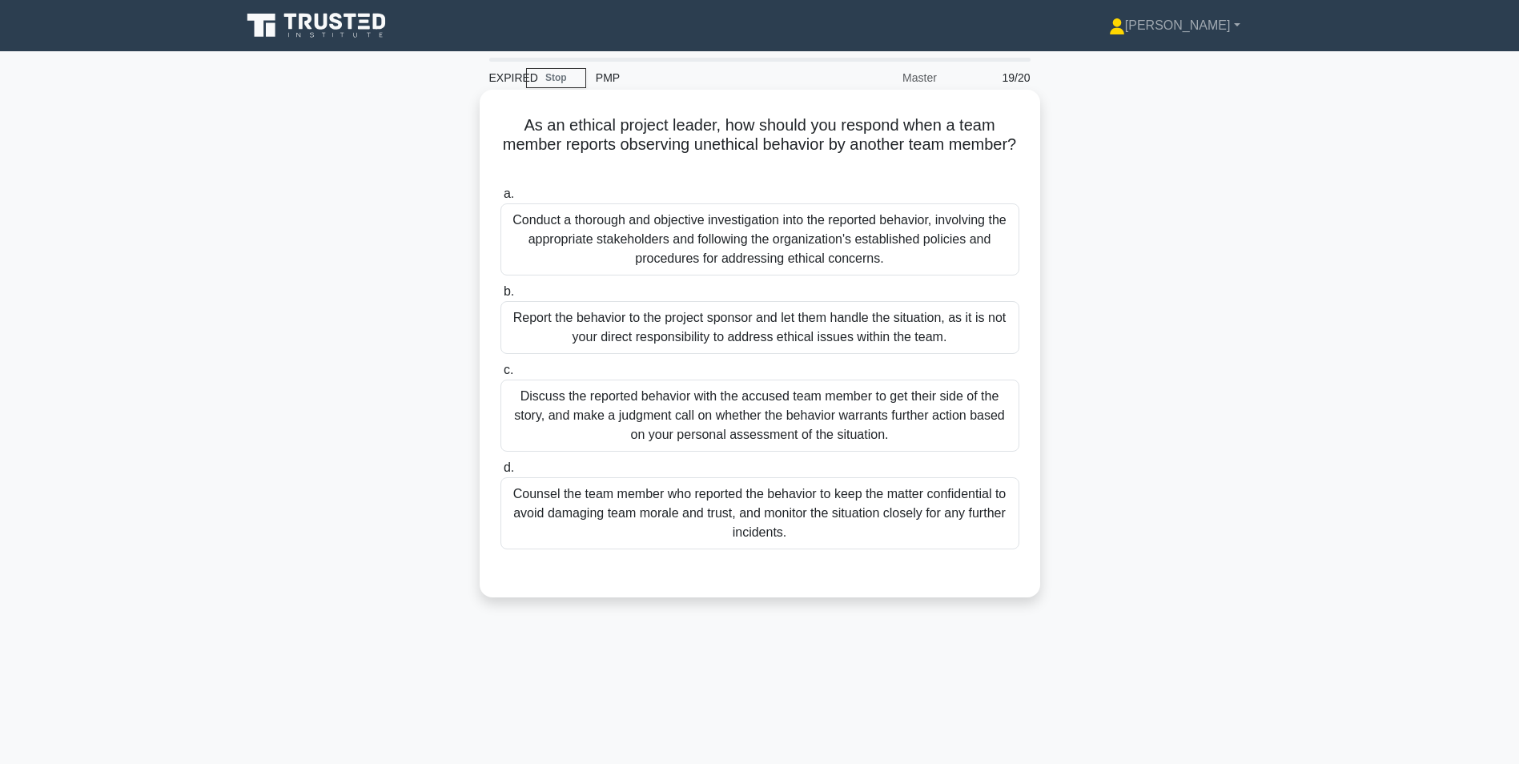
click at [835, 244] on div "Conduct a thorough and objective investigation into the reported behavior, invo…" at bounding box center [760, 239] width 519 height 72
click at [501, 199] on input "a. Conduct a thorough and objective investigation into the reported behavior, i…" at bounding box center [501, 194] width 0 height 10
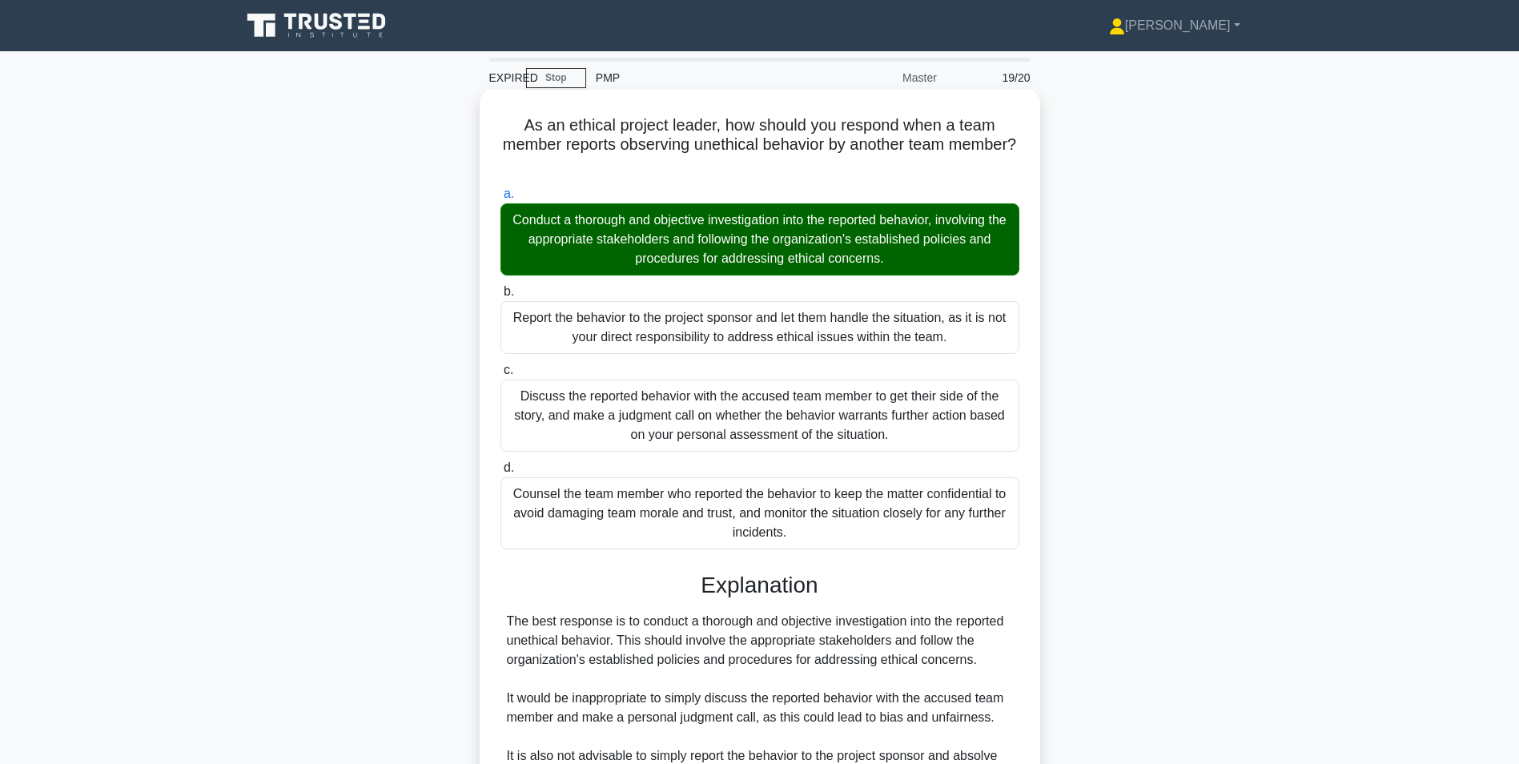
scroll to position [105, 0]
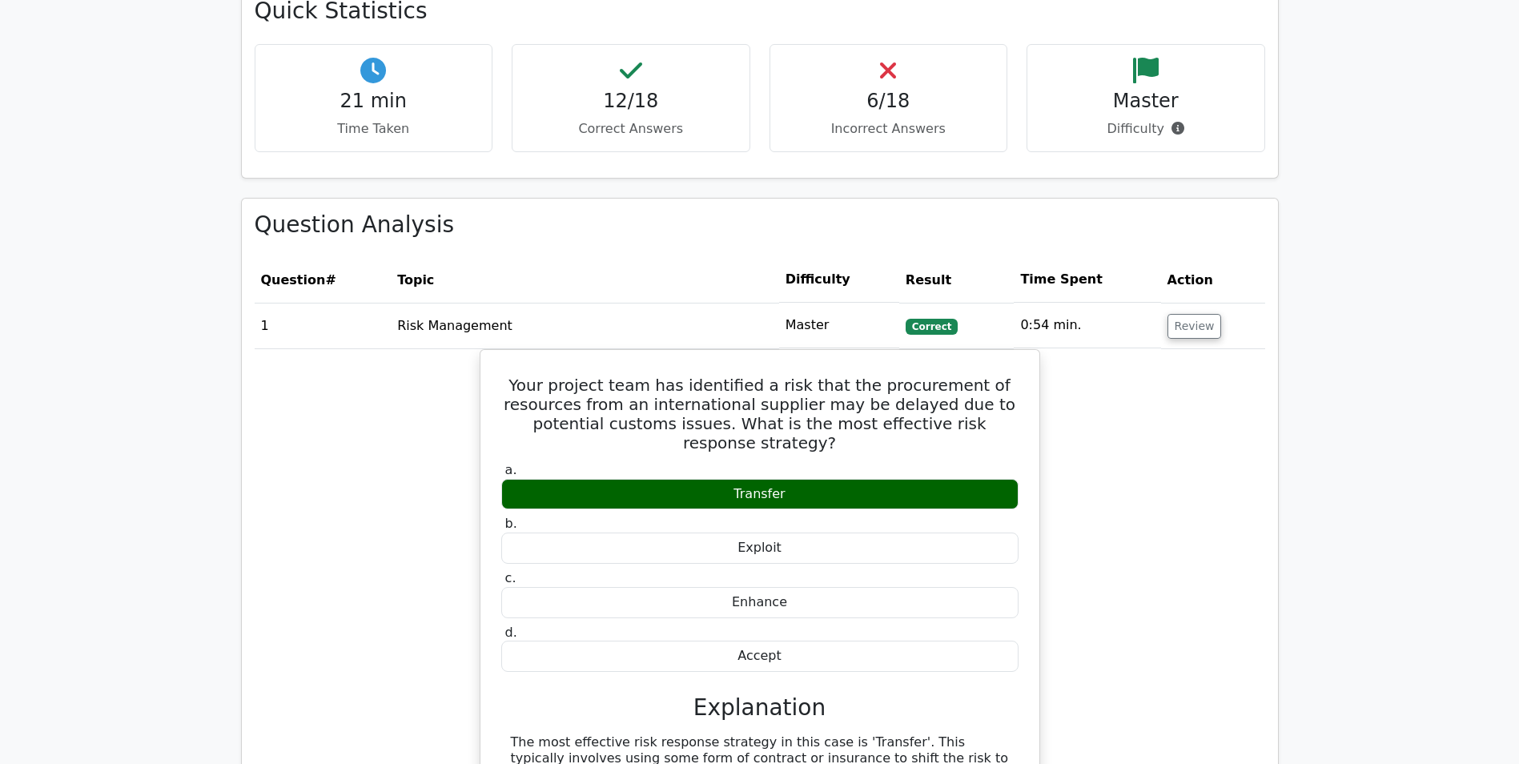
scroll to position [961, 0]
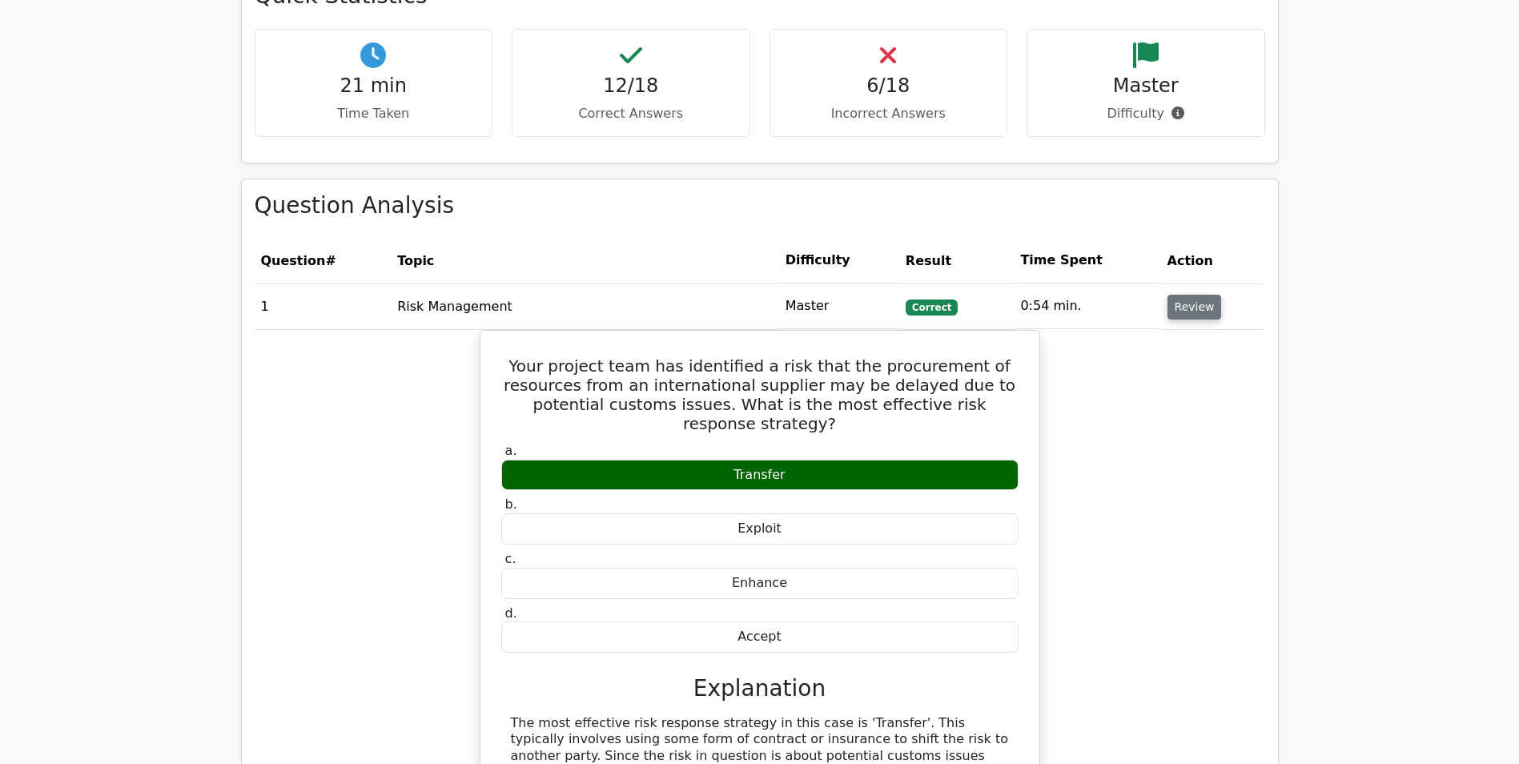
click at [1192, 314] on button "Review" at bounding box center [1195, 307] width 54 height 25
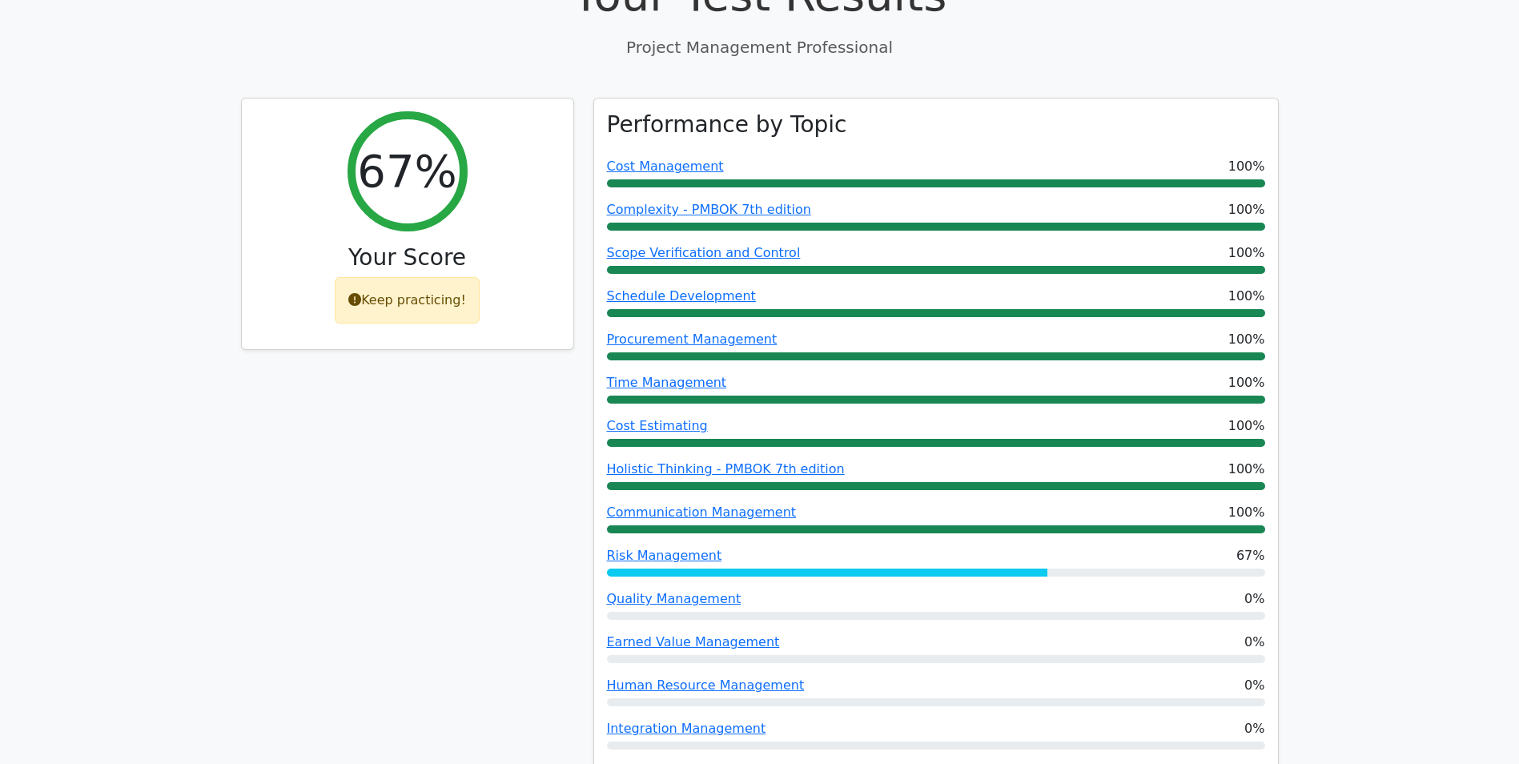
scroll to position [0, 0]
